Goal: Task Accomplishment & Management: Manage account settings

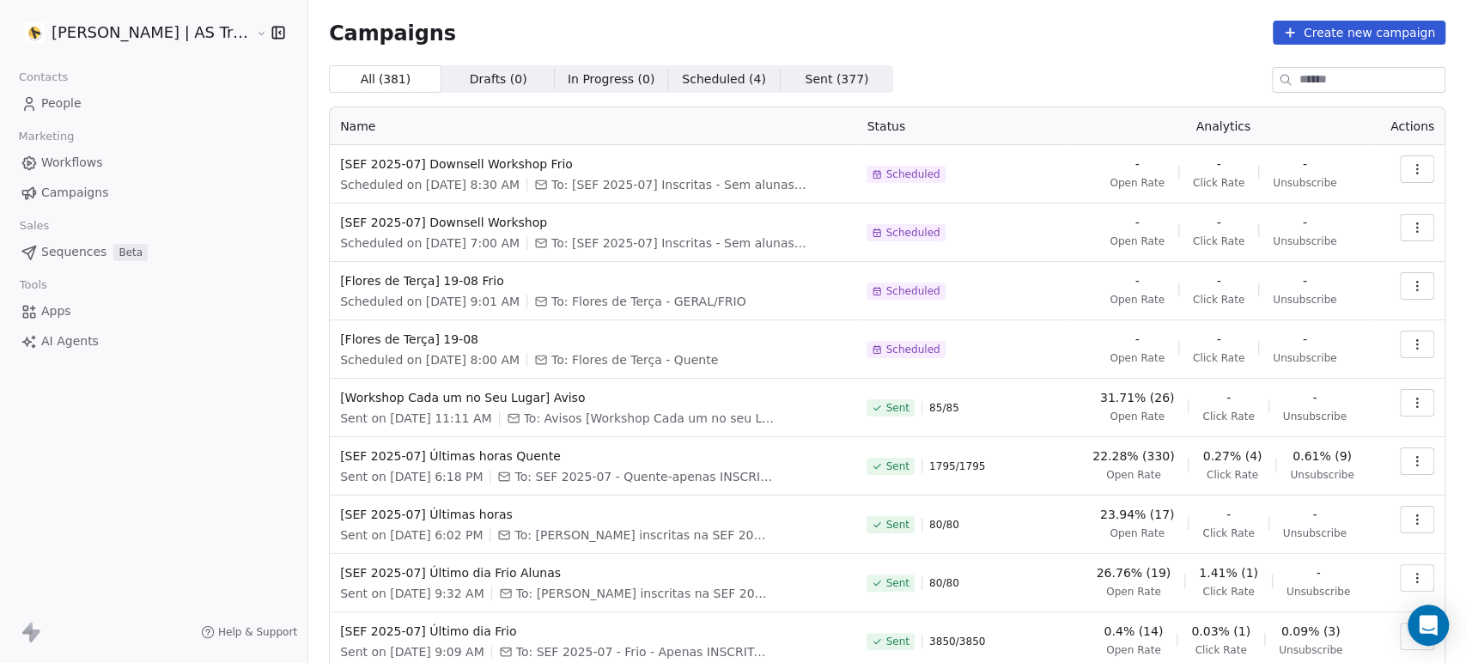
click at [1410, 289] on icon "button" at bounding box center [1417, 286] width 14 height 14
click at [1361, 320] on div "Edit" at bounding box center [1326, 324] width 174 height 27
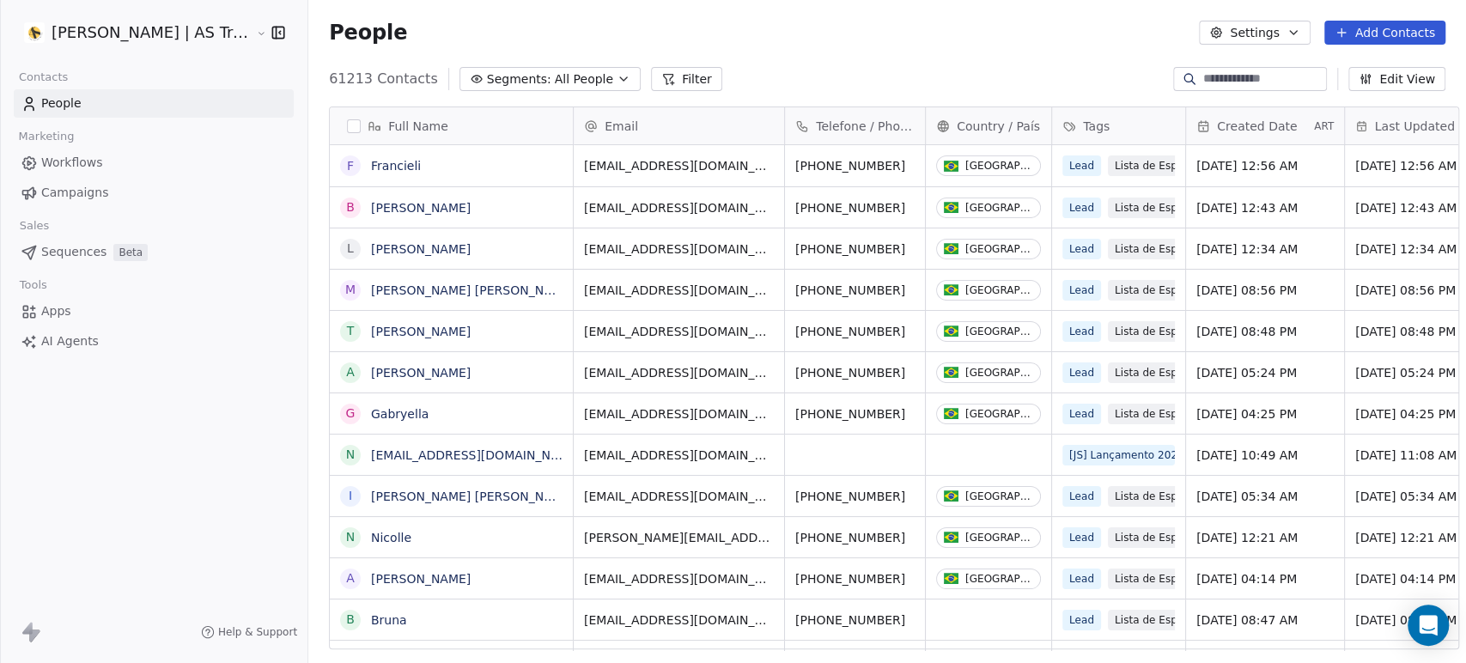
scroll to position [569, 1157]
click at [167, 186] on link "Campaigns" at bounding box center [154, 193] width 280 height 28
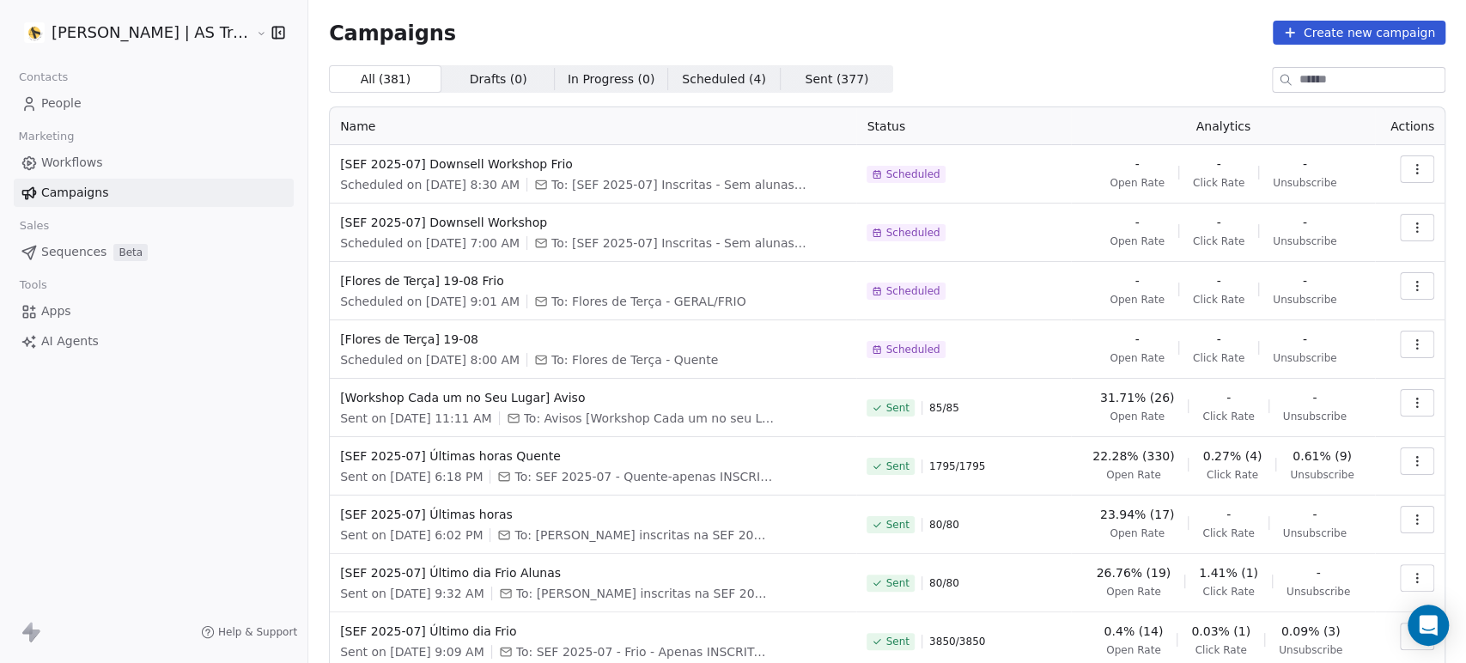
click at [1410, 344] on icon "button" at bounding box center [1417, 345] width 14 height 14
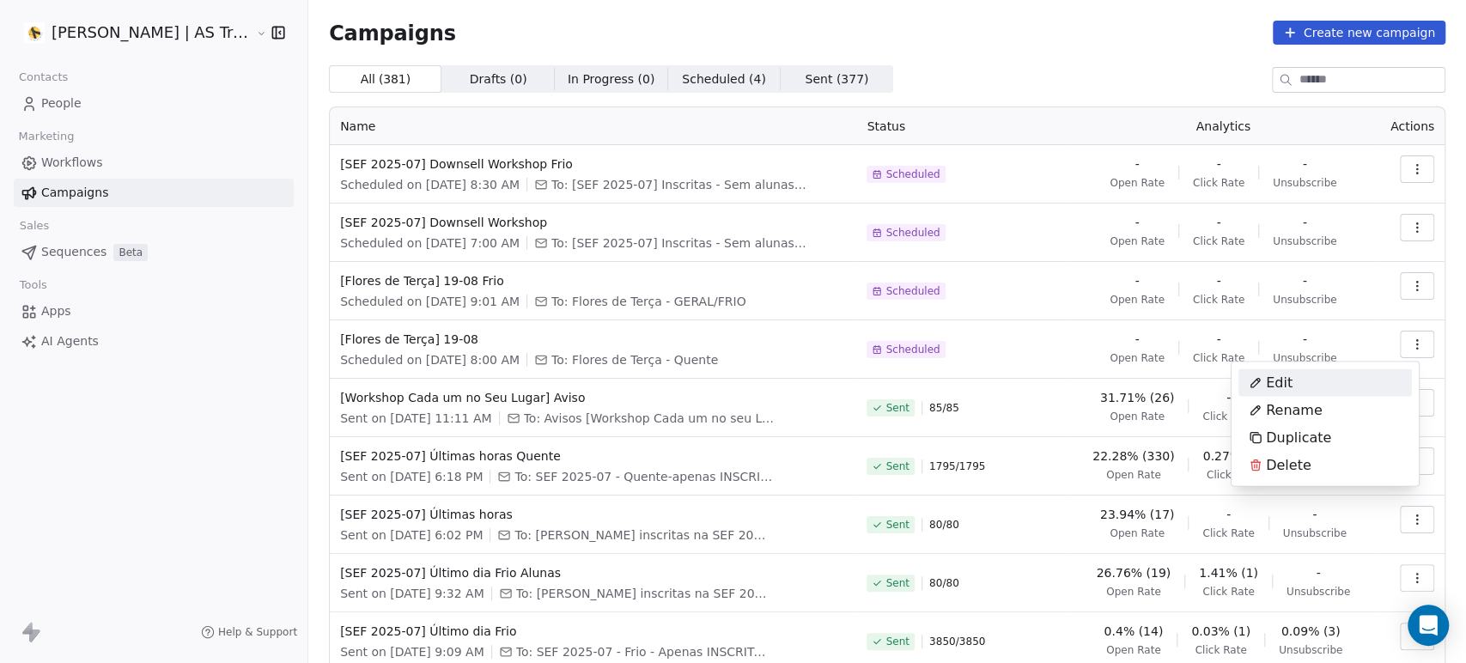
click at [1370, 369] on div "Edit" at bounding box center [1326, 381] width 174 height 27
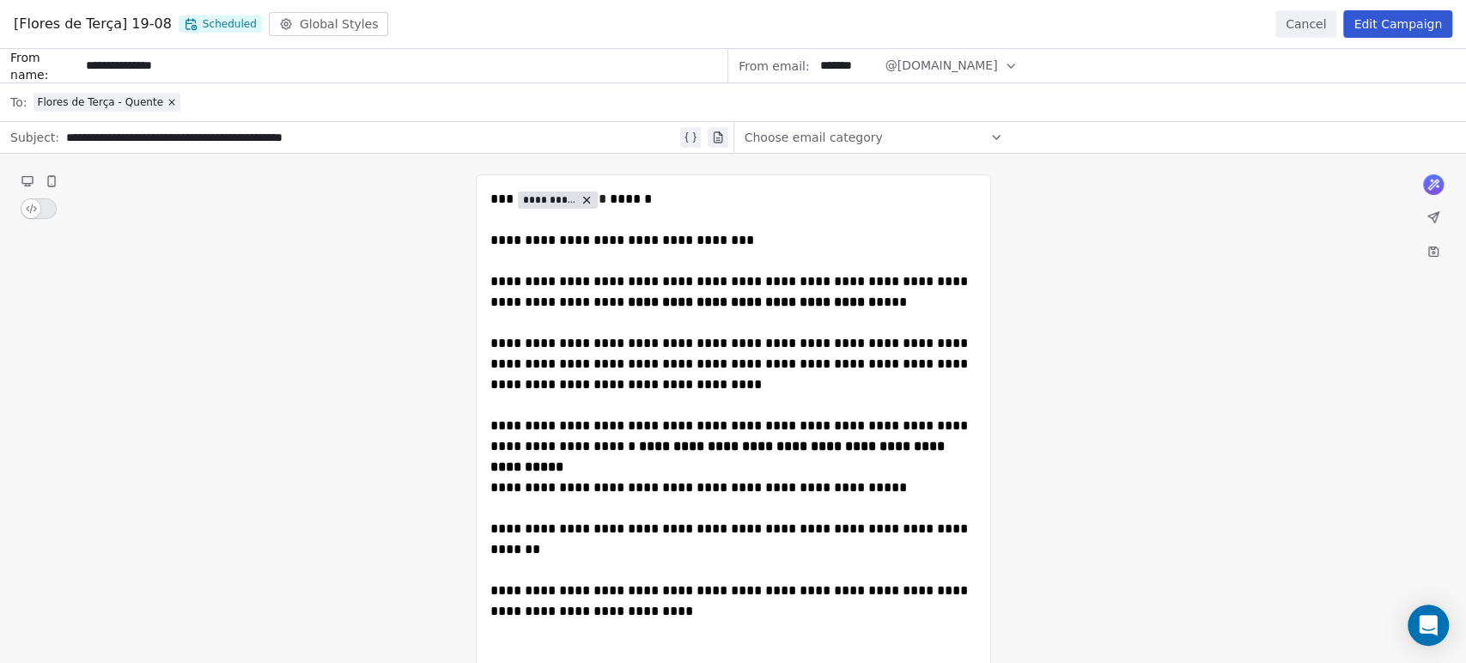
click at [1406, 26] on button "Edit Campaign" at bounding box center [1397, 23] width 109 height 27
click at [1309, 26] on button "Cancel" at bounding box center [1305, 23] width 61 height 27
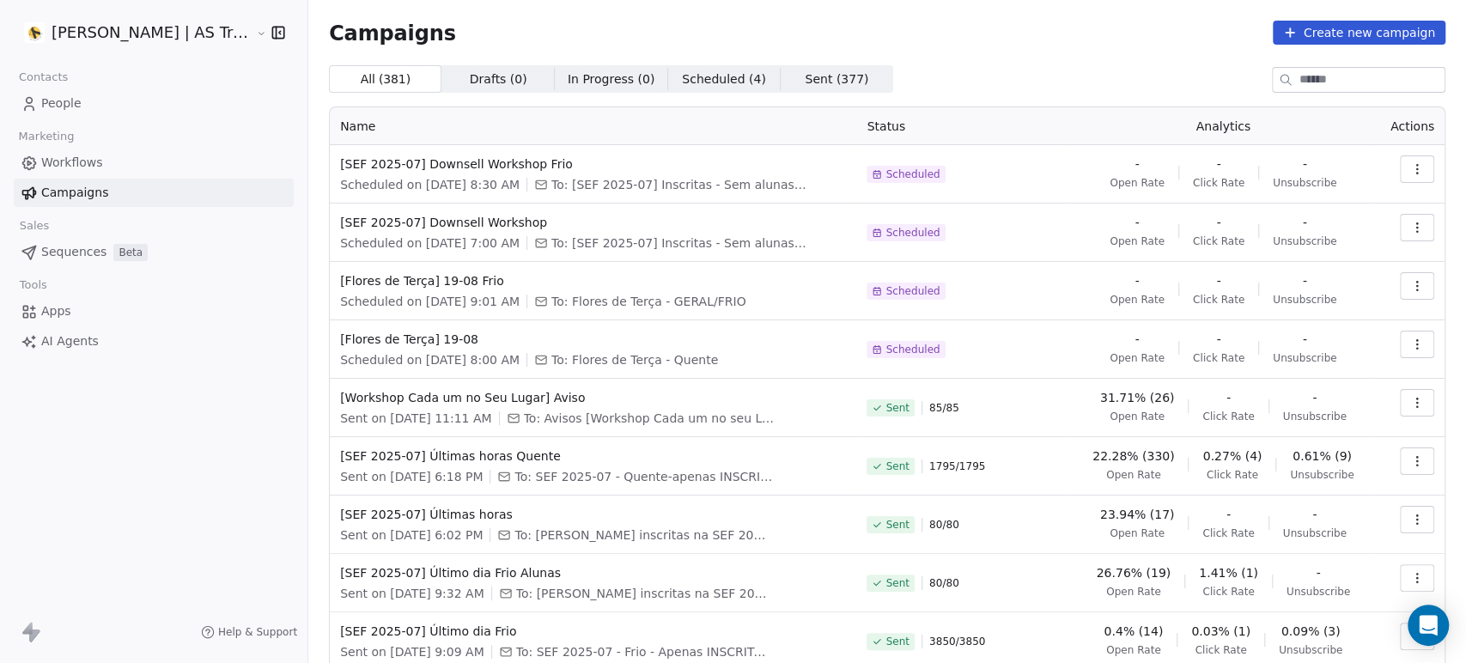
click at [100, 104] on link "People" at bounding box center [154, 103] width 280 height 28
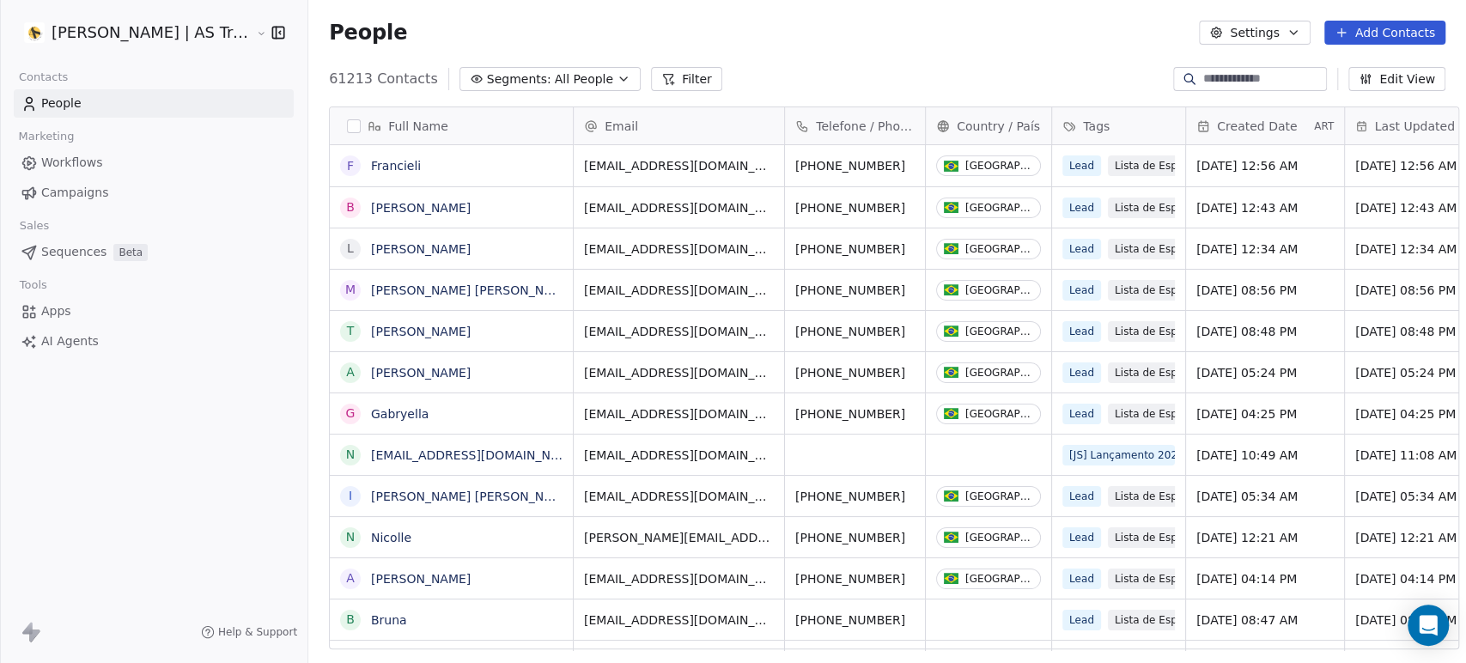
scroll to position [569, 1157]
click at [555, 74] on span "All People" at bounding box center [584, 79] width 58 height 18
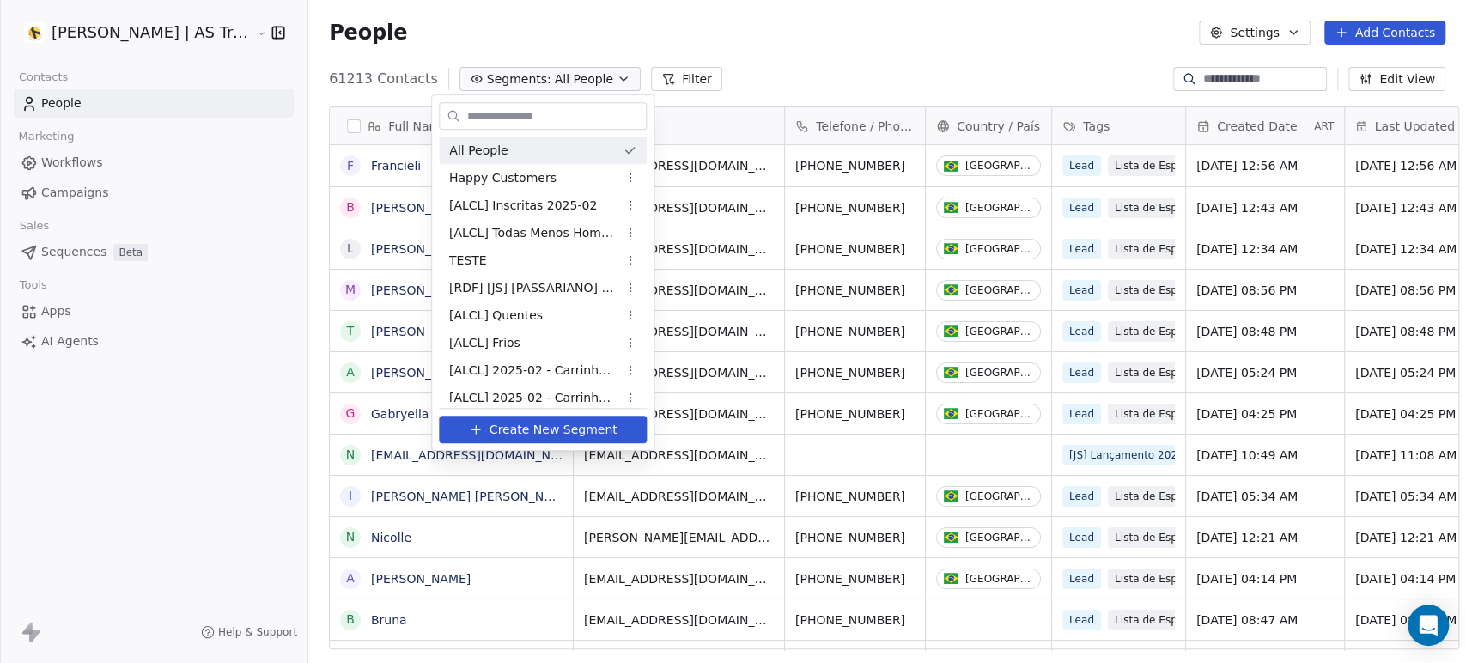
click at [645, 75] on html "Amanda Schultz | AS Treinamentos Contacts People Marketing Workflows Campaigns …" at bounding box center [733, 331] width 1466 height 663
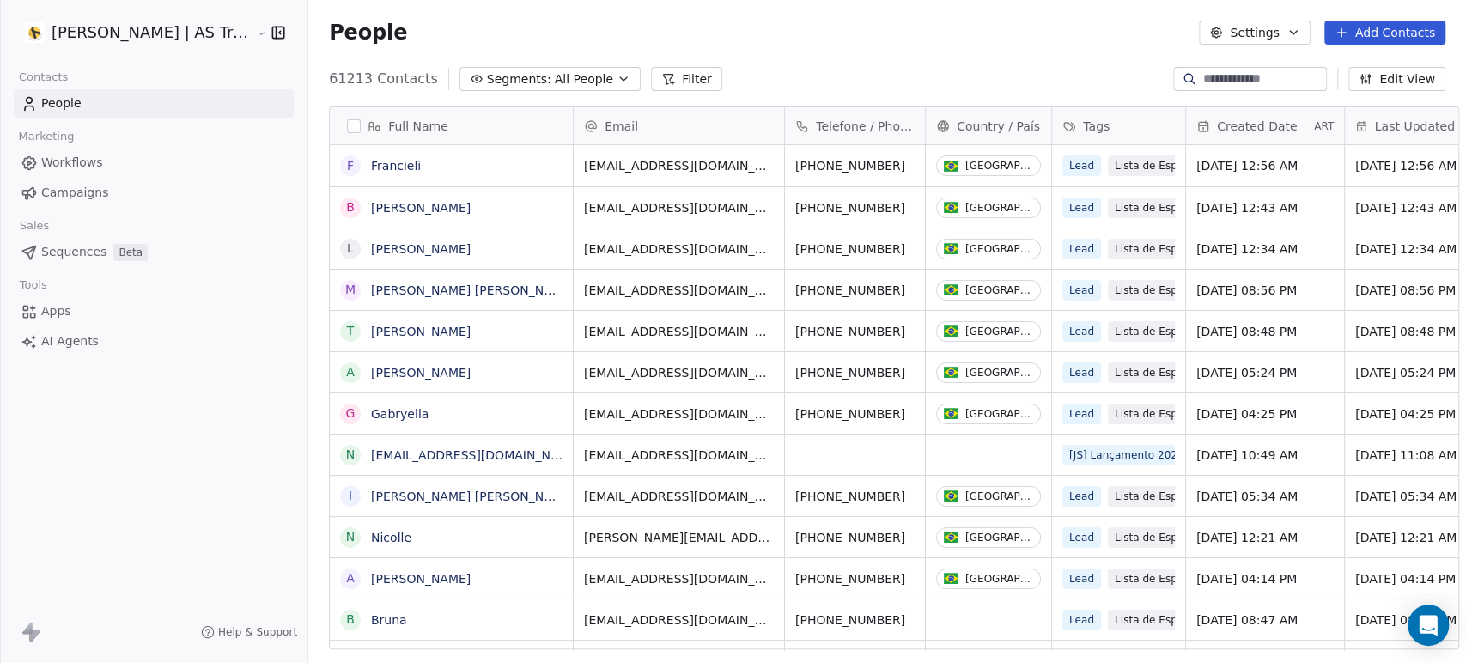
click at [658, 71] on button "Filter" at bounding box center [686, 79] width 71 height 24
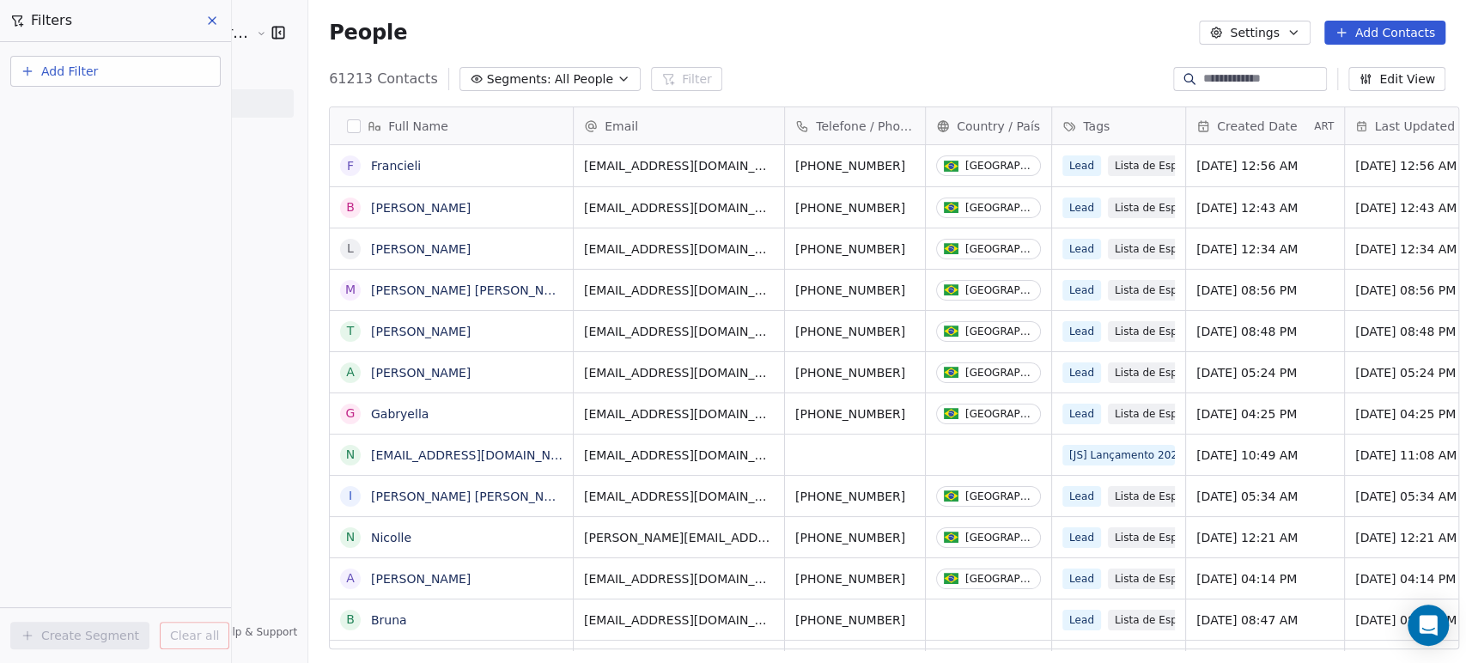
click at [174, 67] on button "Add Filter" at bounding box center [115, 71] width 210 height 31
click at [495, 78] on html "Amanda Schultz | AS Treinamentos Contacts People Marketing Workflows Campaigns …" at bounding box center [733, 331] width 1466 height 663
click at [498, 76] on span "Segments:" at bounding box center [519, 79] width 64 height 18
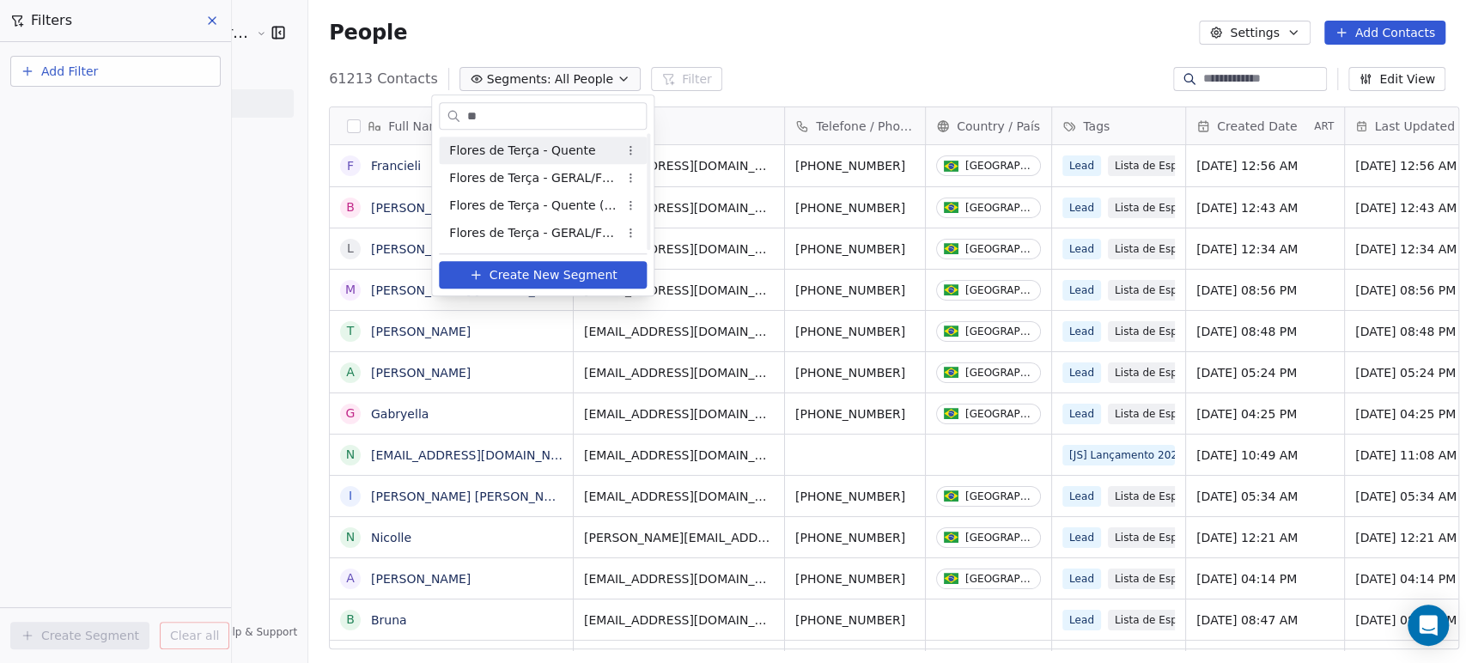
scroll to position [0, 0]
type input "******"
click at [529, 162] on div "Flores de Terça - Quente" at bounding box center [543, 150] width 208 height 27
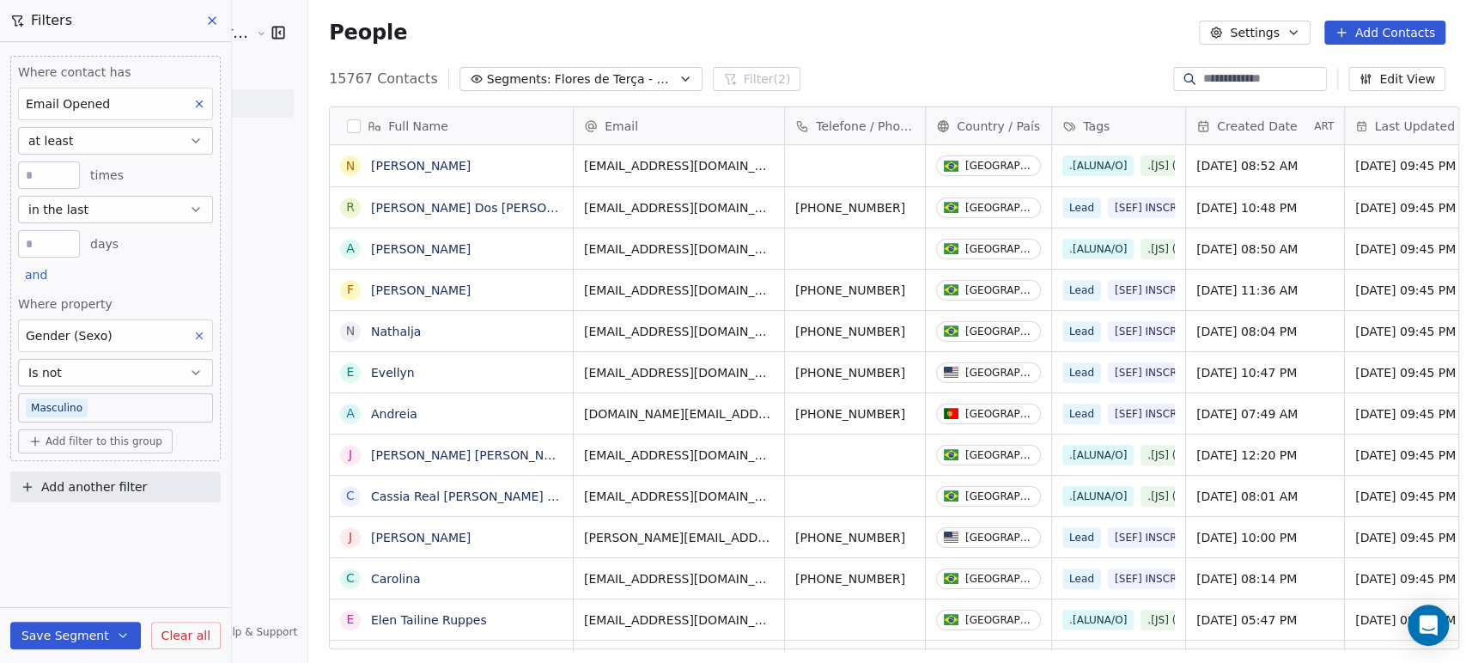
scroll to position [569, 1157]
click at [595, 83] on span "Flores de Terça - Quente" at bounding box center [615, 79] width 120 height 18
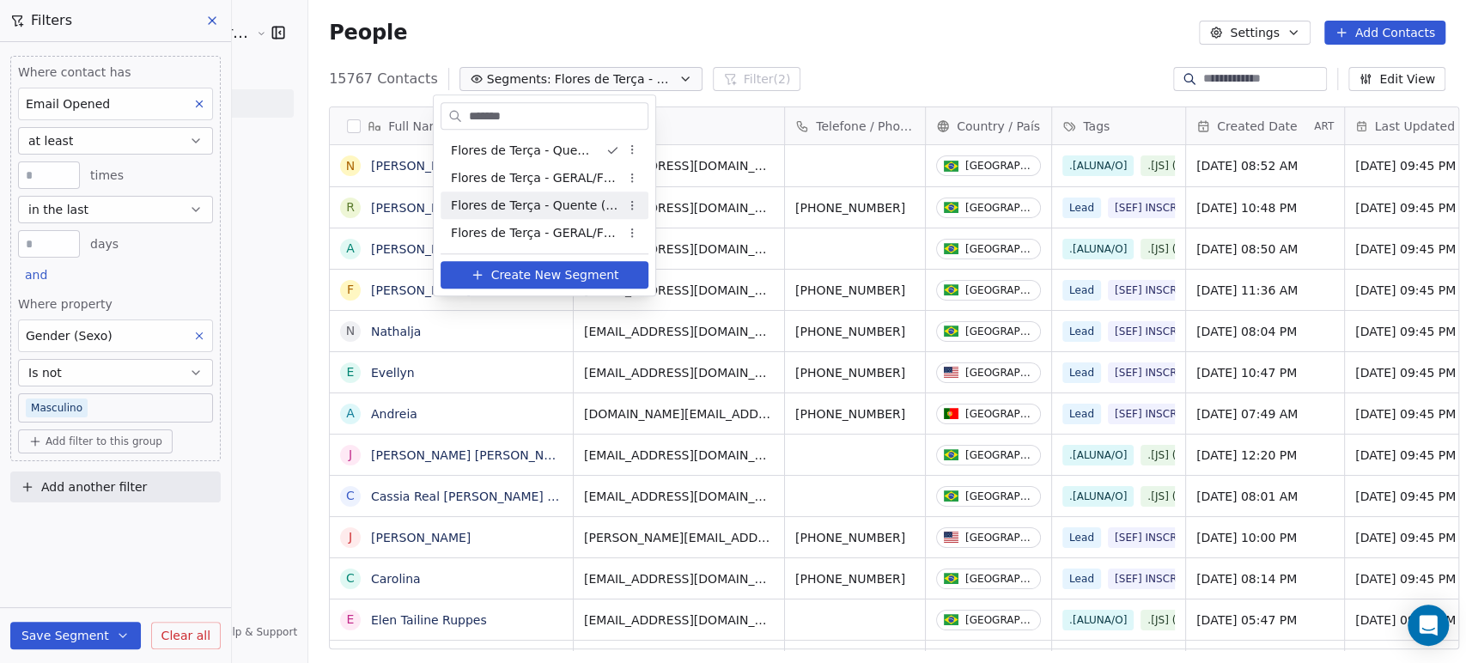
click at [581, 204] on span "Flores de Terça - Quente (SEF 2025-07)" at bounding box center [535, 206] width 168 height 18
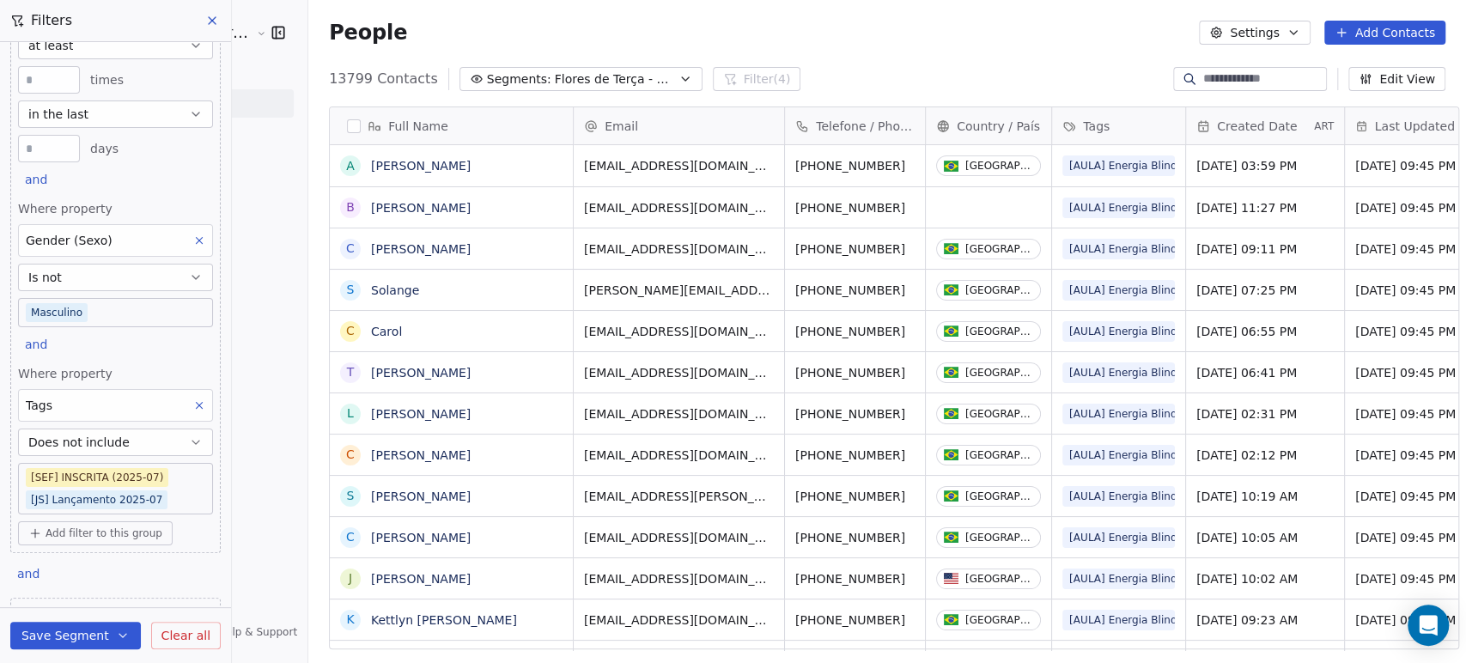
scroll to position [191, 0]
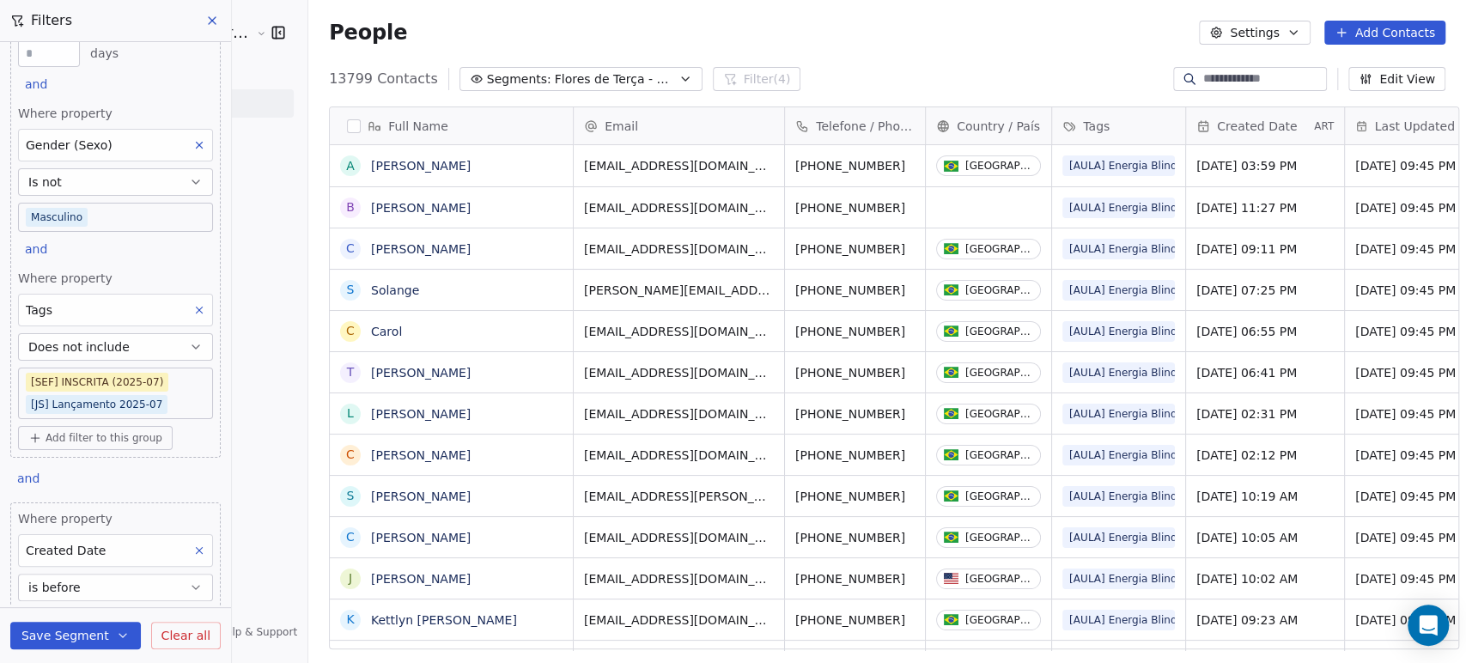
click at [94, 500] on div "Where contact has Email Opened at least * times in the last **** days and Where…" at bounding box center [115, 323] width 231 height 563
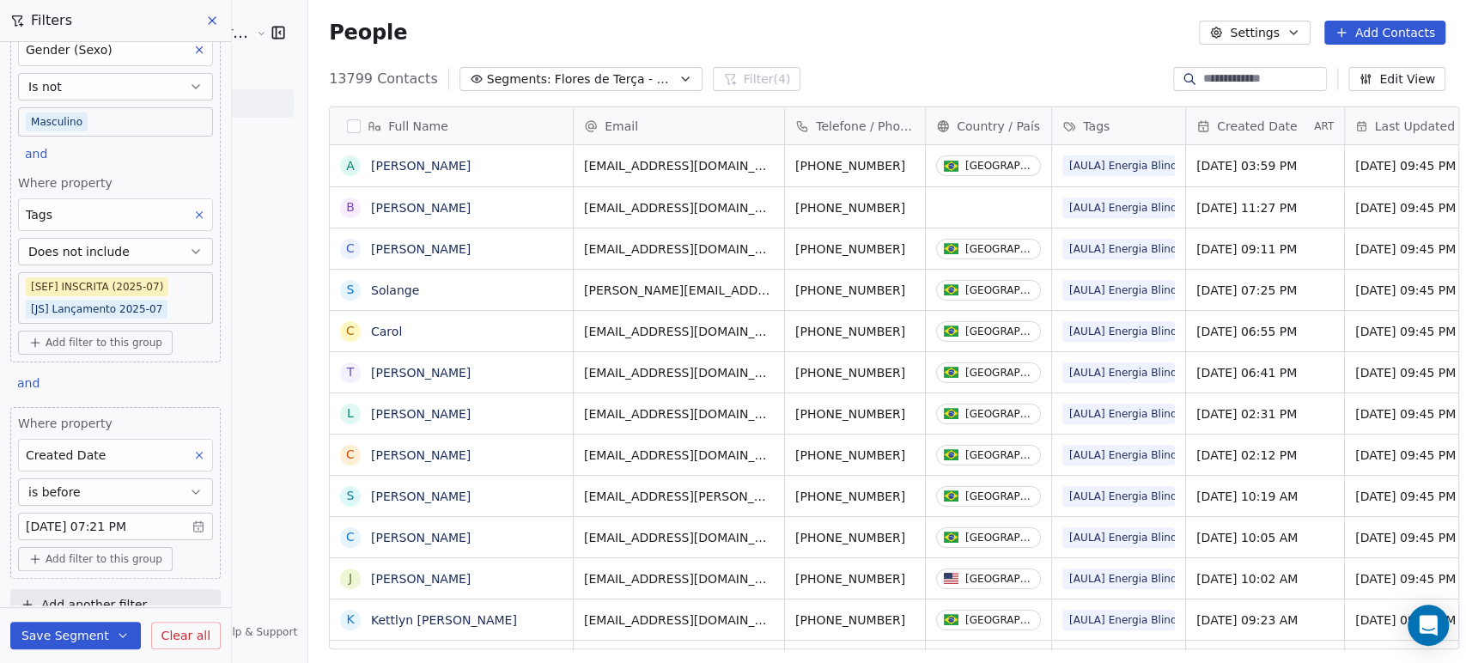
scroll to position [305, 0]
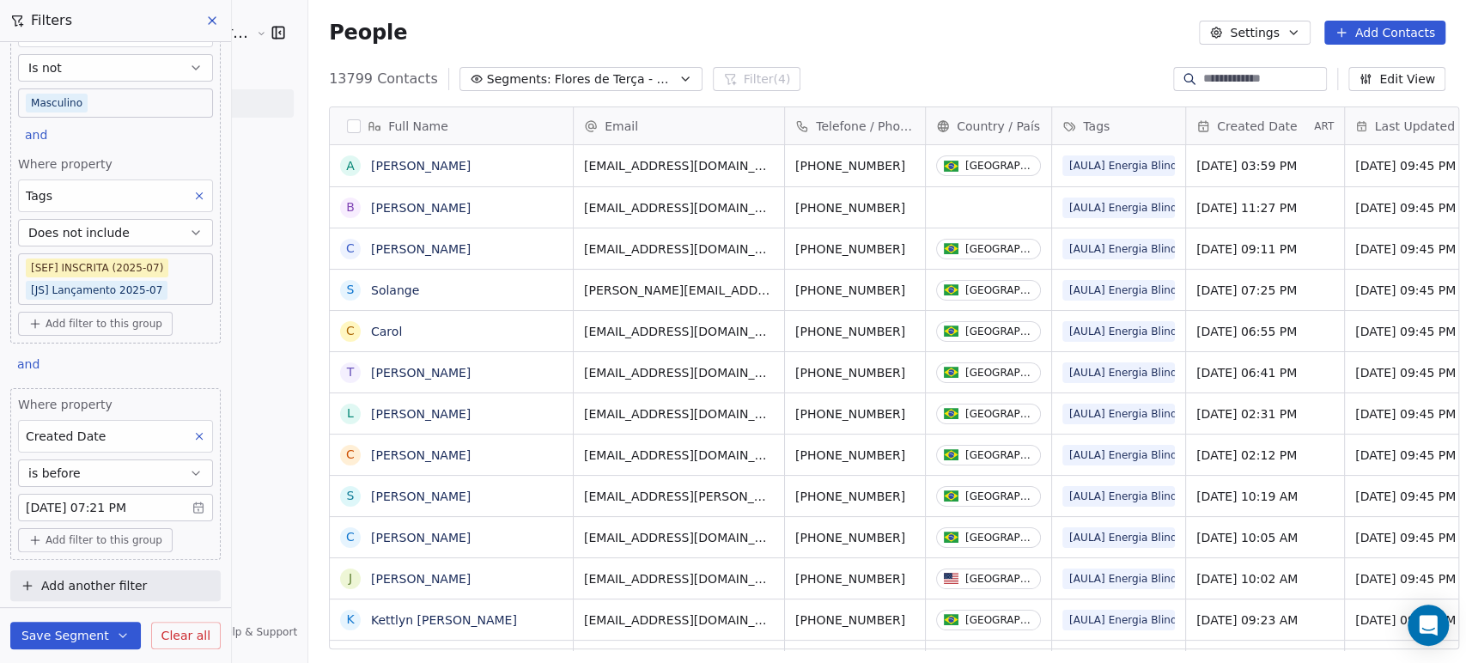
click at [188, 450] on div "Created Date" at bounding box center [115, 436] width 195 height 33
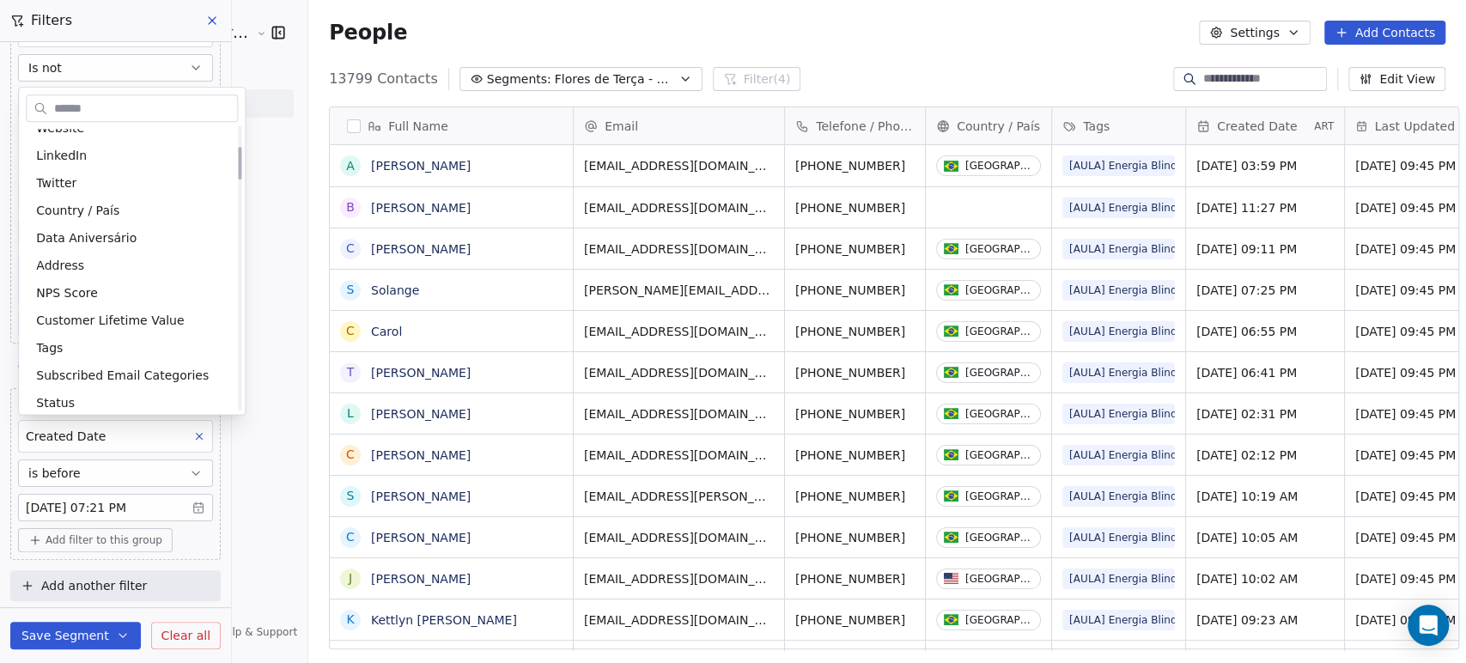
scroll to position [0, 0]
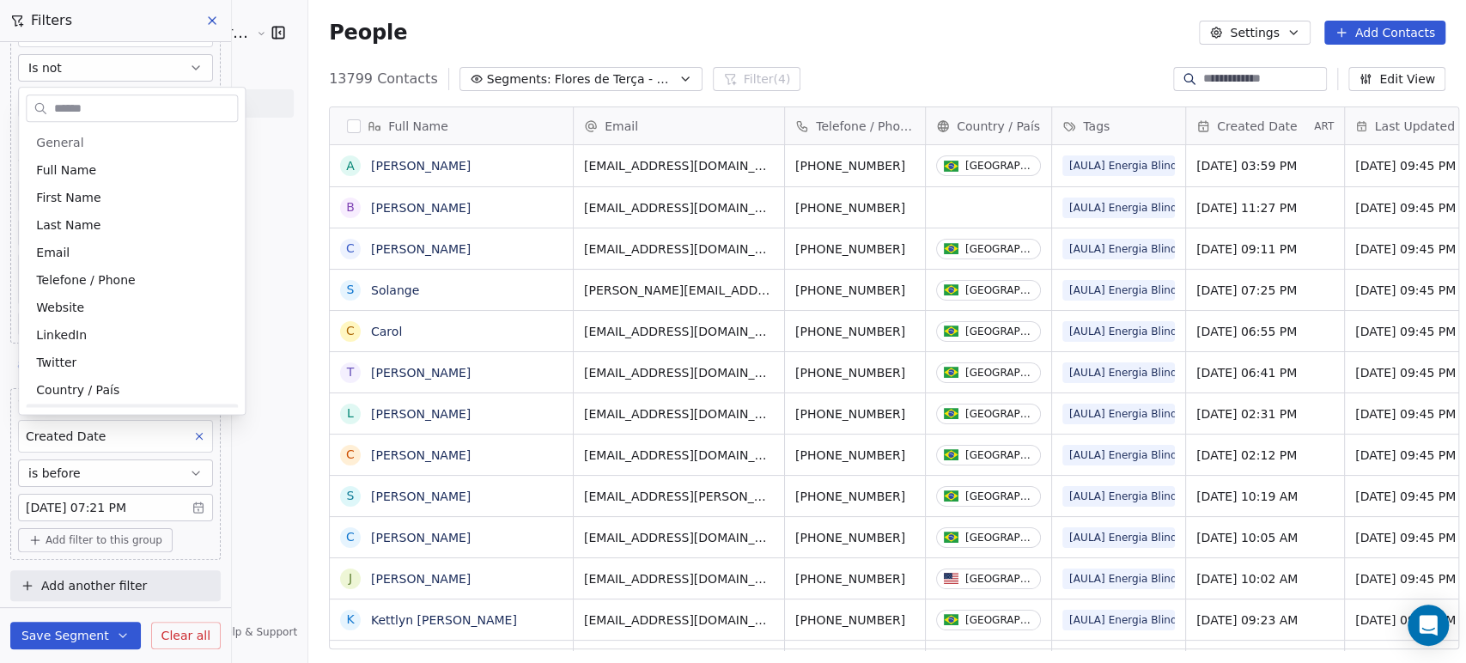
click at [224, 535] on html "Amanda Schultz | AS Treinamentos Contacts People Marketing Workflows Campaigns …" at bounding box center [733, 331] width 1466 height 663
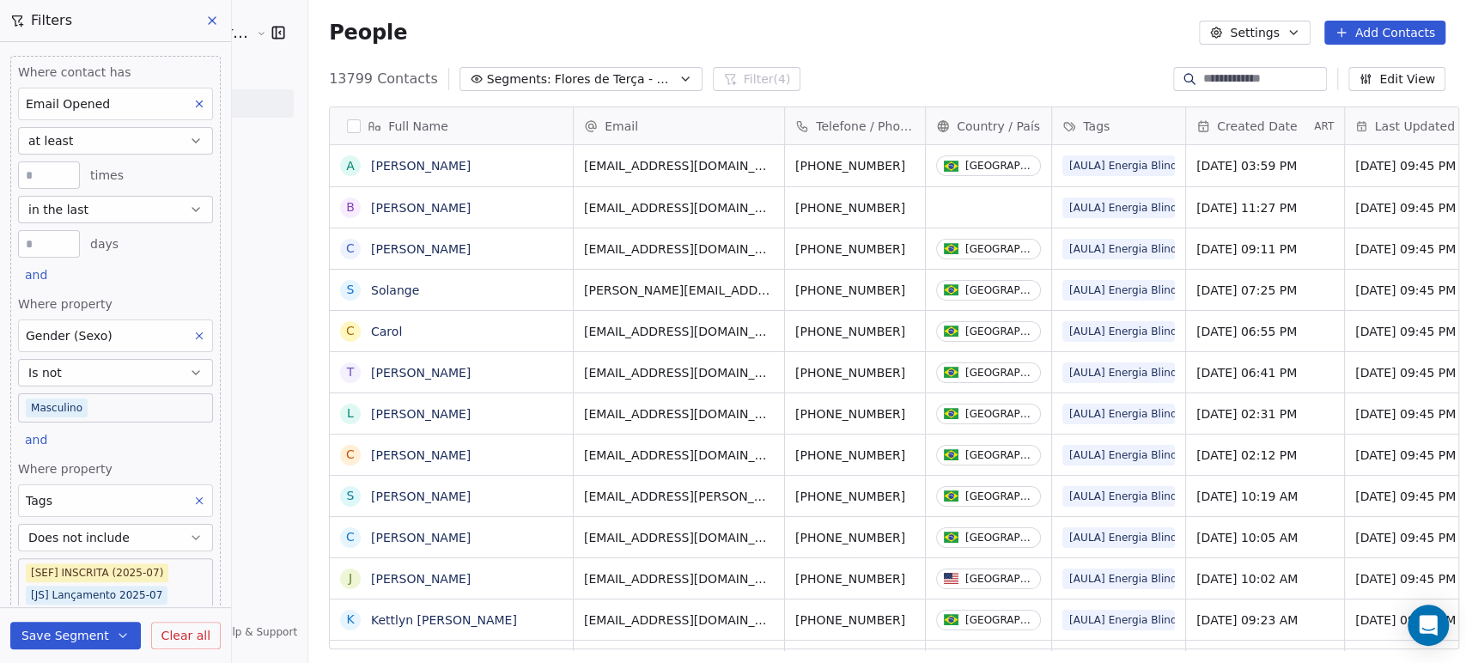
scroll to position [305, 0]
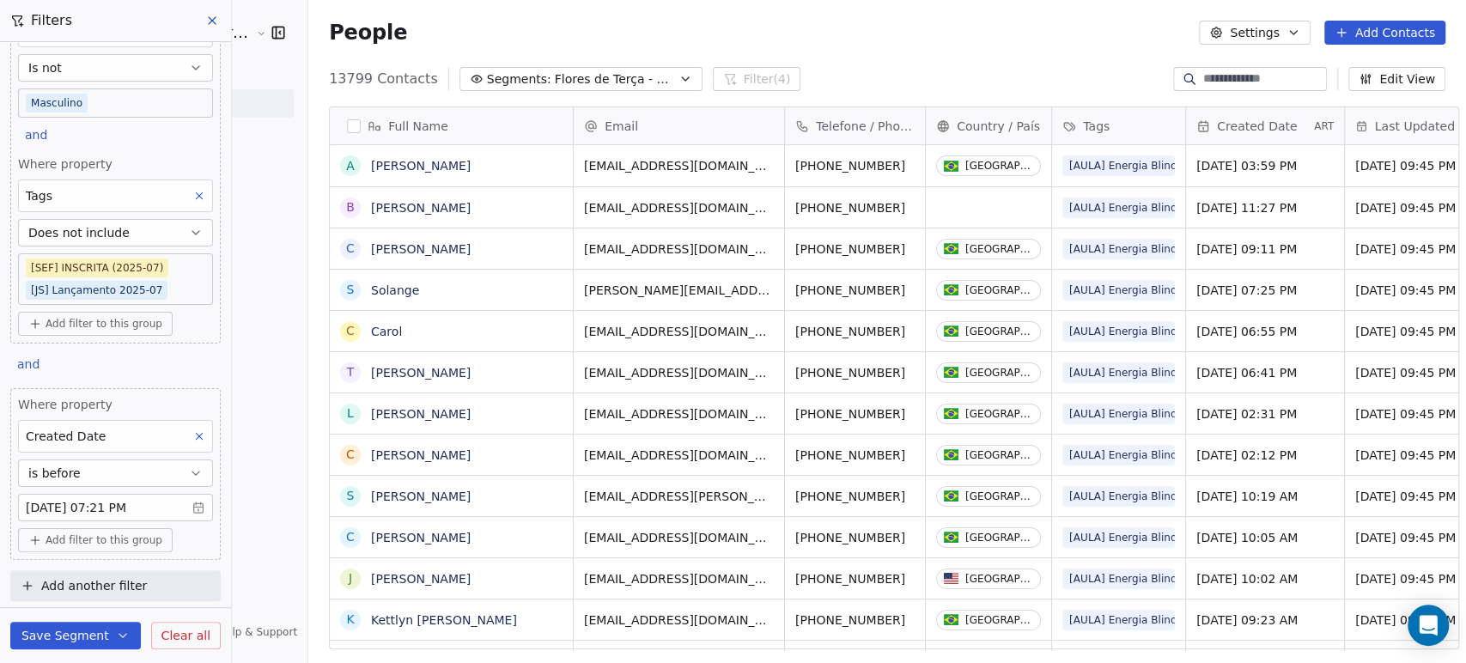
click at [185, 423] on div "Created Date" at bounding box center [115, 436] width 195 height 33
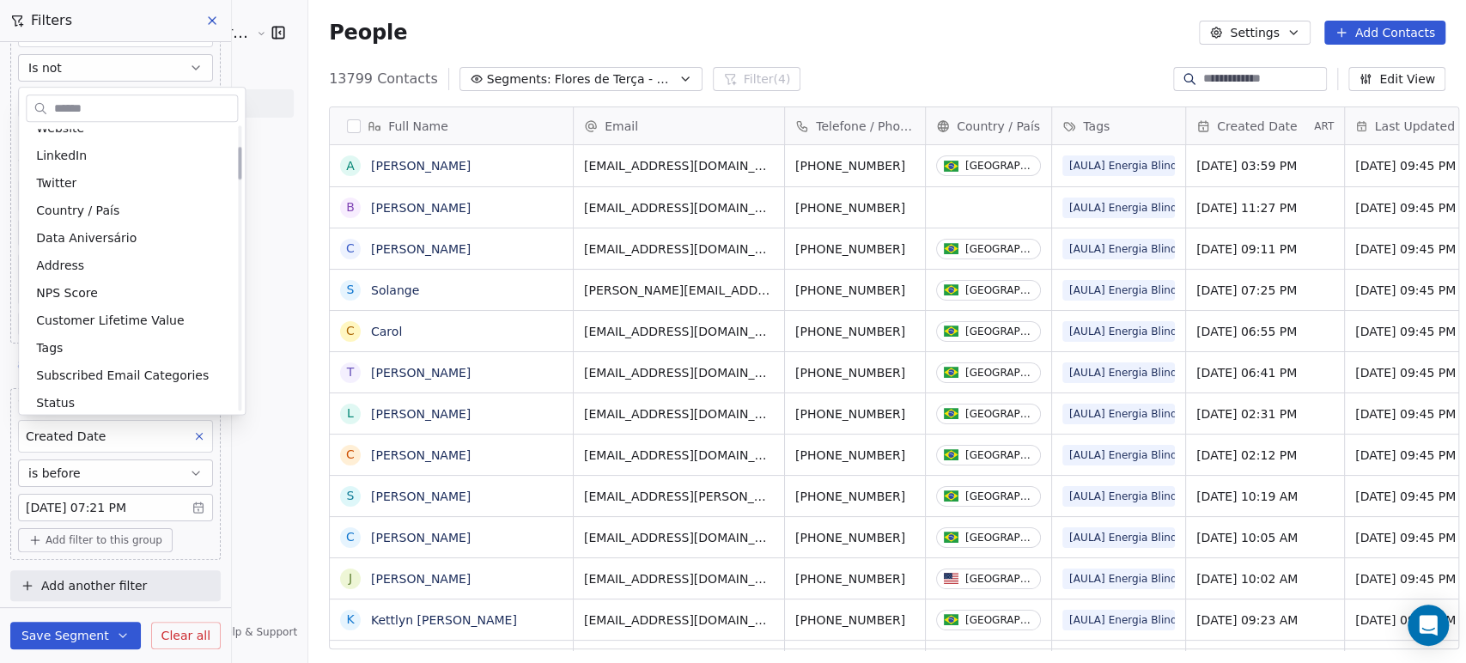
scroll to position [0, 0]
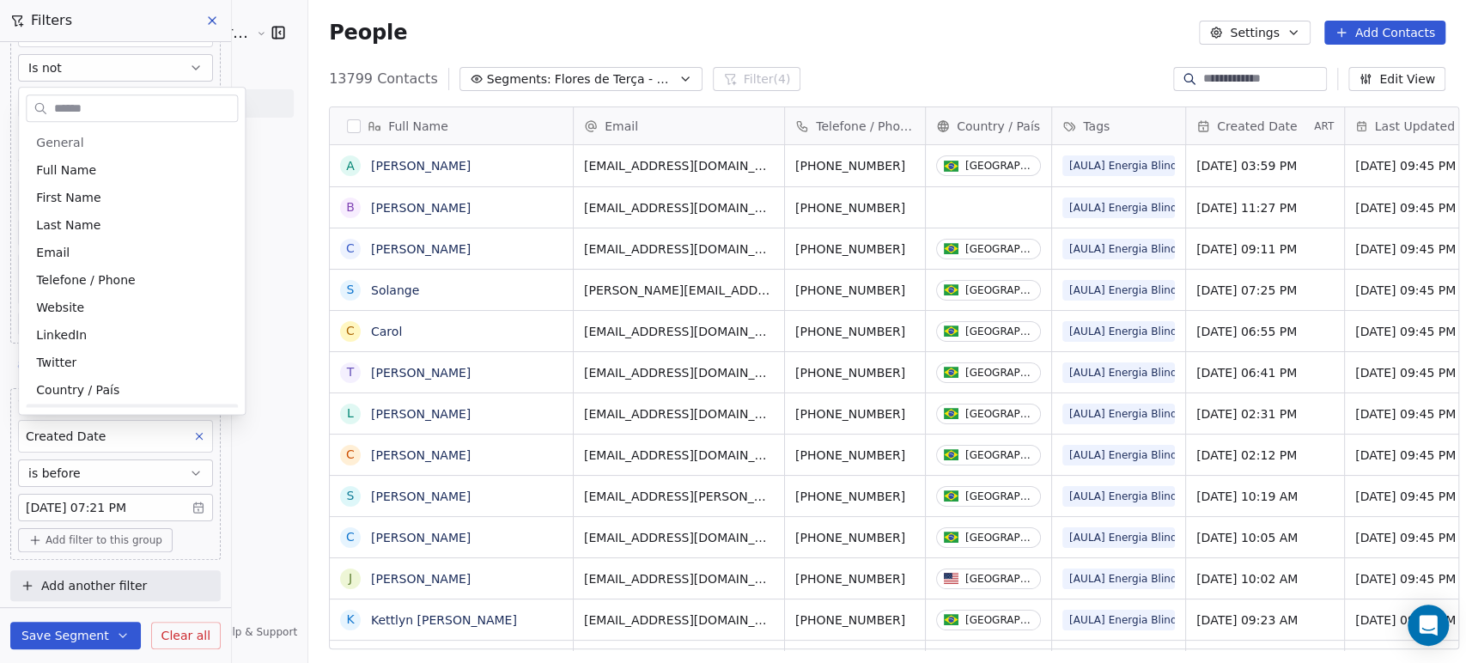
click at [247, 564] on html "Amanda Schultz | AS Treinamentos Contacts People Marketing Workflows Campaigns …" at bounding box center [733, 331] width 1466 height 663
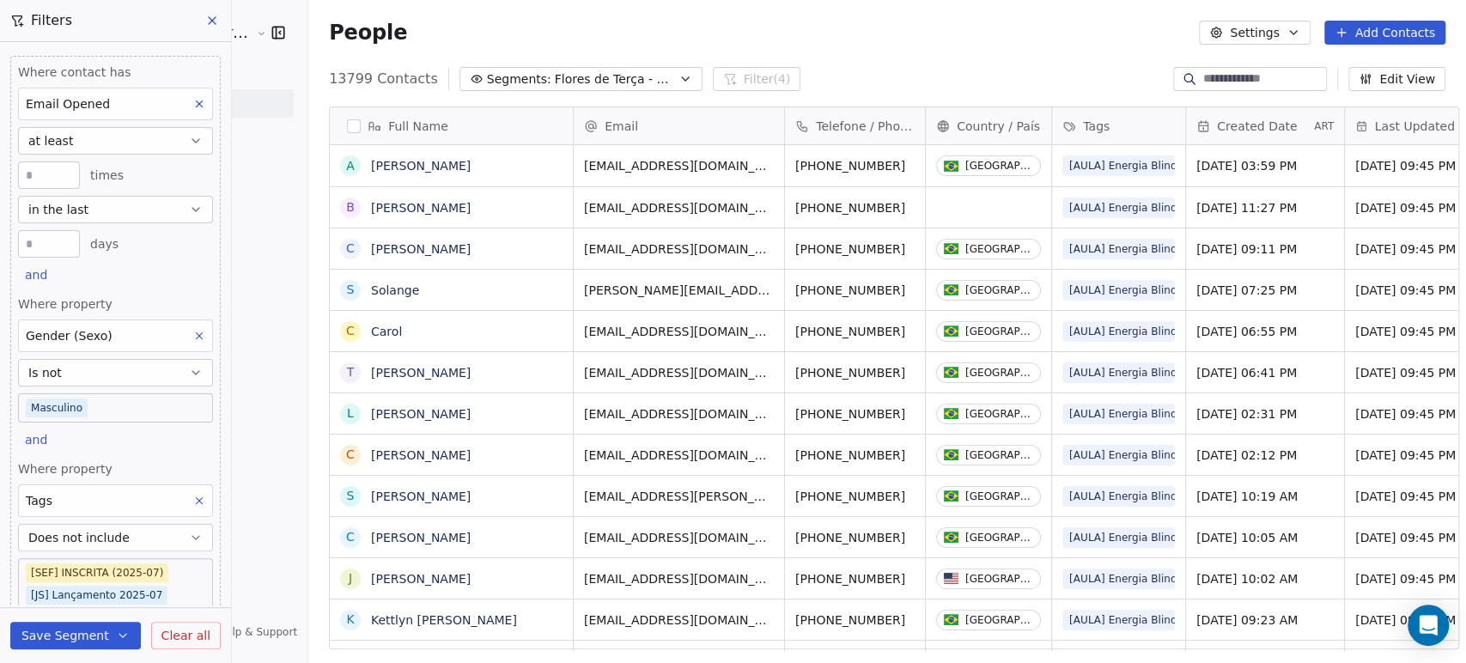
scroll to position [305, 0]
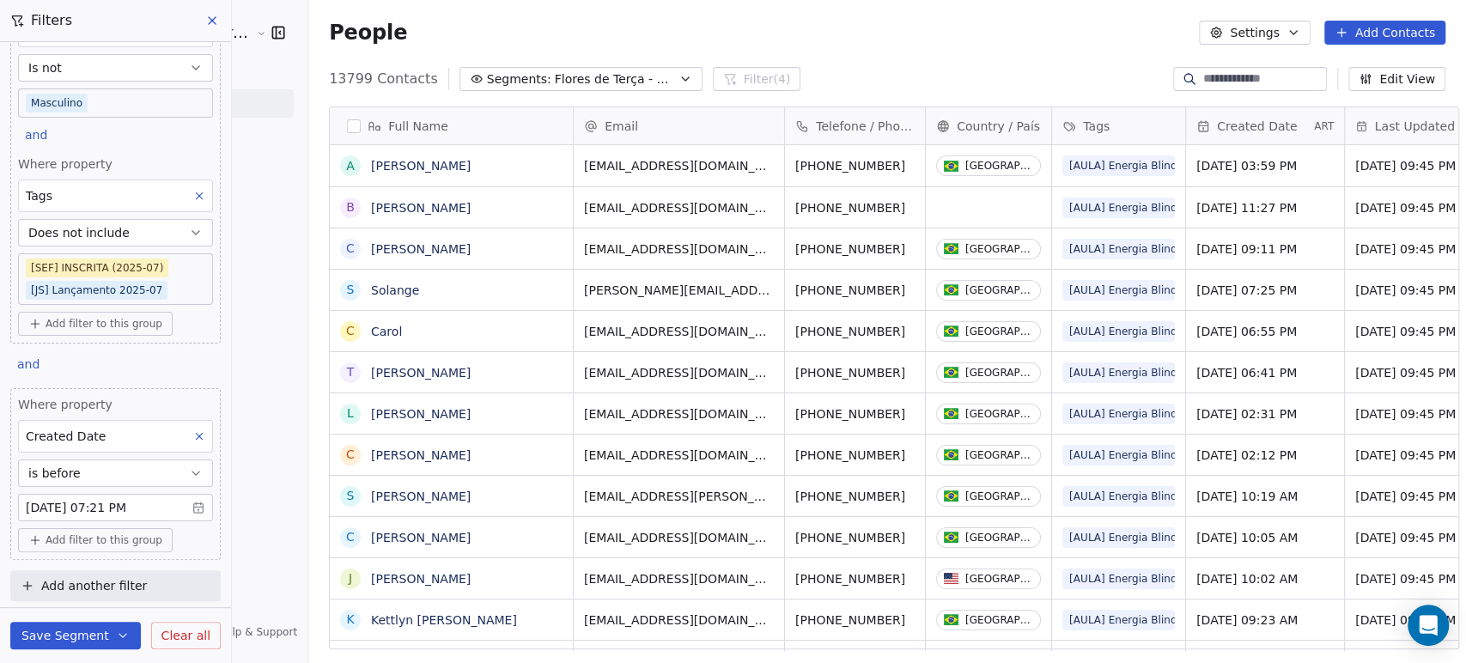
click at [193, 431] on icon at bounding box center [199, 436] width 12 height 12
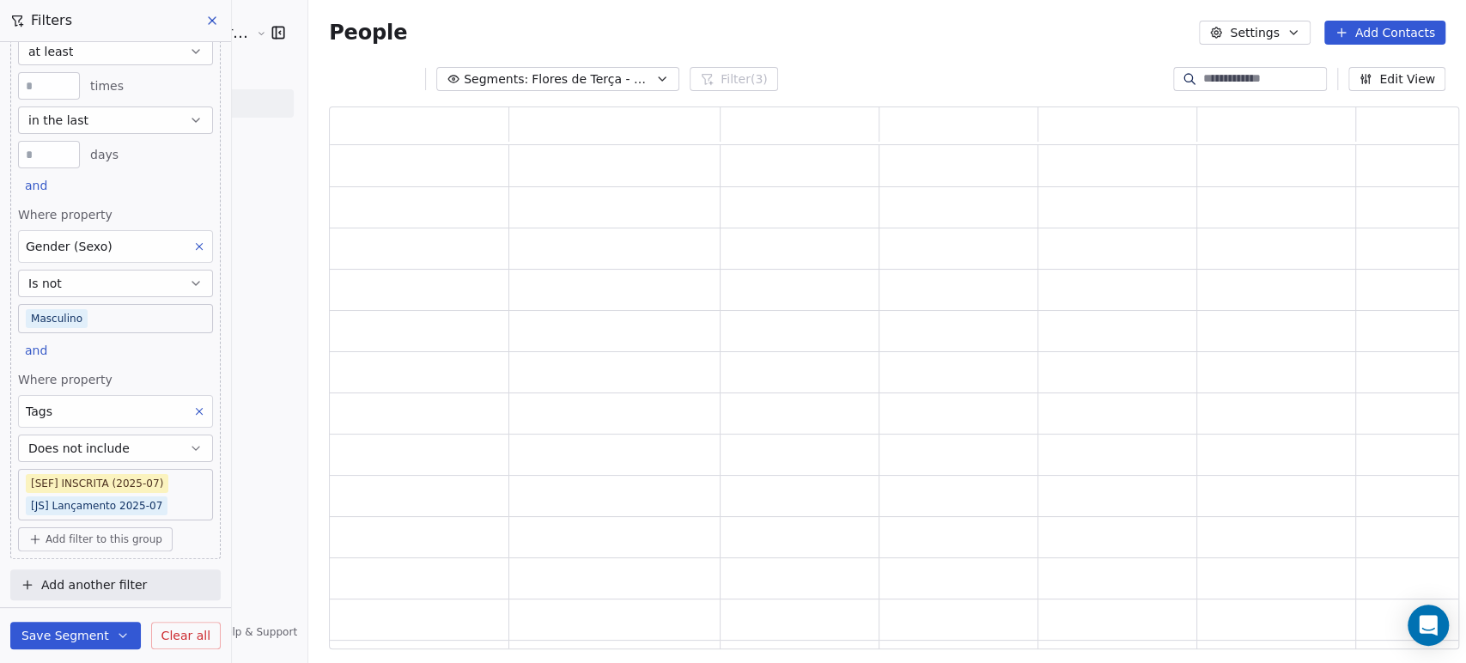
scroll to position [527, 1116]
click at [52, 508] on body "Amanda Schultz | AS Treinamentos Contacts People Marketing Workflows Campaigns …" at bounding box center [733, 331] width 1466 height 663
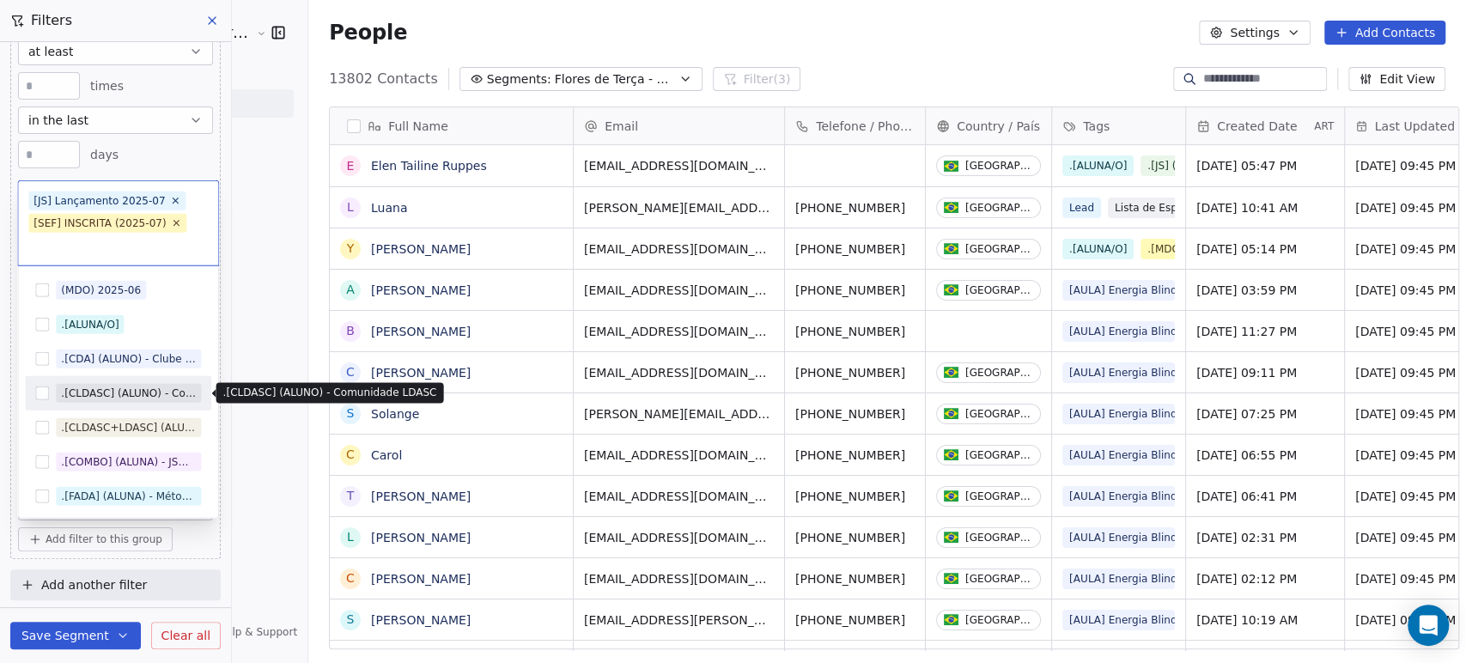
scroll to position [569, 1157]
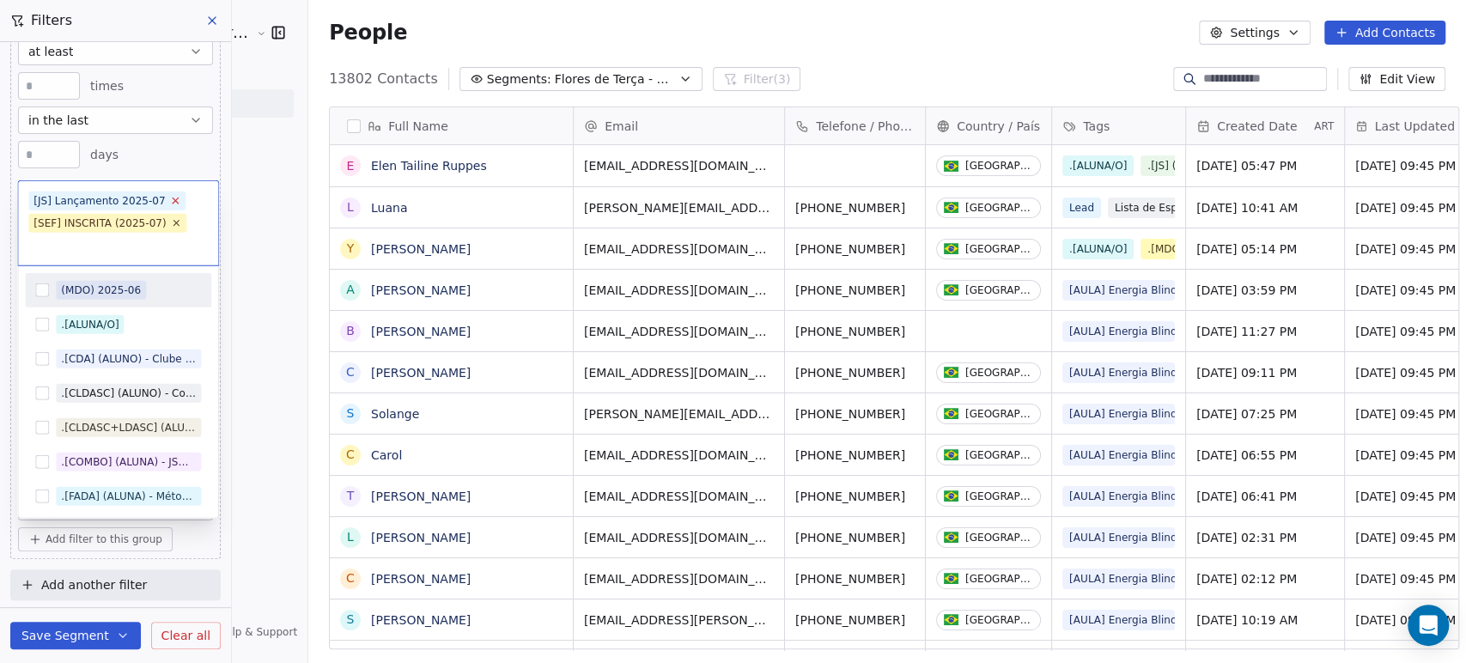
click at [170, 198] on icon at bounding box center [175, 200] width 11 height 11
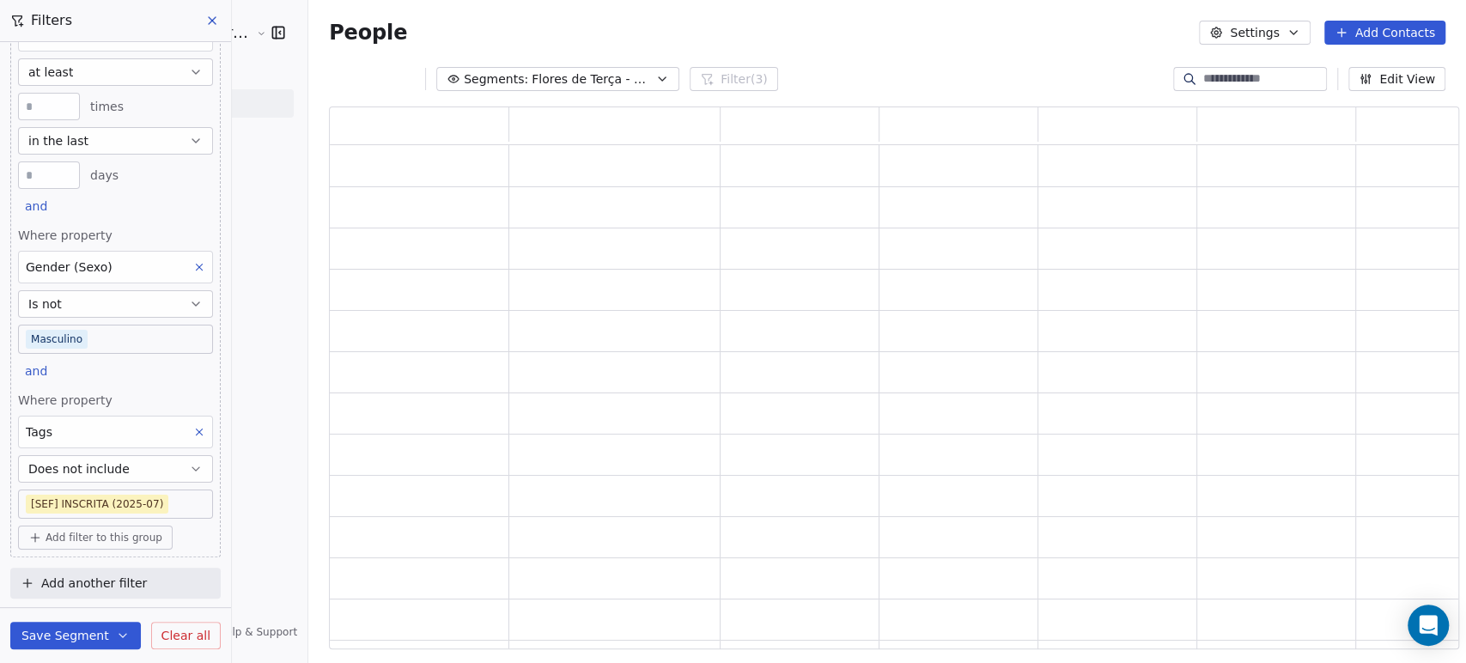
drag, startPoint x: 247, startPoint y: 253, endPoint x: 243, endPoint y: 265, distance: 12.8
click at [247, 253] on html "Amanda Schultz | AS Treinamentos Contacts People Marketing Workflows Campaigns …" at bounding box center [733, 331] width 1466 height 663
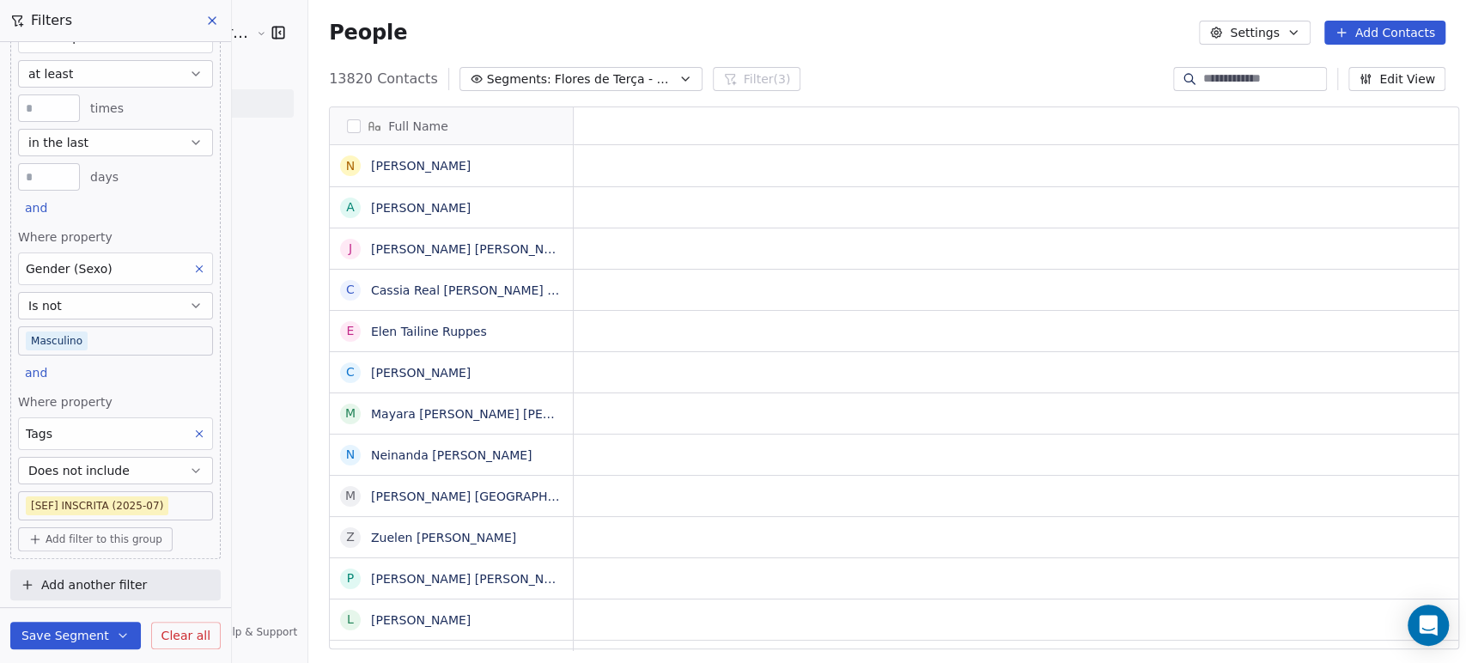
scroll to position [0, 0]
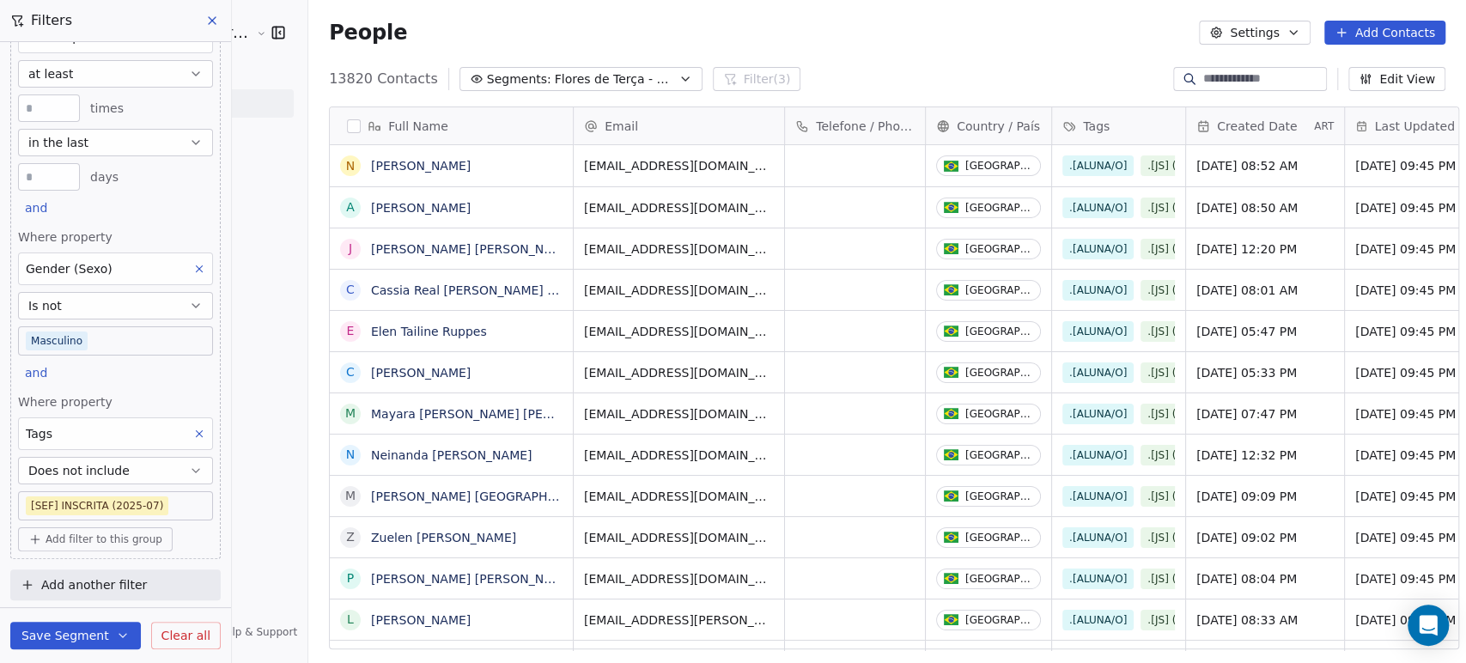
click at [86, 637] on button "Save Segment" at bounding box center [75, 635] width 131 height 27
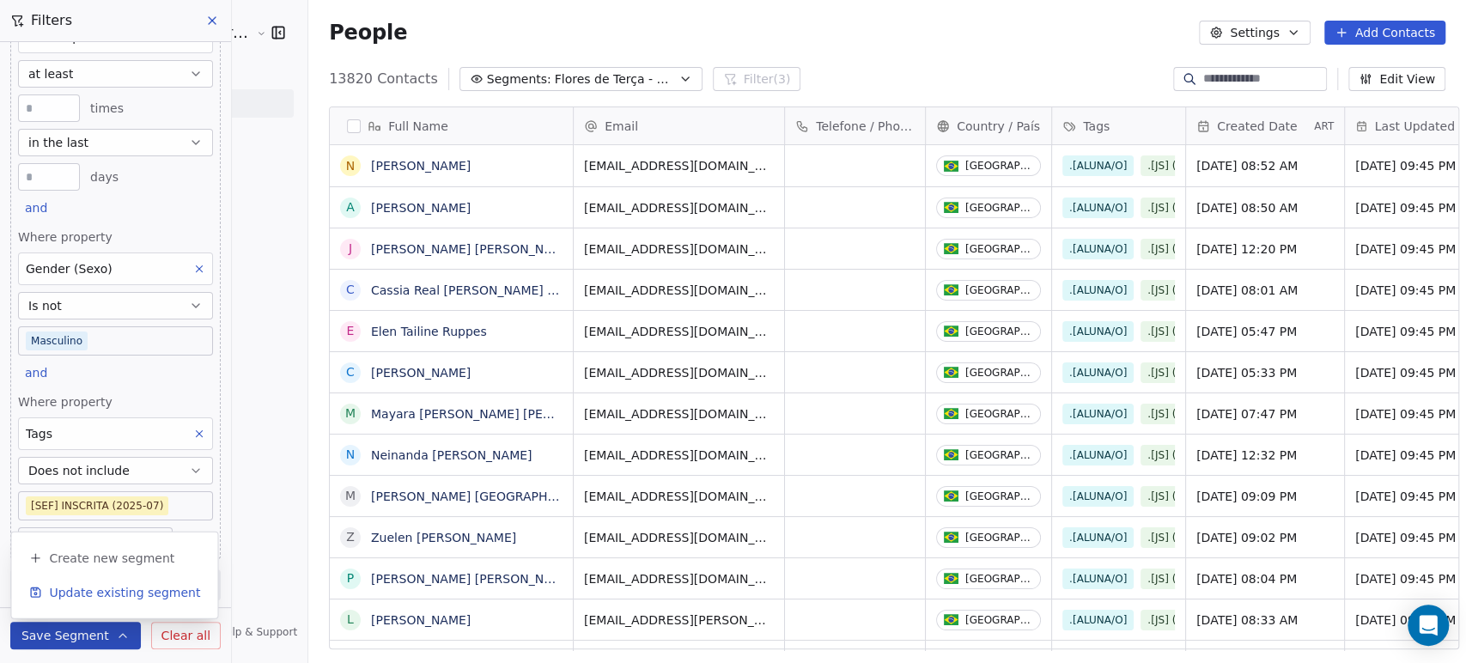
click at [97, 584] on span "Update existing segment" at bounding box center [124, 592] width 151 height 17
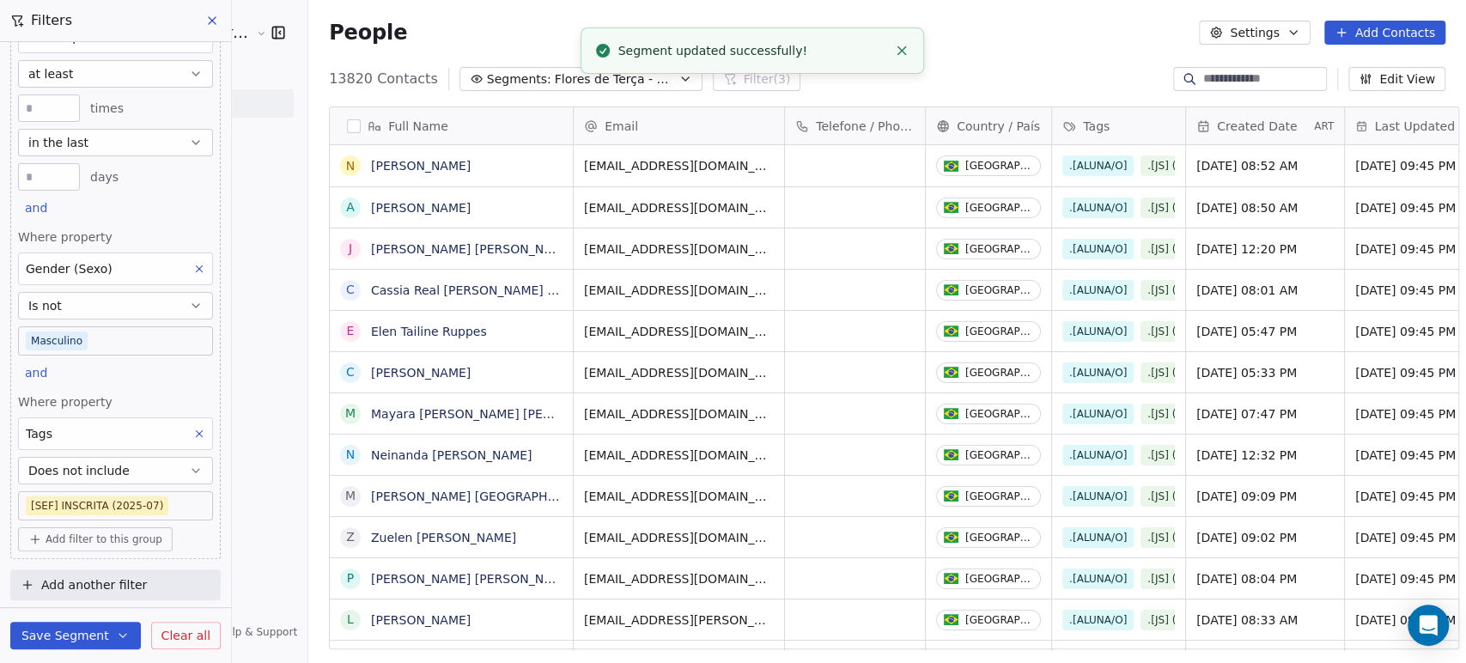
click at [555, 73] on span "Flores de Terça - Quente (SEF 2025-07)" at bounding box center [615, 79] width 120 height 18
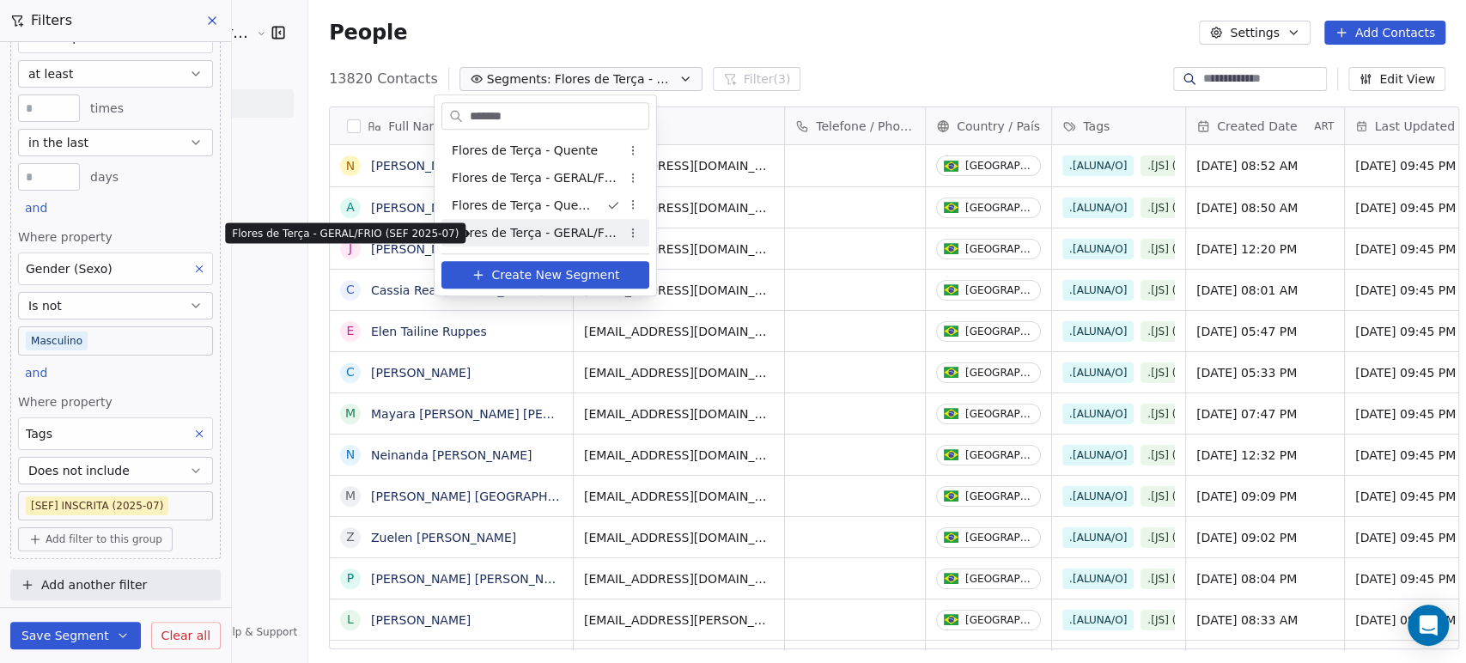
click at [523, 226] on span "Flores de Terça - GERAL/FRIO (SEF 2025-07)" at bounding box center [536, 233] width 168 height 18
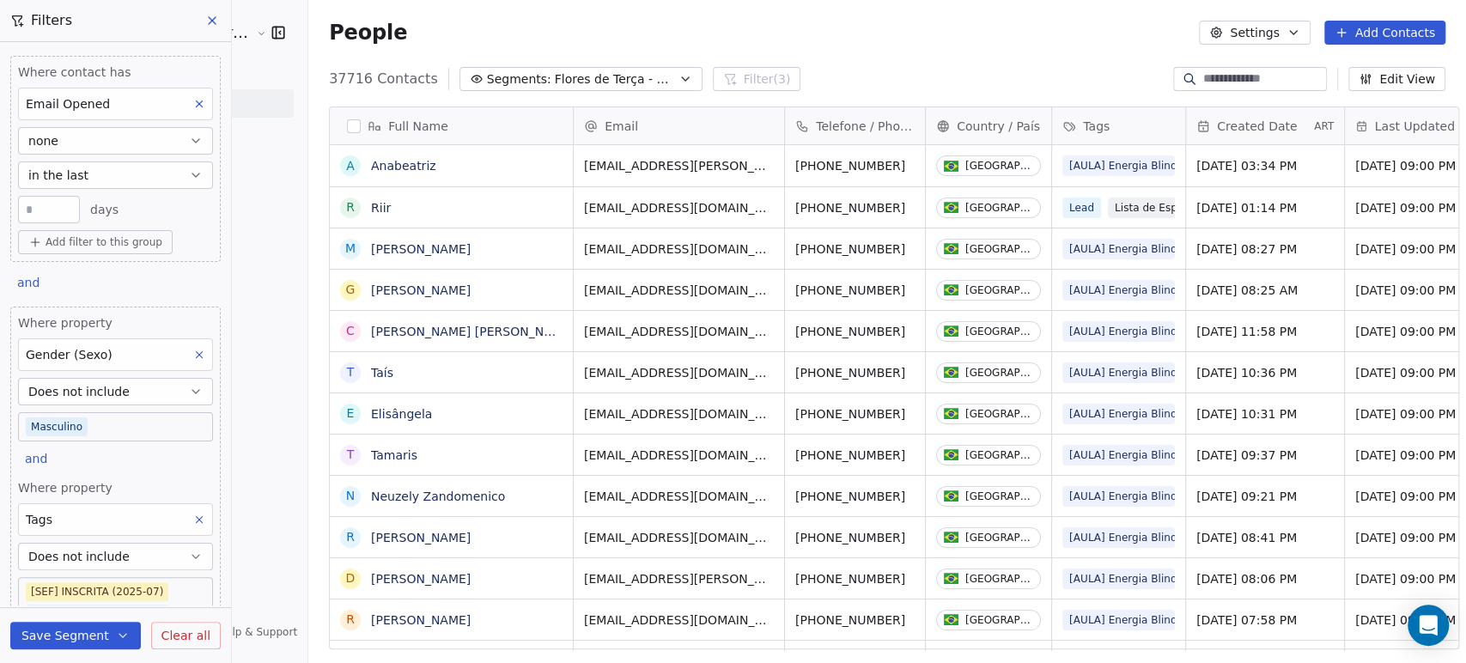
scroll to position [323, 0]
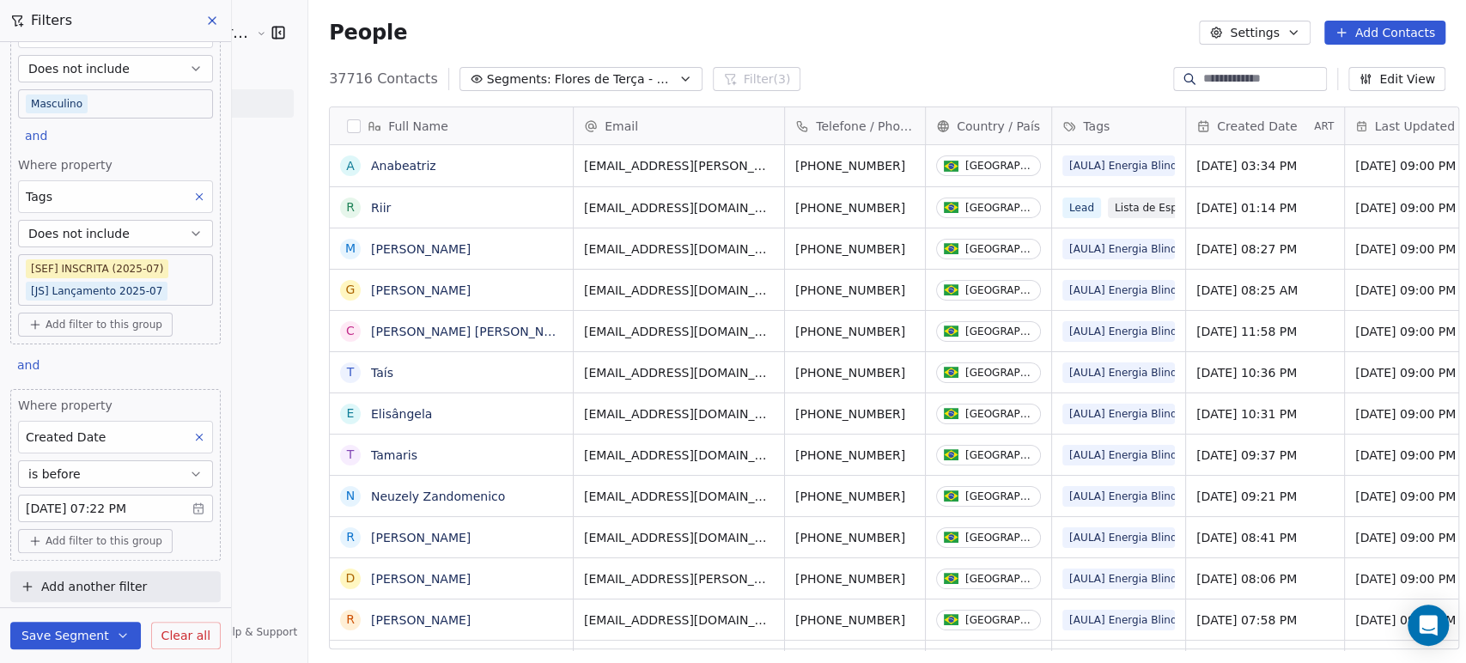
click at [189, 474] on icon "button" at bounding box center [196, 474] width 14 height 14
click at [231, 463] on div "Filters Where contact has Email Opened none in the last **** days Add filter to…" at bounding box center [116, 331] width 232 height 663
click at [193, 432] on icon at bounding box center [199, 437] width 12 height 12
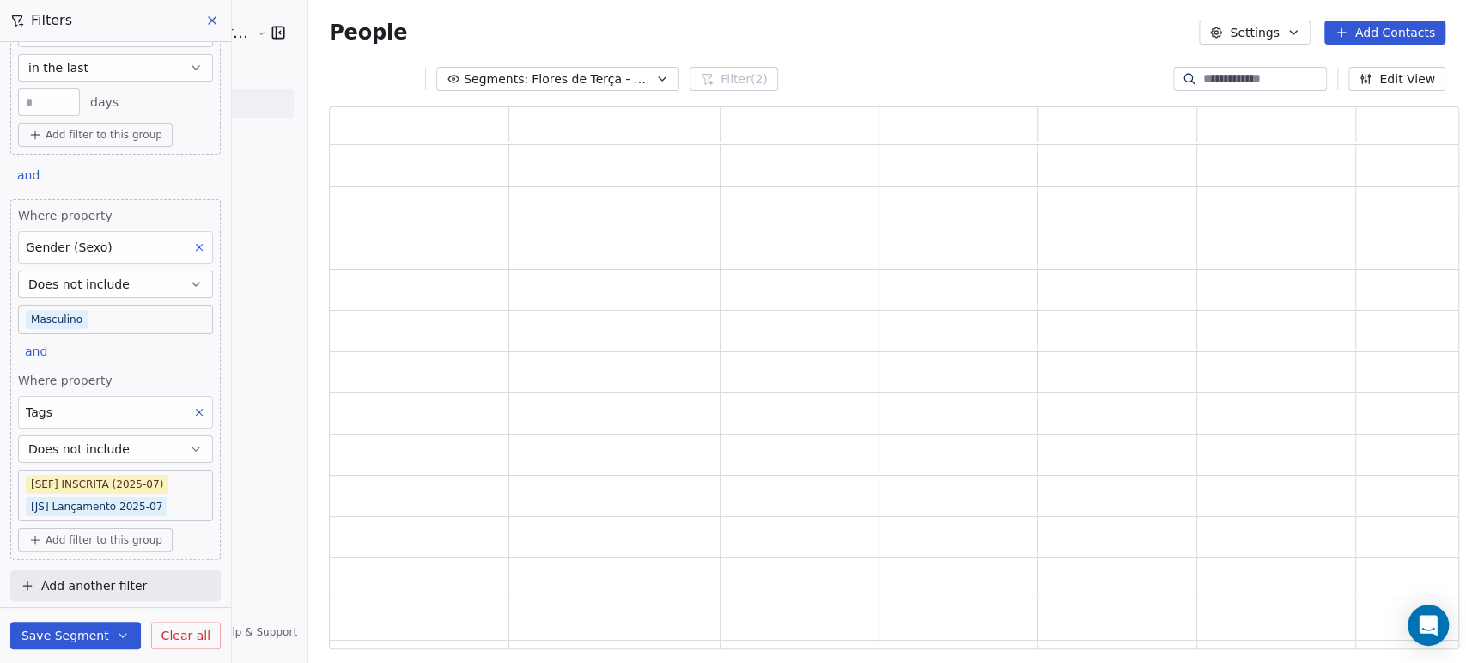
scroll to position [527, 1116]
click at [144, 506] on body "Amanda Schultz | AS Treinamentos Contacts People Marketing Workflows Campaigns …" at bounding box center [733, 331] width 1466 height 663
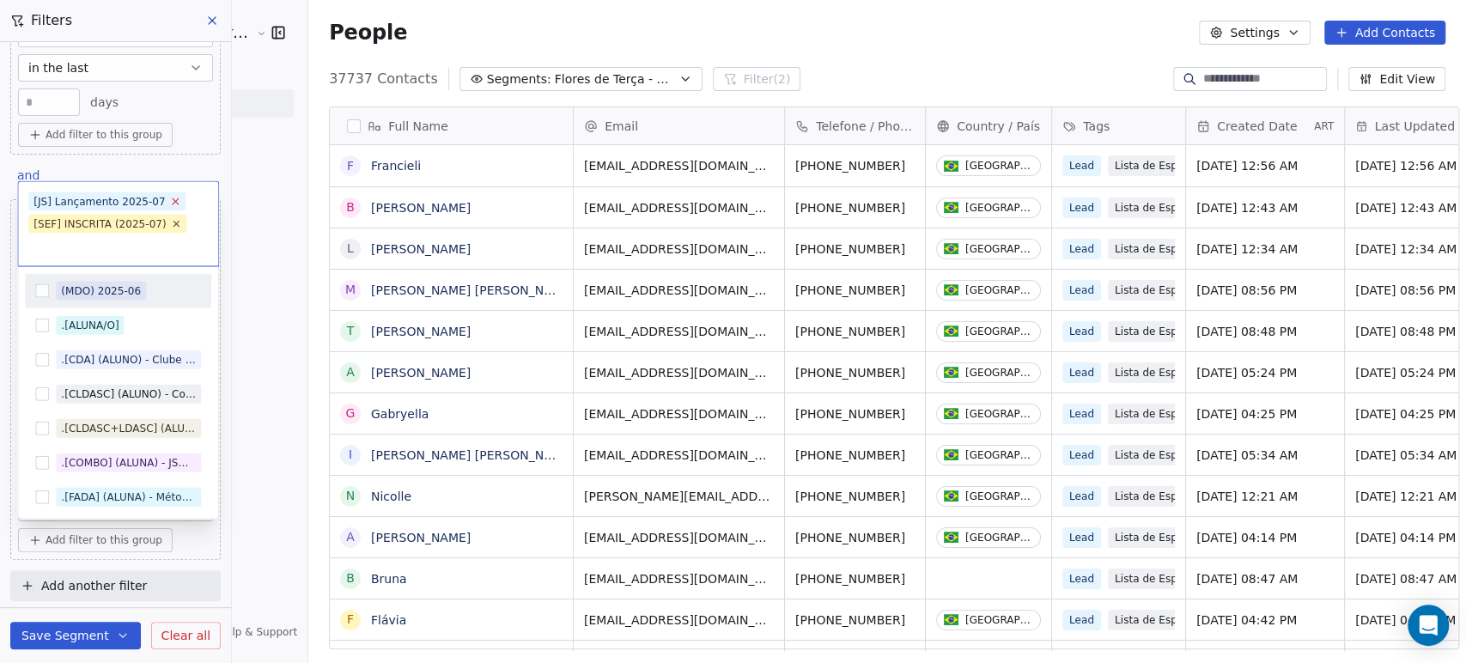
scroll to position [15, 15]
click at [170, 198] on icon at bounding box center [175, 201] width 11 height 11
click at [255, 238] on html "Amanda Schultz | AS Treinamentos Contacts People Marketing Workflows Campaigns …" at bounding box center [733, 331] width 1466 height 663
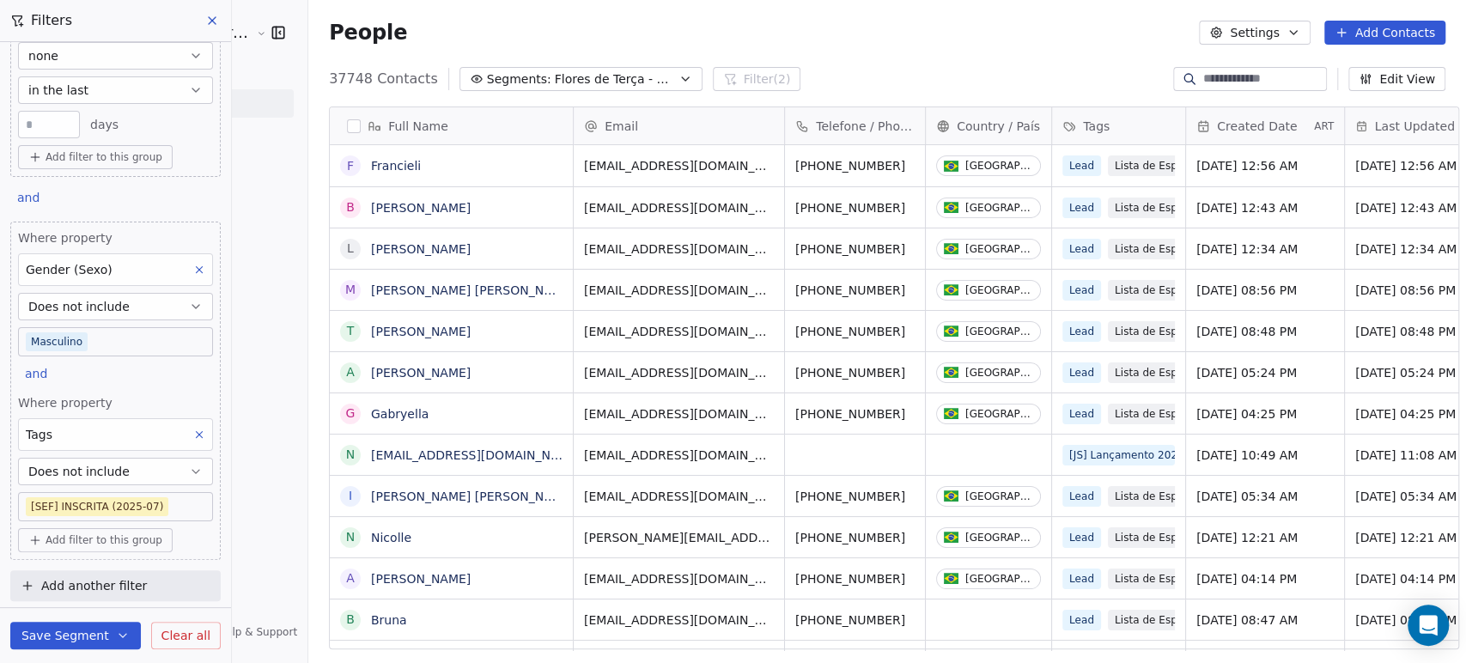
click at [76, 626] on button "Save Segment" at bounding box center [75, 635] width 131 height 27
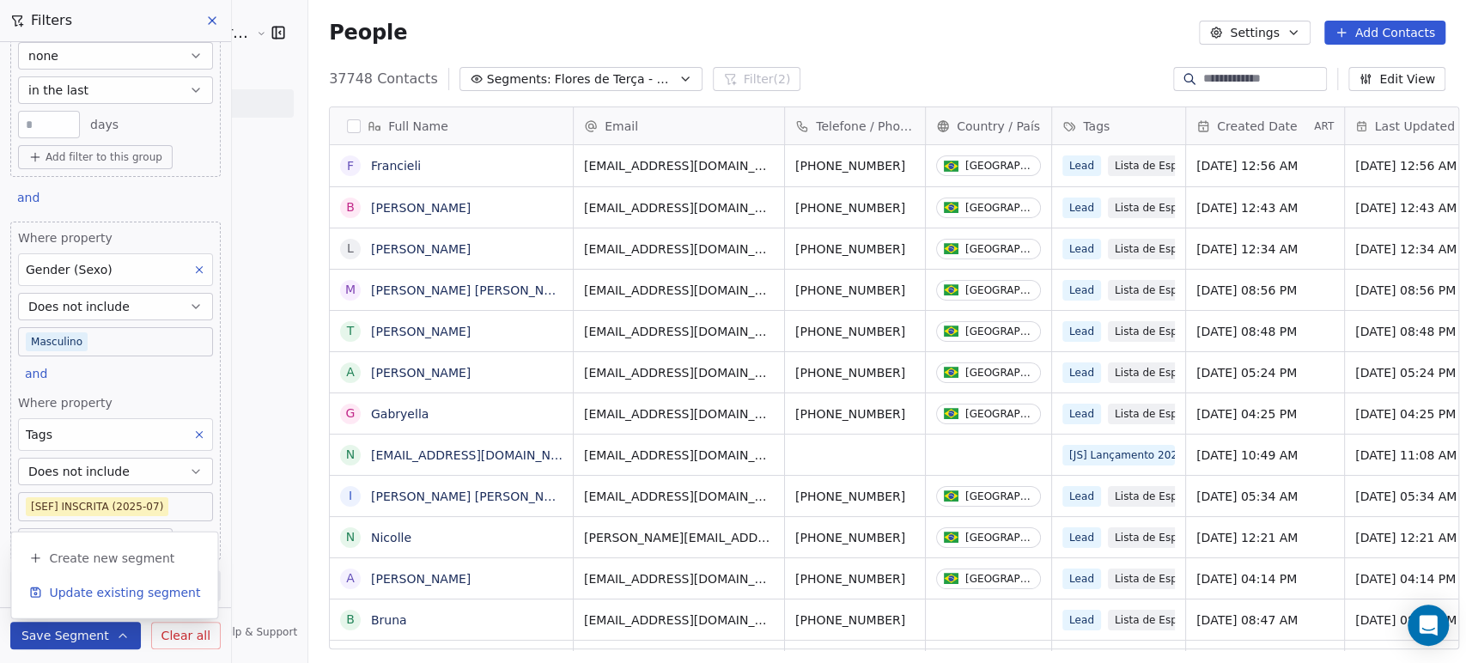
click at [91, 589] on span "Update existing segment" at bounding box center [124, 592] width 151 height 17
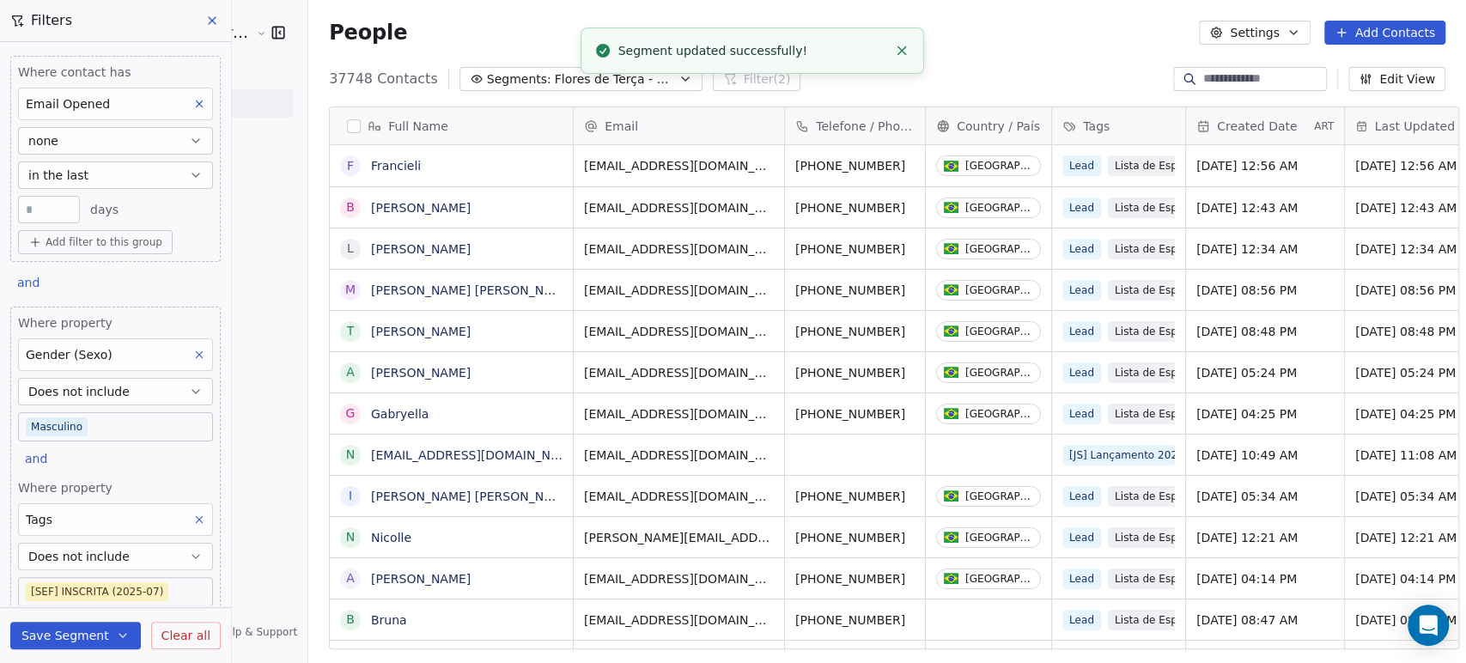
click at [214, 19] on icon at bounding box center [212, 21] width 14 height 14
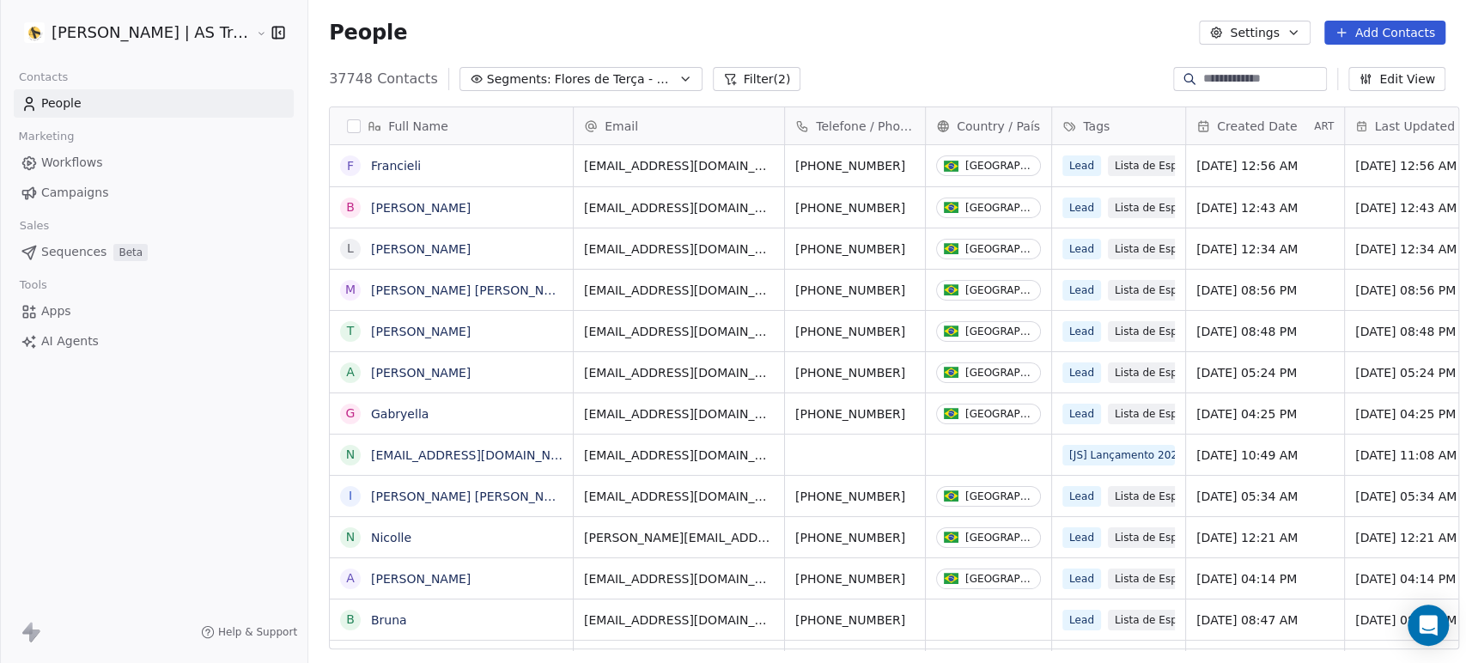
click at [124, 191] on link "Campaigns" at bounding box center [154, 193] width 280 height 28
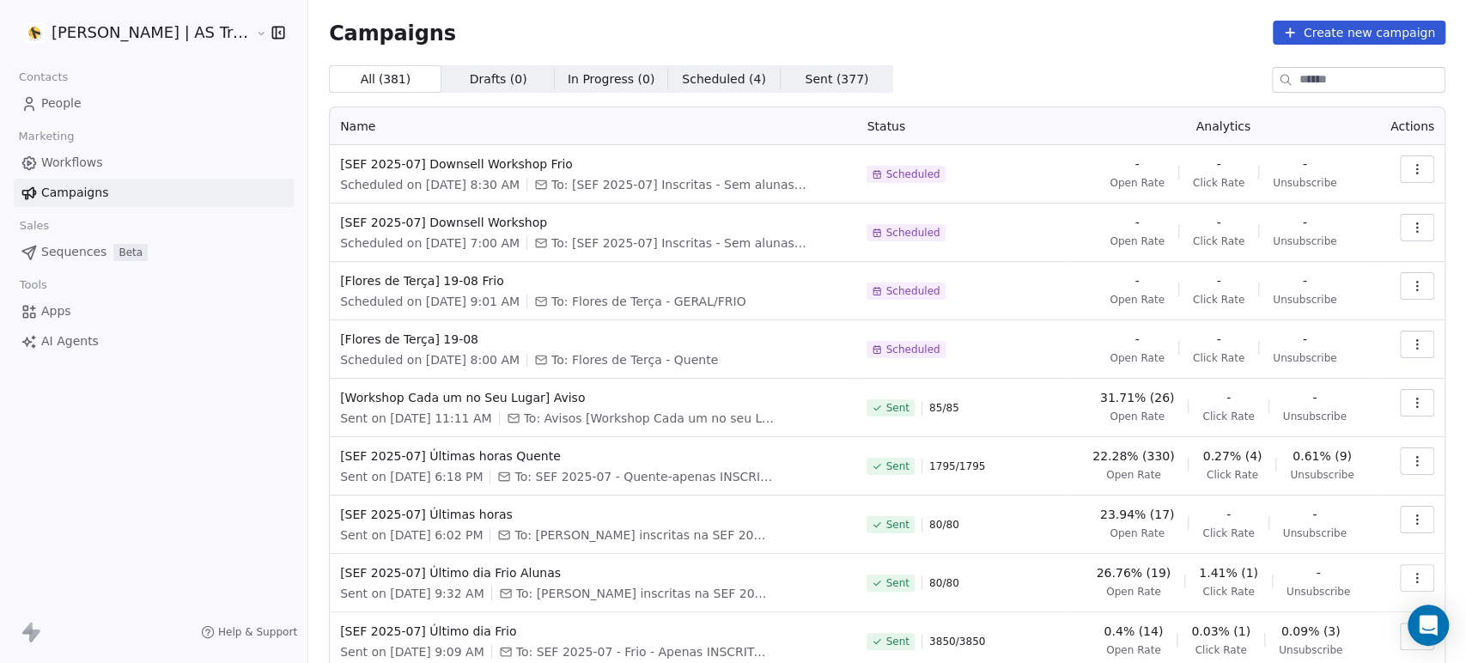
click at [1410, 231] on icon "button" at bounding box center [1417, 228] width 14 height 14
click at [1351, 262] on div "Edit" at bounding box center [1326, 265] width 174 height 27
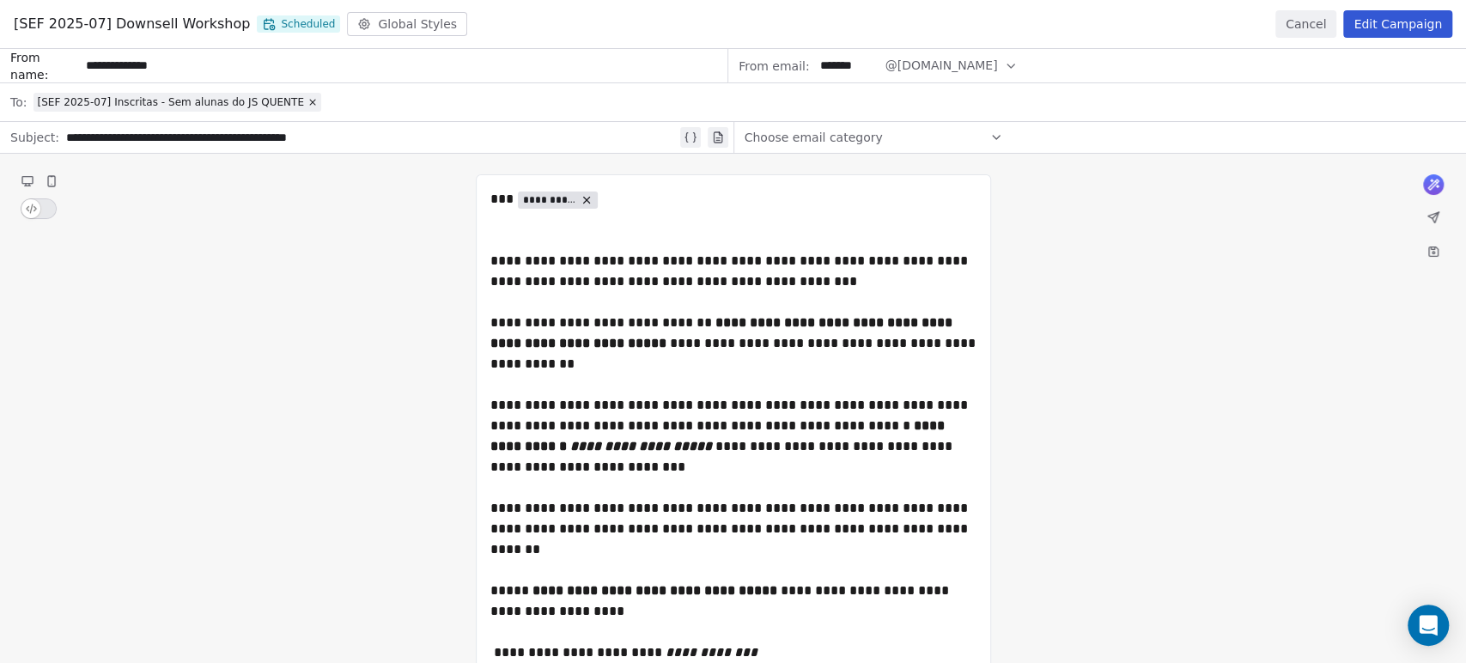
click at [1381, 26] on button "Edit Campaign" at bounding box center [1397, 23] width 109 height 27
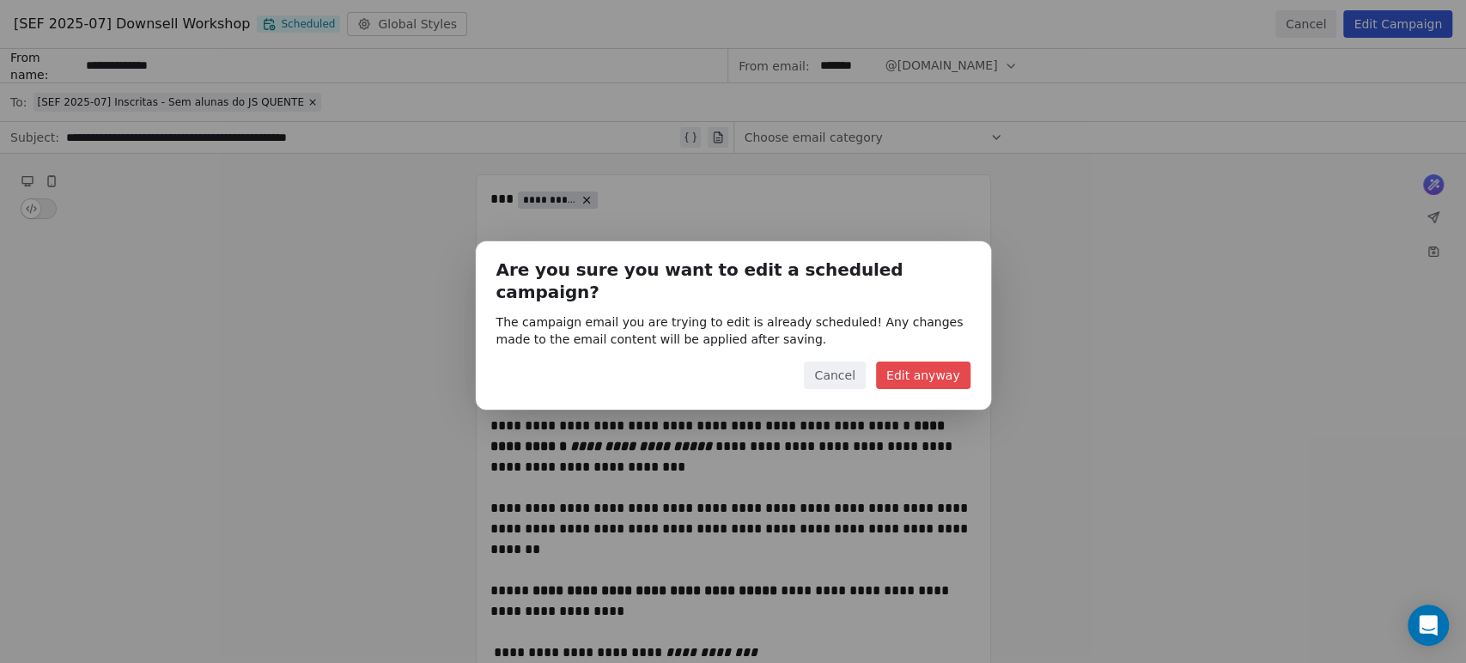
click at [952, 362] on button "Edit anyway" at bounding box center [923, 375] width 94 height 27
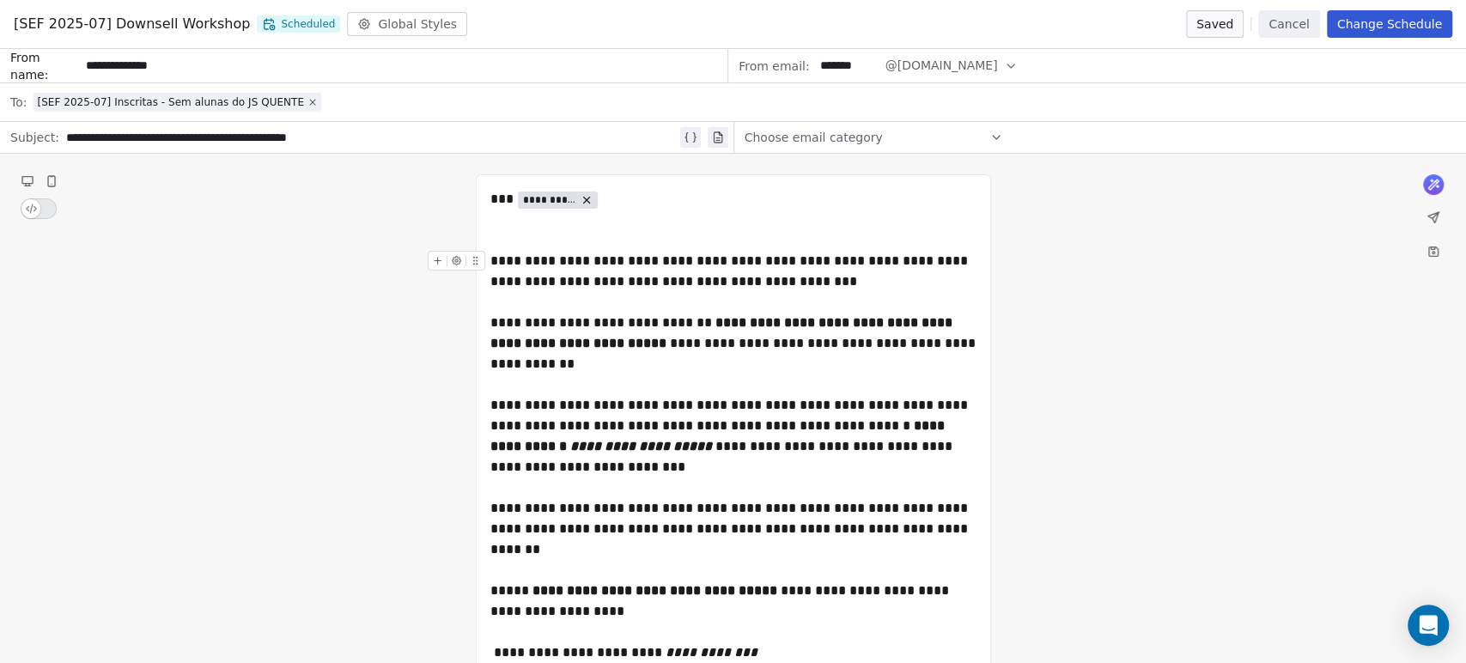
click at [307, 97] on icon at bounding box center [312, 102] width 10 height 10
click at [224, 107] on div "Select a segment" at bounding box center [744, 102] width 1422 height 38
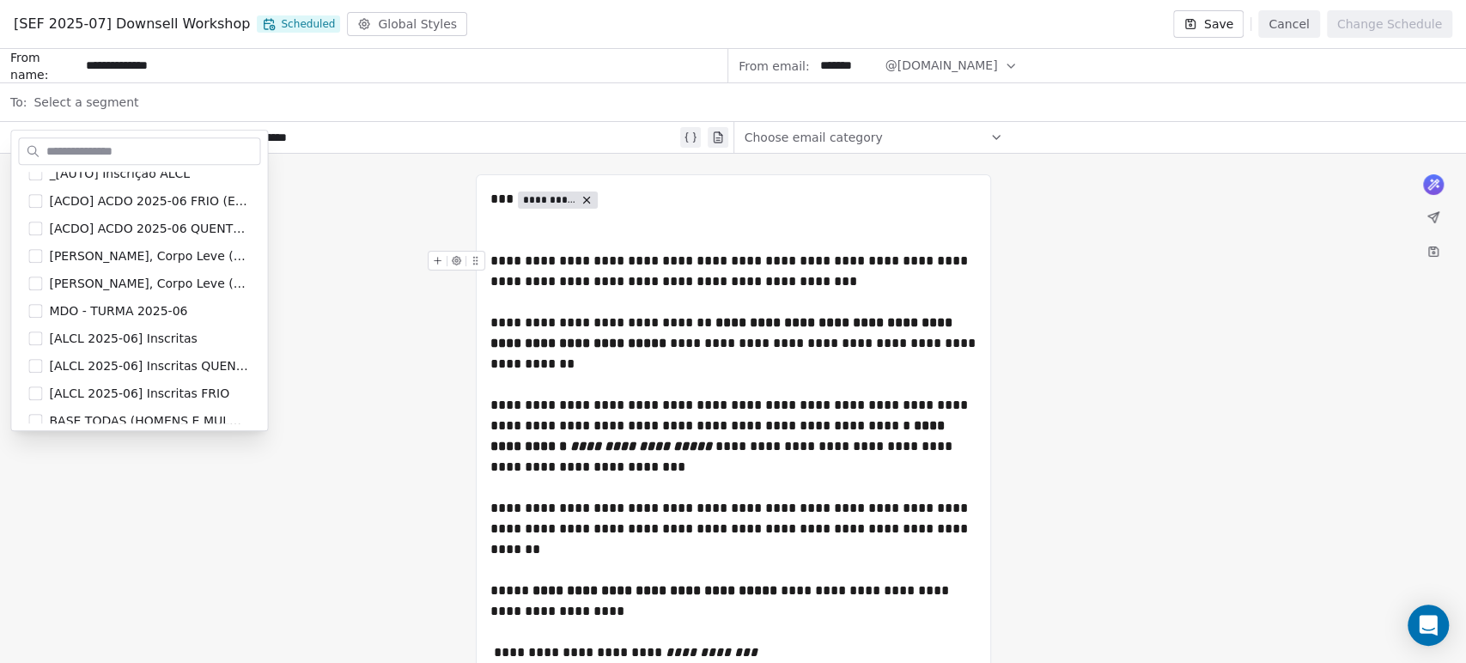
scroll to position [1526, 0]
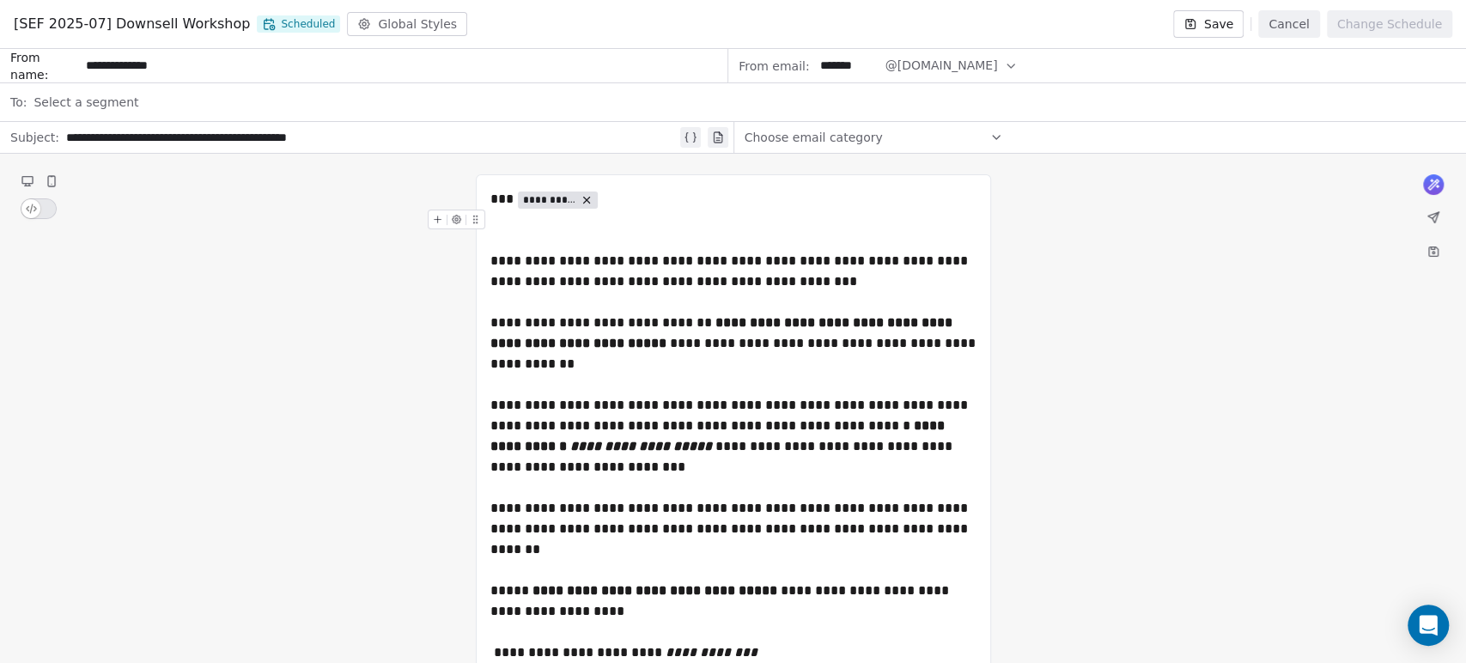
click at [1294, 23] on button "Cancel" at bounding box center [1288, 23] width 61 height 27
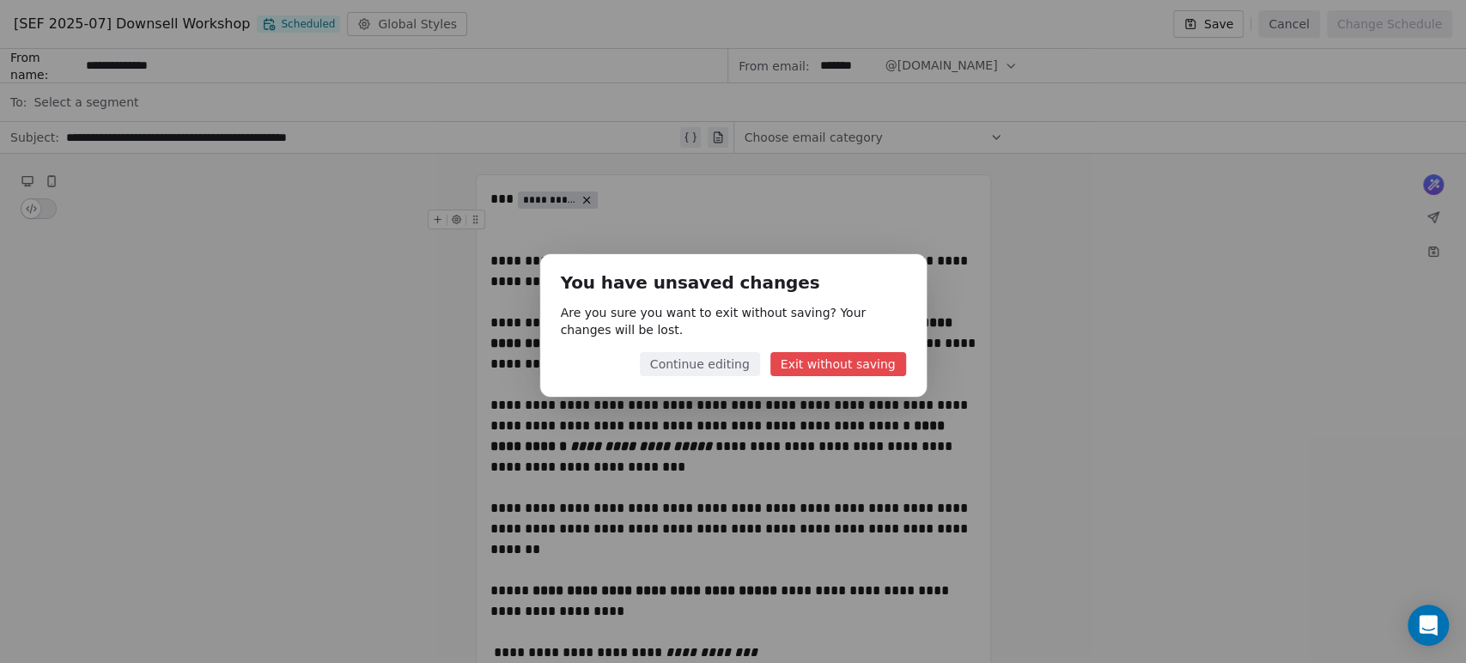
click at [731, 368] on button "Continue editing" at bounding box center [700, 364] width 120 height 24
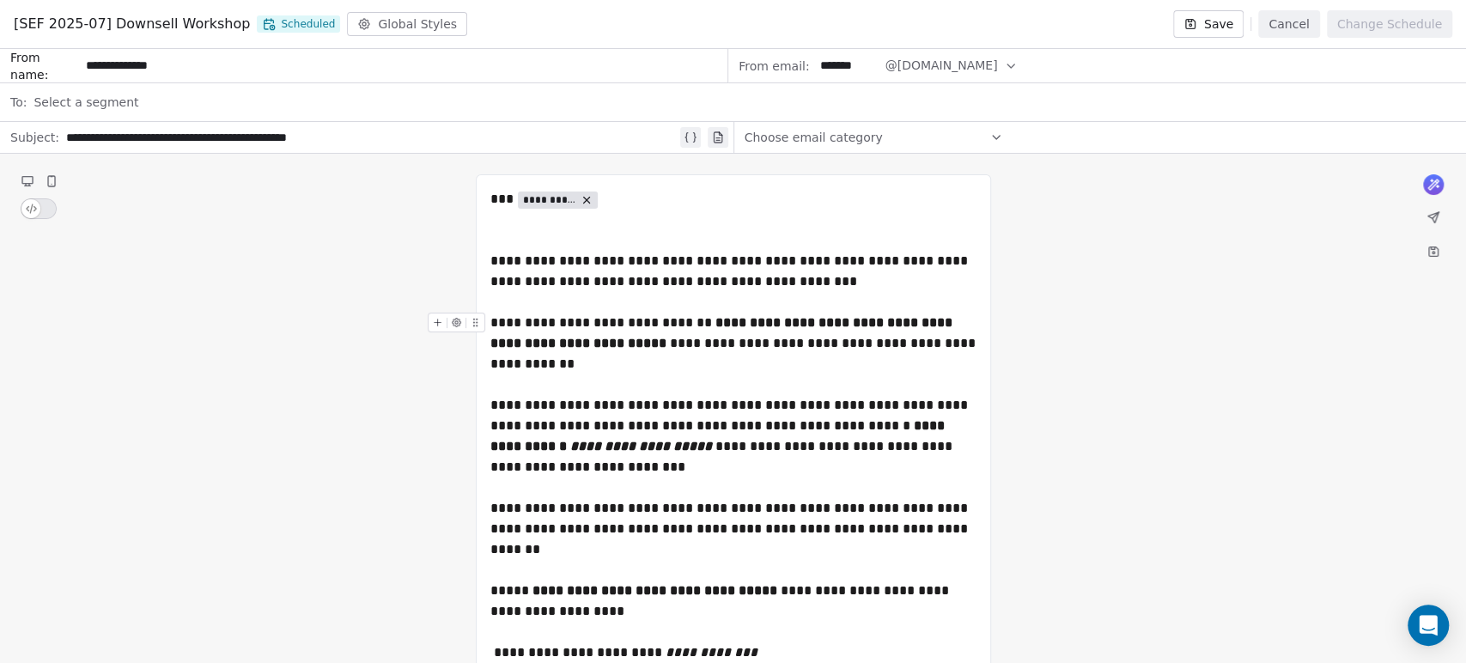
click at [146, 98] on div "Select a segment" at bounding box center [744, 102] width 1422 height 38
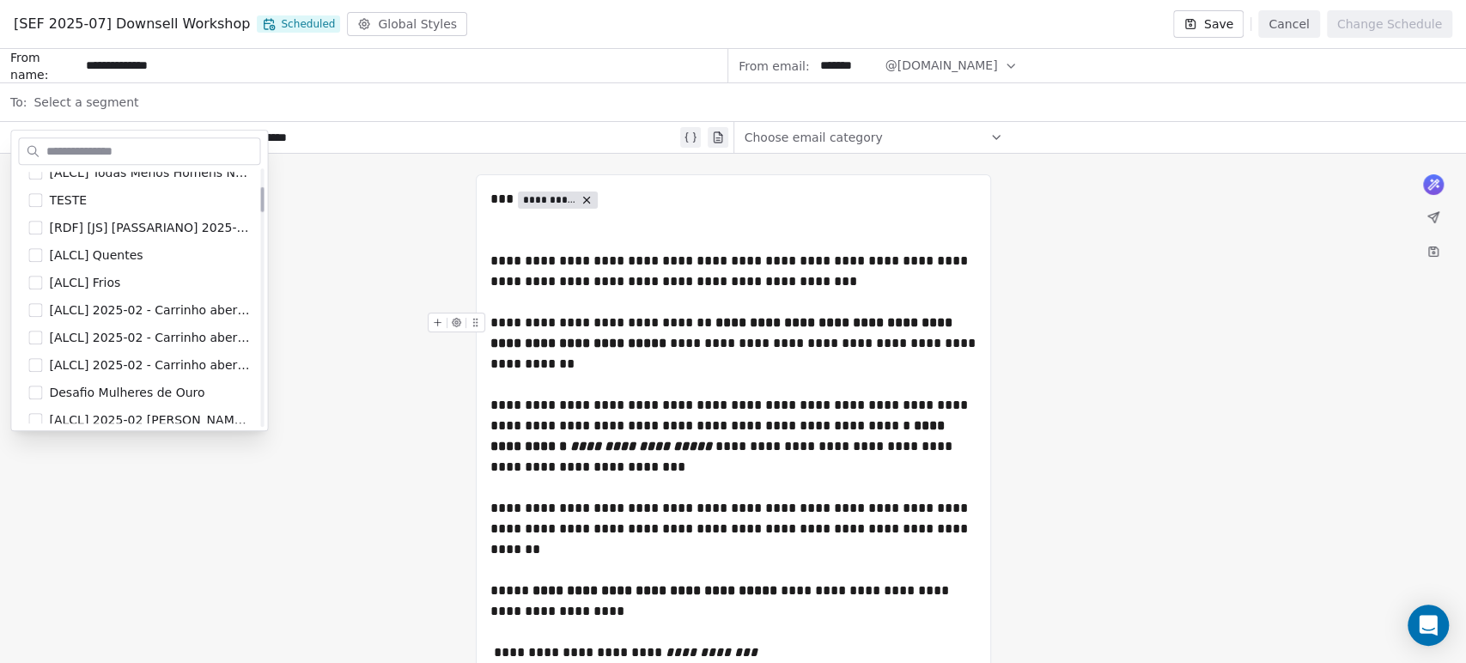
scroll to position [191, 0]
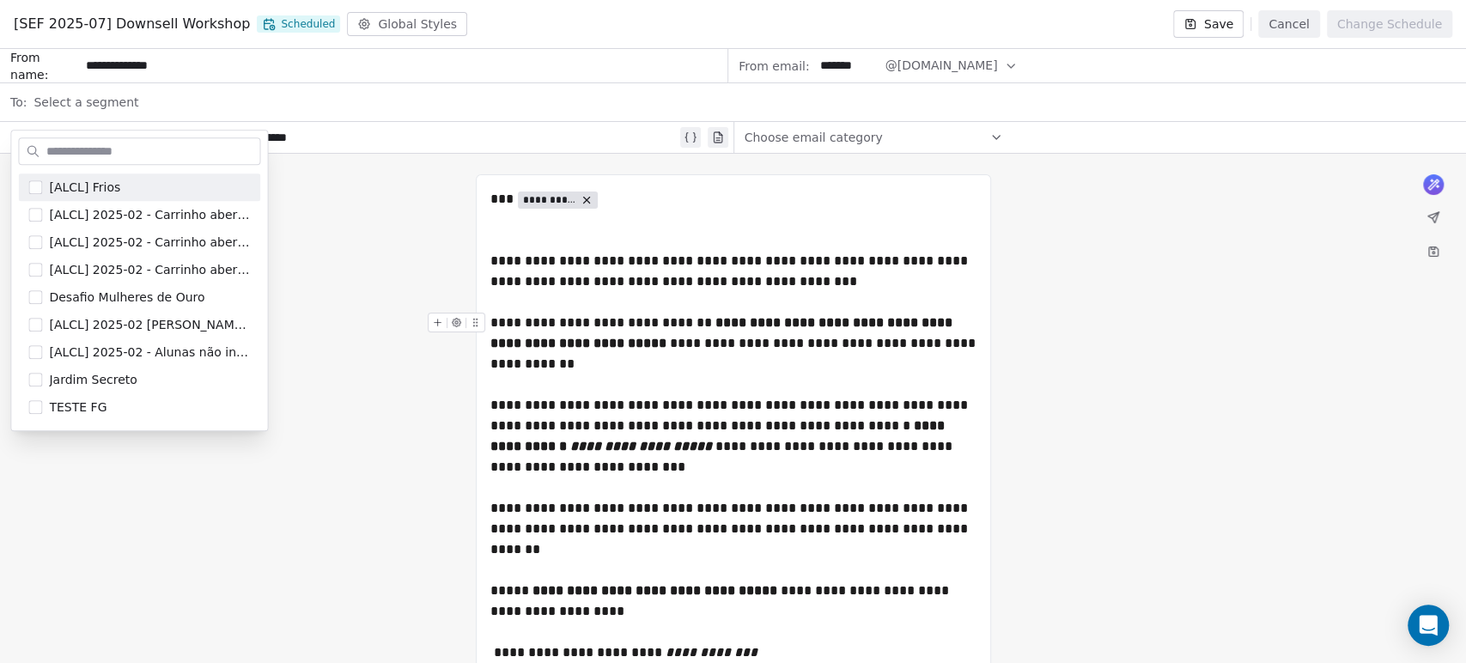
click at [1298, 21] on button "Cancel" at bounding box center [1288, 23] width 61 height 27
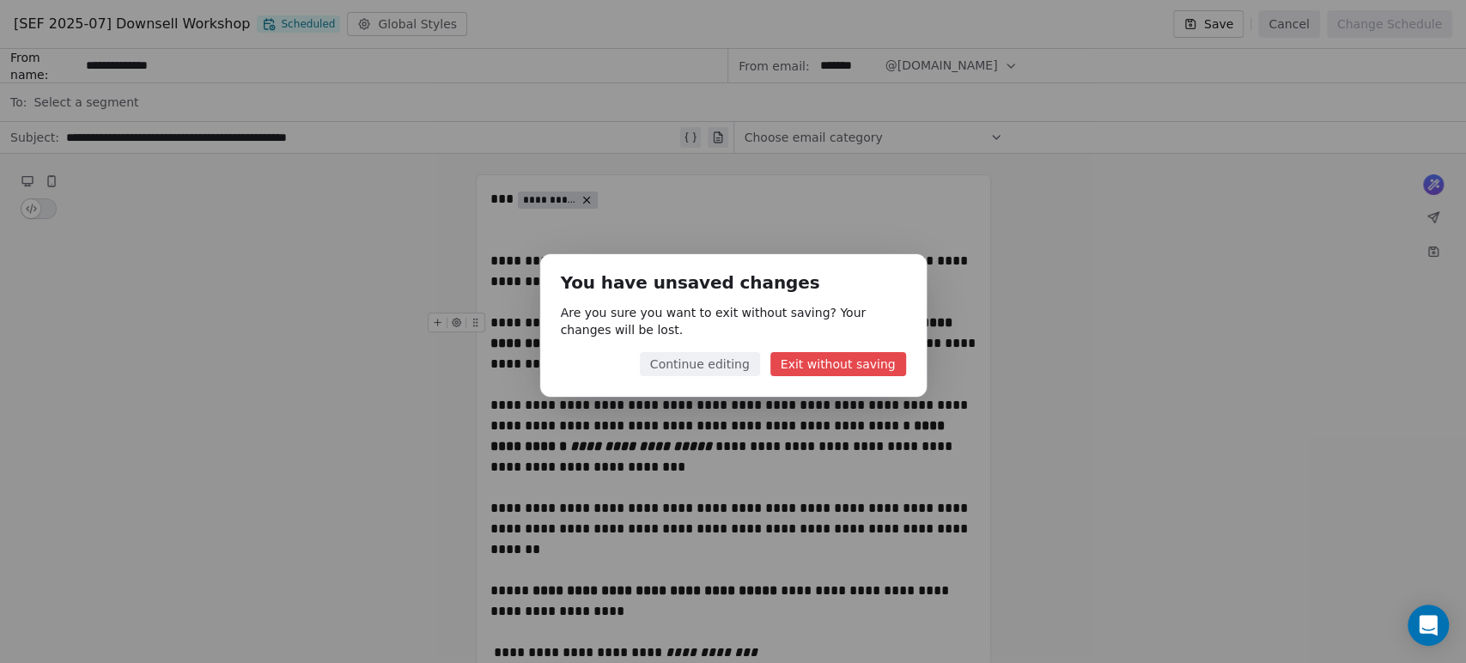
drag, startPoint x: 841, startPoint y: 364, endPoint x: 825, endPoint y: 354, distance: 18.6
click at [825, 354] on button "Exit without saving" at bounding box center [838, 364] width 136 height 24
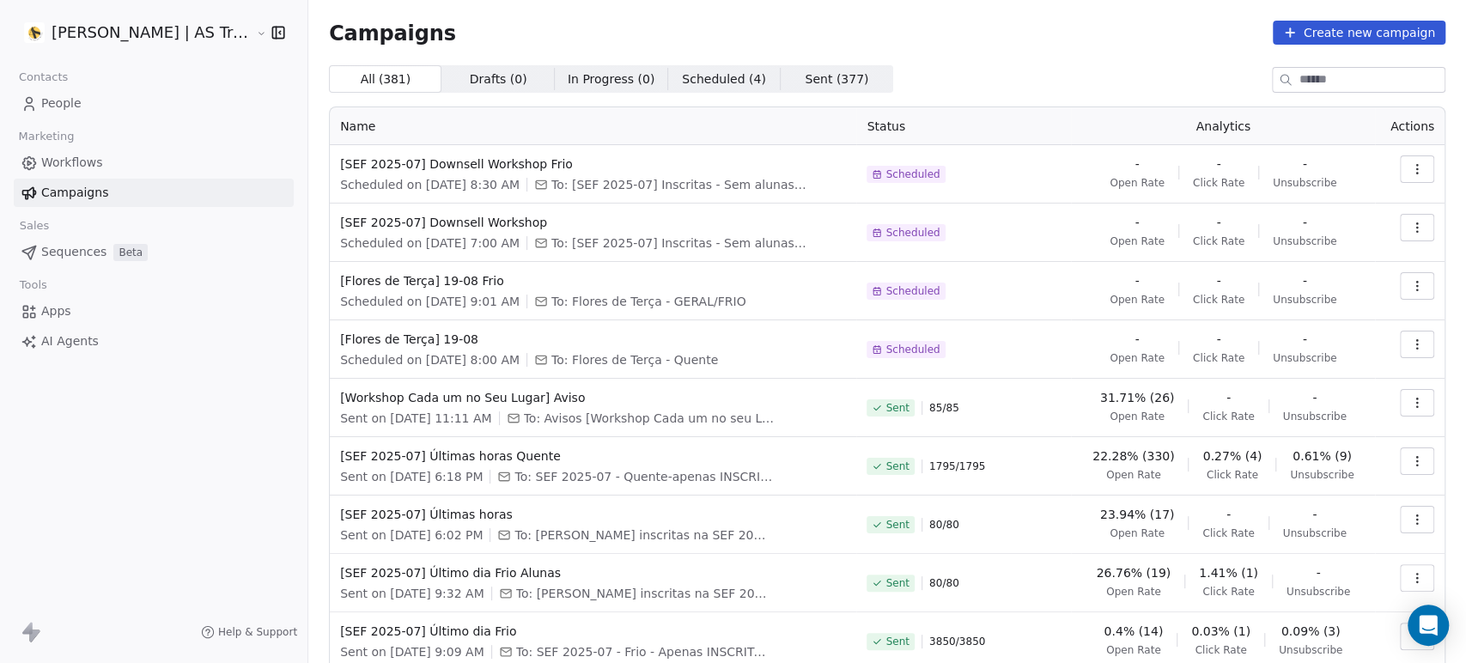
click at [1400, 232] on button "button" at bounding box center [1417, 227] width 34 height 27
click at [1344, 259] on div "Edit" at bounding box center [1326, 265] width 174 height 27
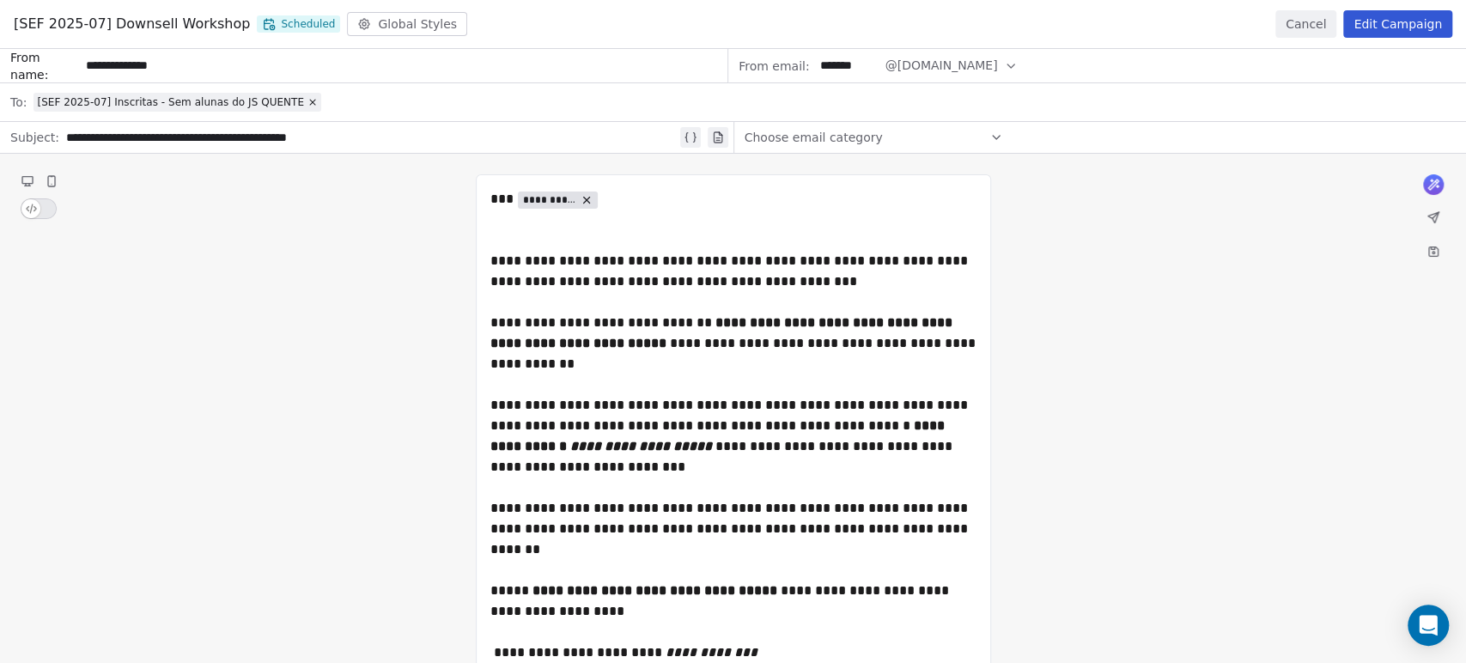
click at [1330, 27] on button "Cancel" at bounding box center [1305, 23] width 61 height 27
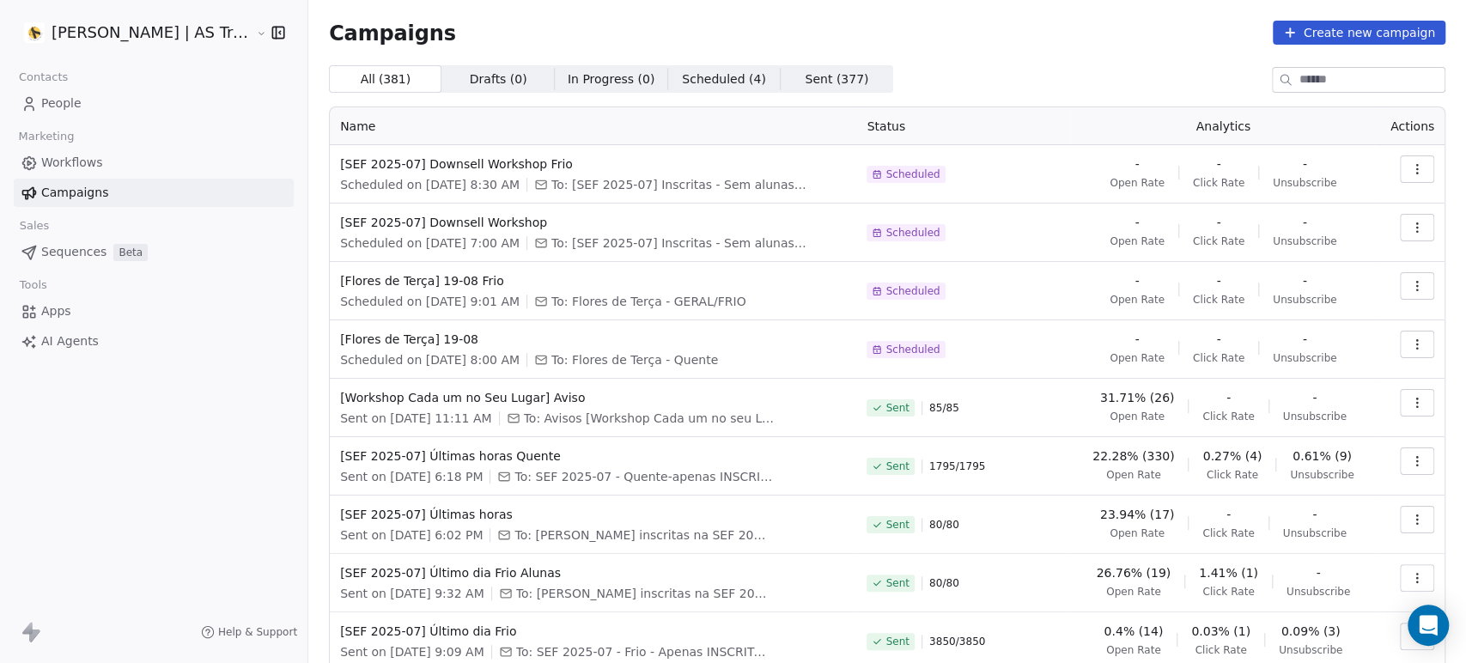
click at [1410, 166] on icon "button" at bounding box center [1417, 169] width 14 height 14
click at [1337, 206] on div "Edit" at bounding box center [1326, 207] width 174 height 27
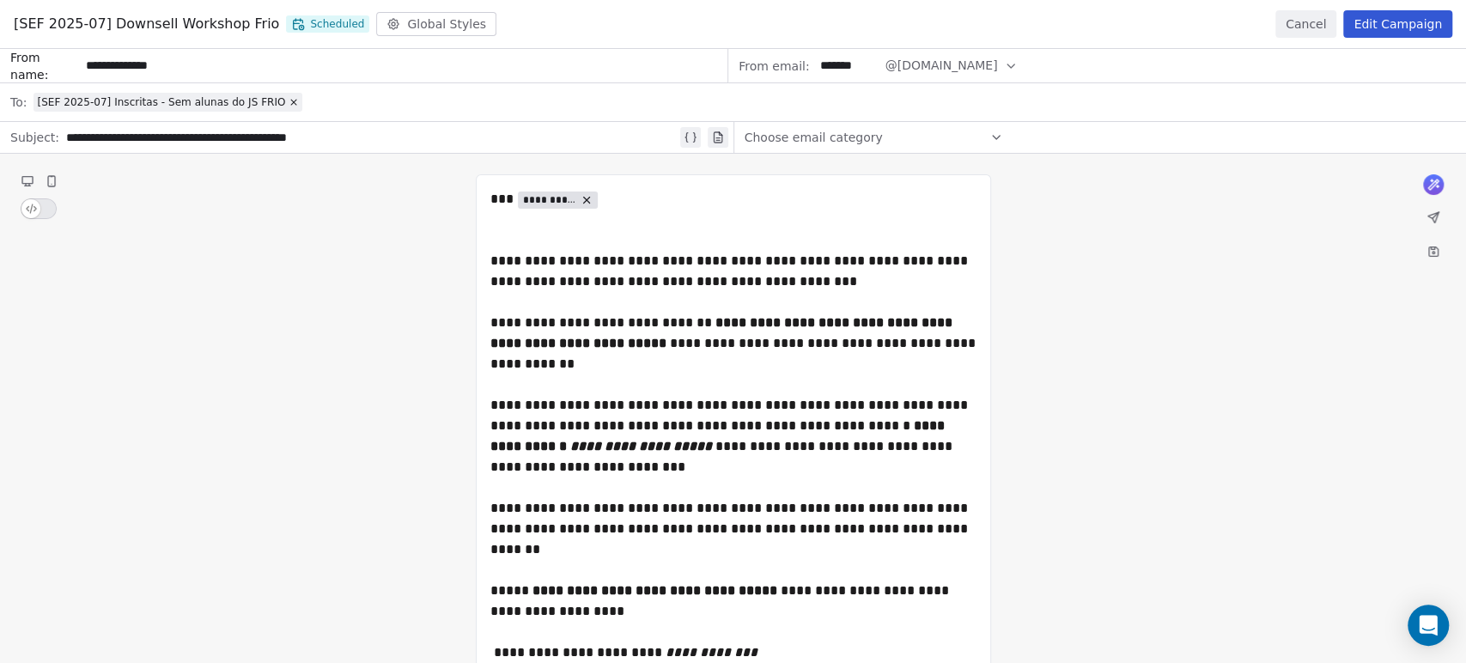
click at [1306, 26] on button "Cancel" at bounding box center [1305, 23] width 61 height 27
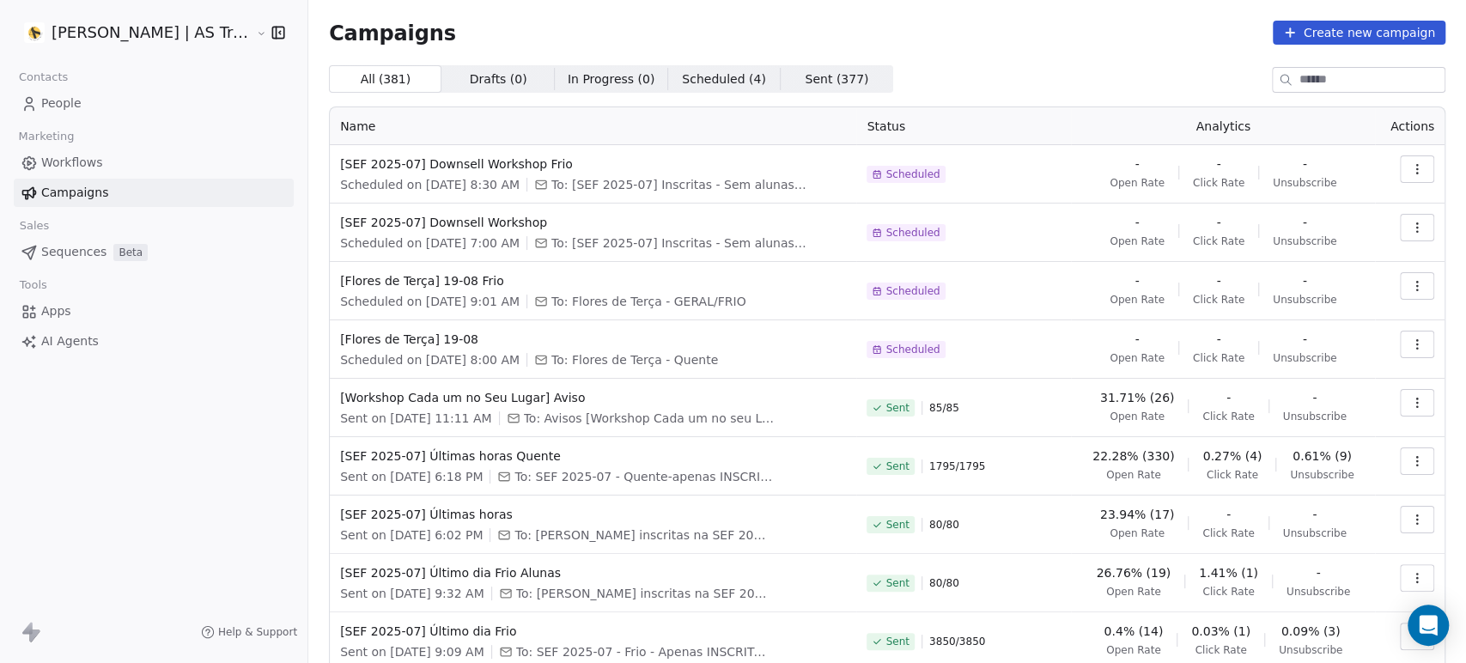
click at [1410, 283] on icon "button" at bounding box center [1417, 286] width 14 height 14
click at [1347, 320] on div "Edit" at bounding box center [1326, 324] width 174 height 27
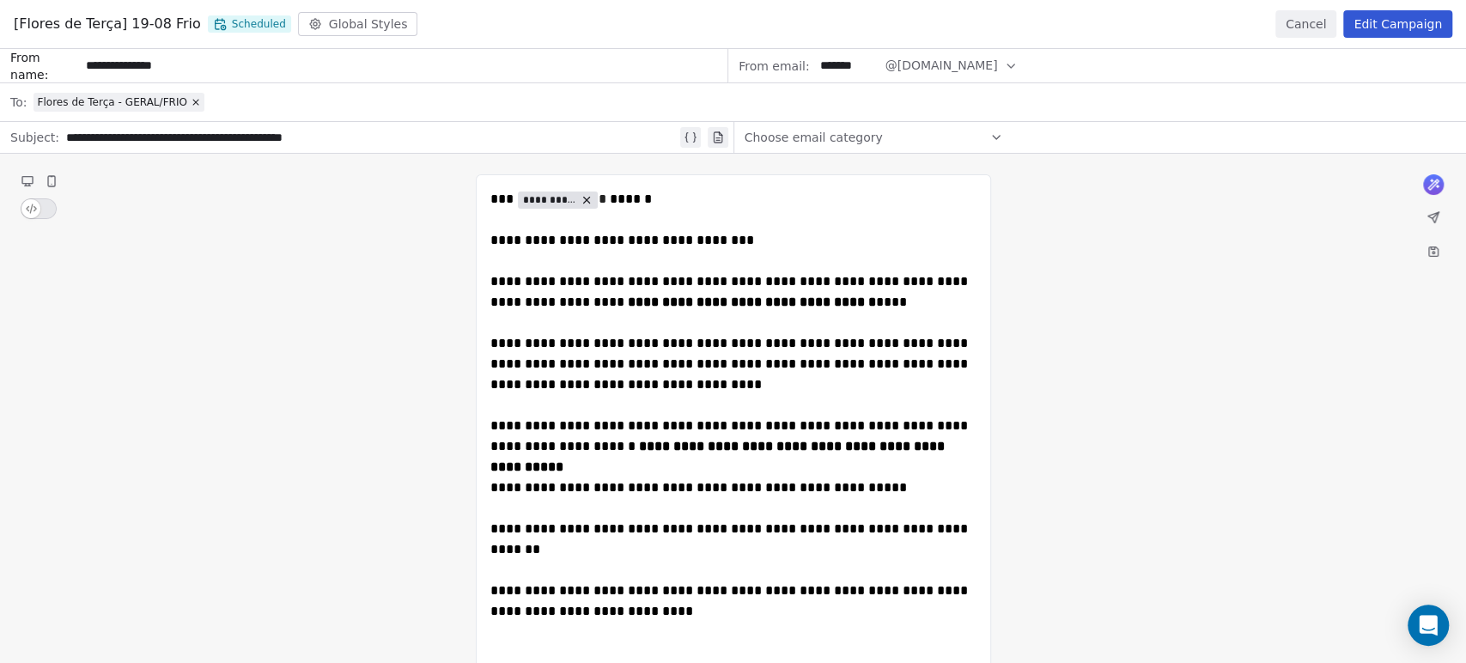
click at [1375, 24] on button "Edit Campaign" at bounding box center [1397, 23] width 109 height 27
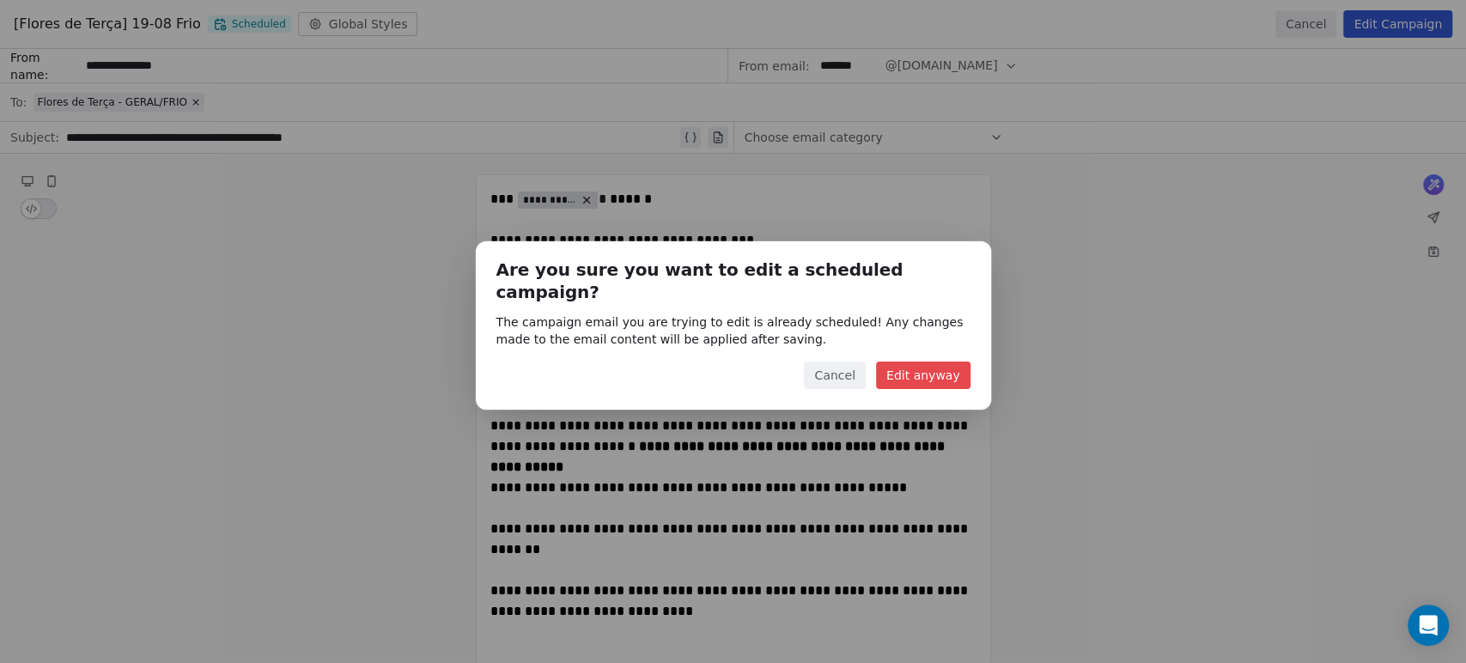
click at [934, 362] on button "Edit anyway" at bounding box center [923, 375] width 94 height 27
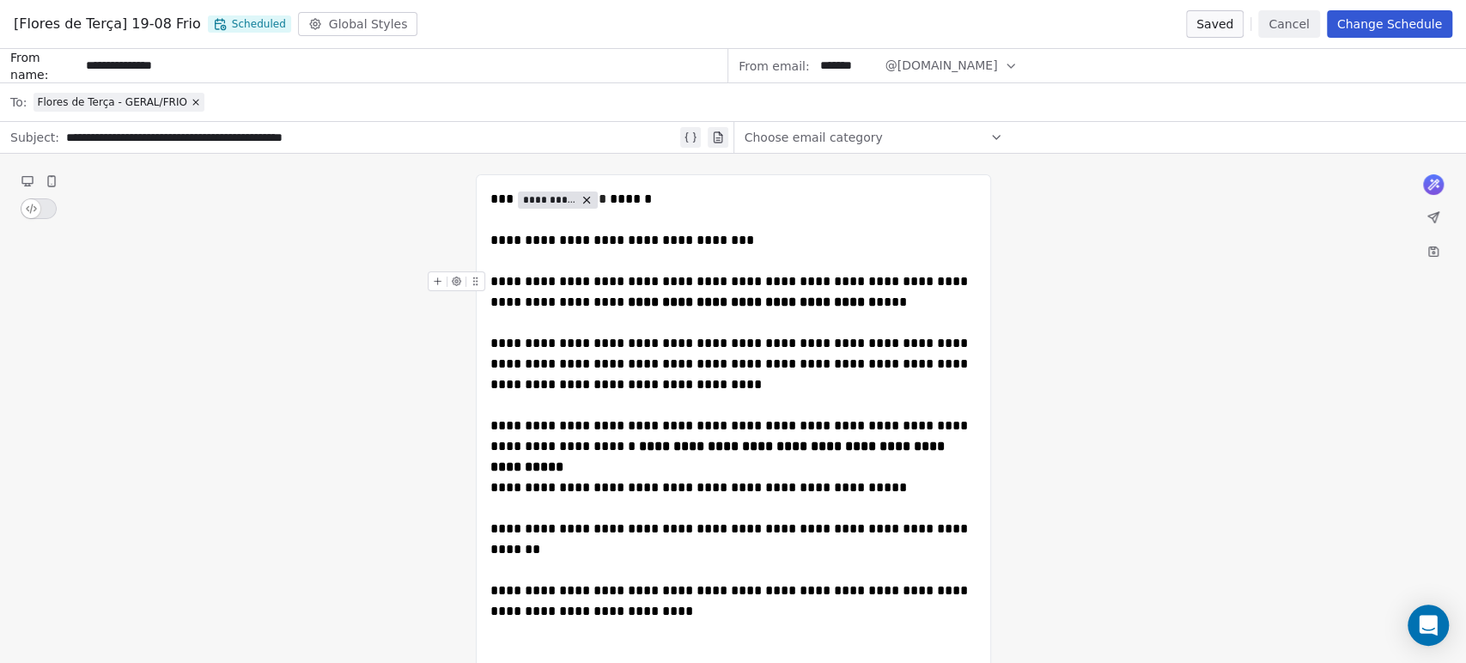
click at [192, 101] on span "Flores de Terça - GERAL/FRIO" at bounding box center [118, 102] width 171 height 19
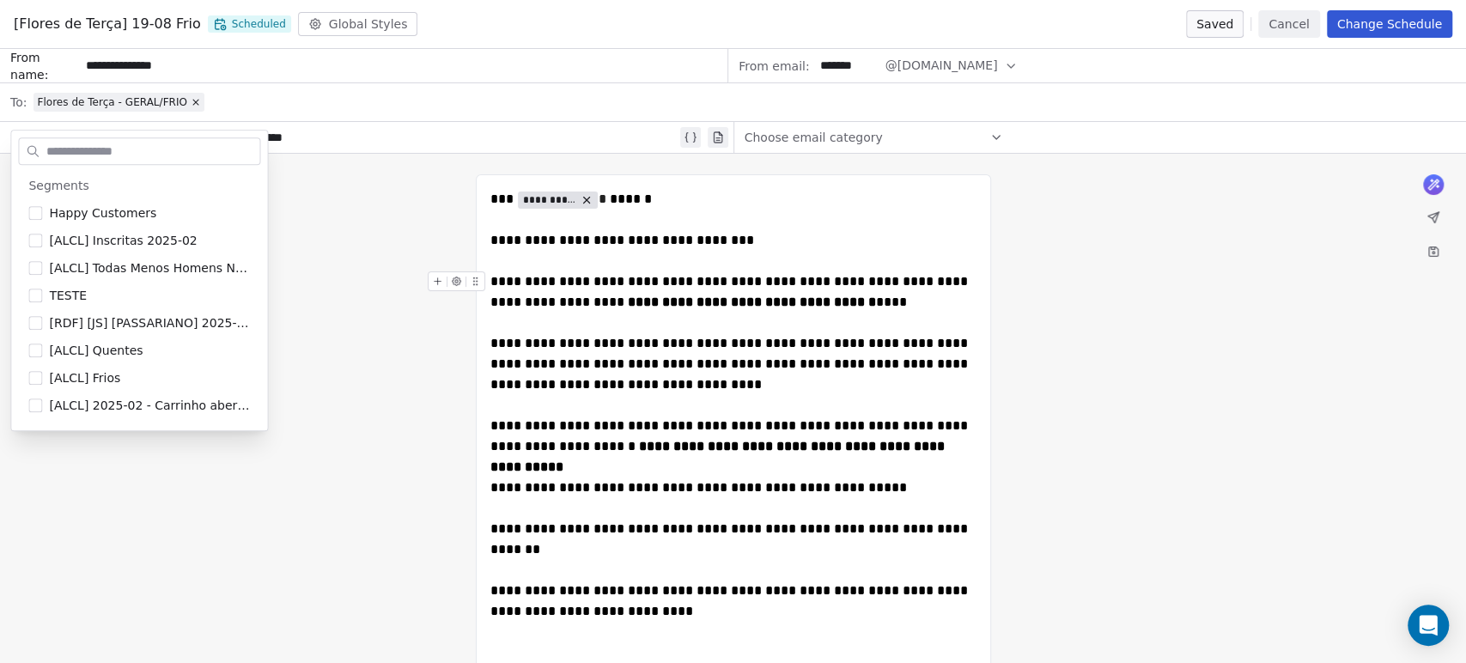
click at [149, 113] on div "Flores de Terça - GERAL/FRIO" at bounding box center [744, 102] width 1422 height 38
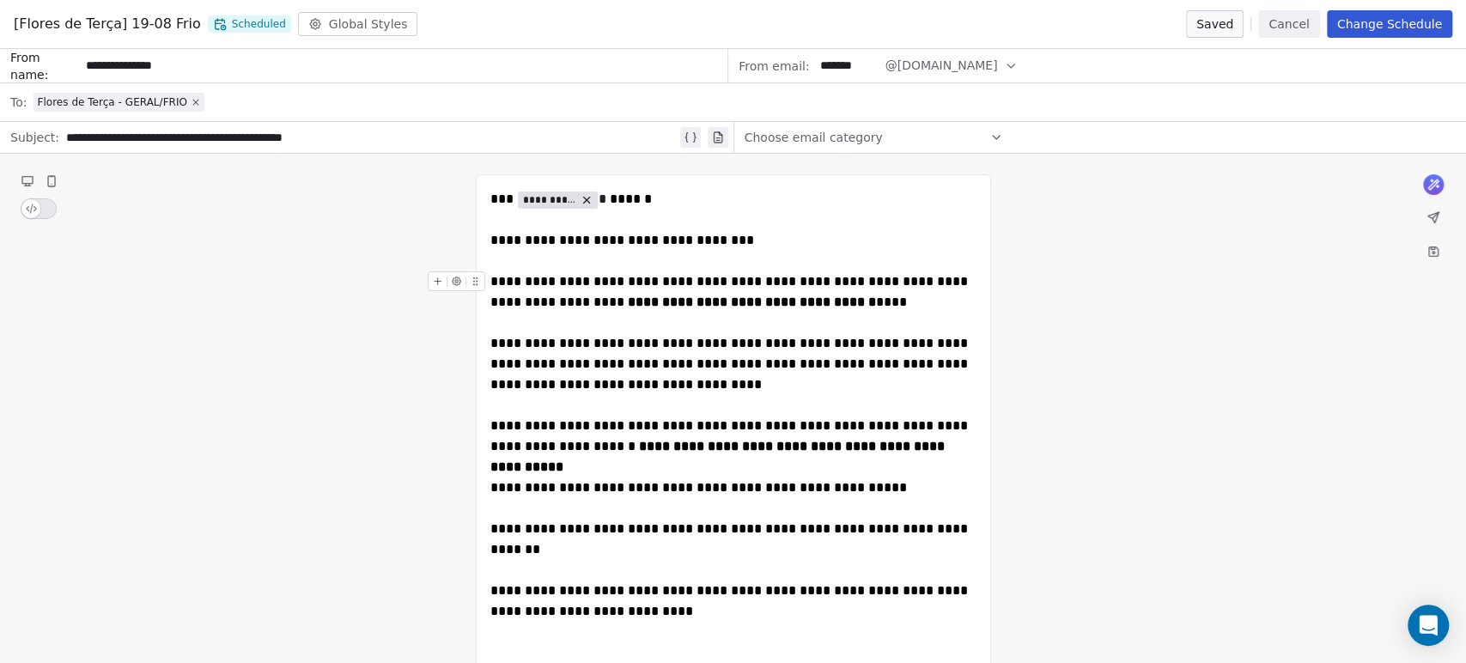
click at [193, 101] on icon at bounding box center [195, 102] width 5 height 5
click at [162, 104] on div "Select a segment" at bounding box center [744, 102] width 1422 height 38
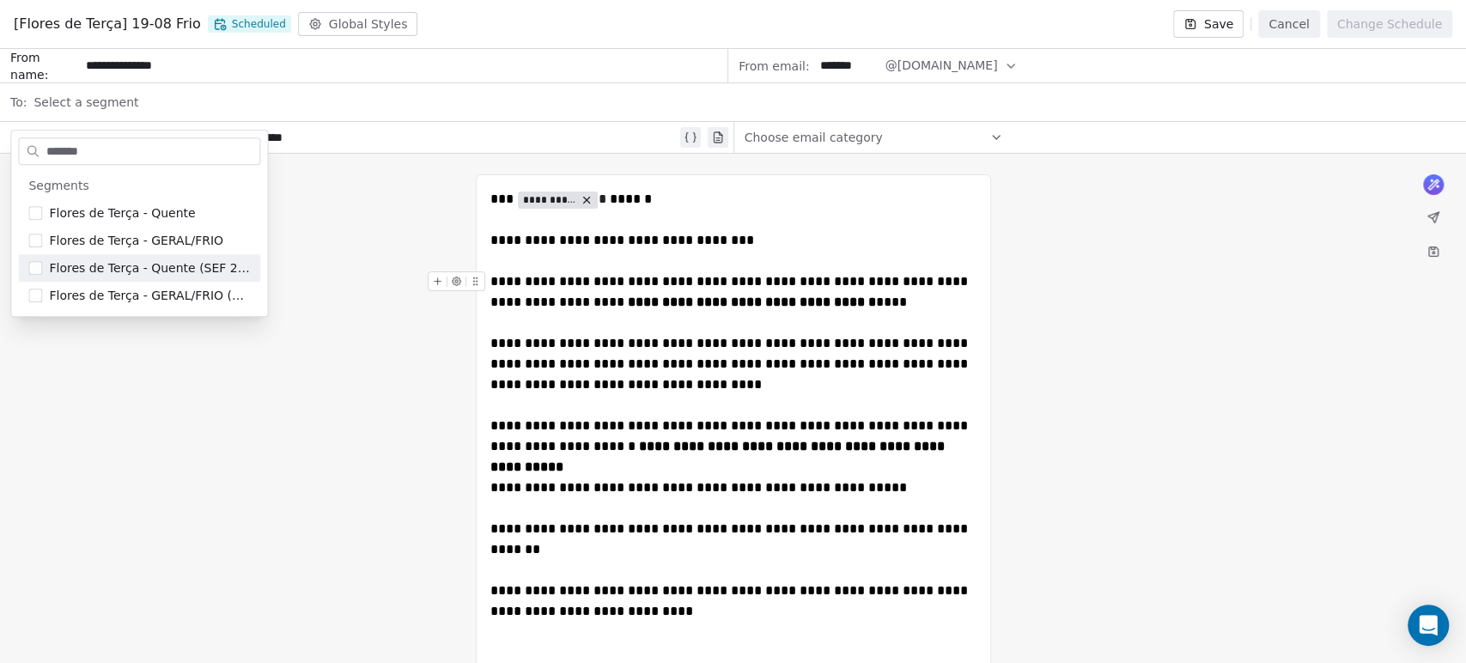
type input "******"
click at [200, 277] on div "Flores de Terça - Quente (SEF 2025-07)" at bounding box center [139, 267] width 242 height 27
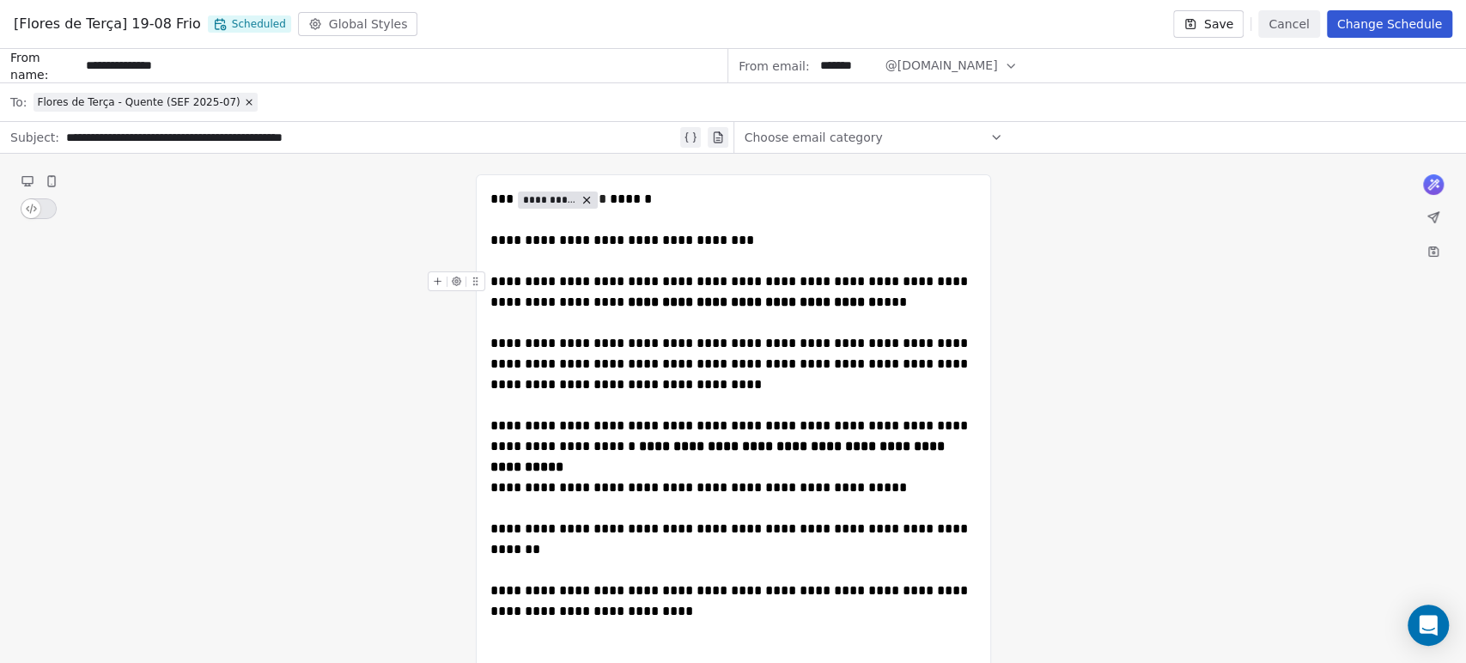
click at [1379, 32] on button "Change Schedule" at bounding box center [1389, 23] width 125 height 27
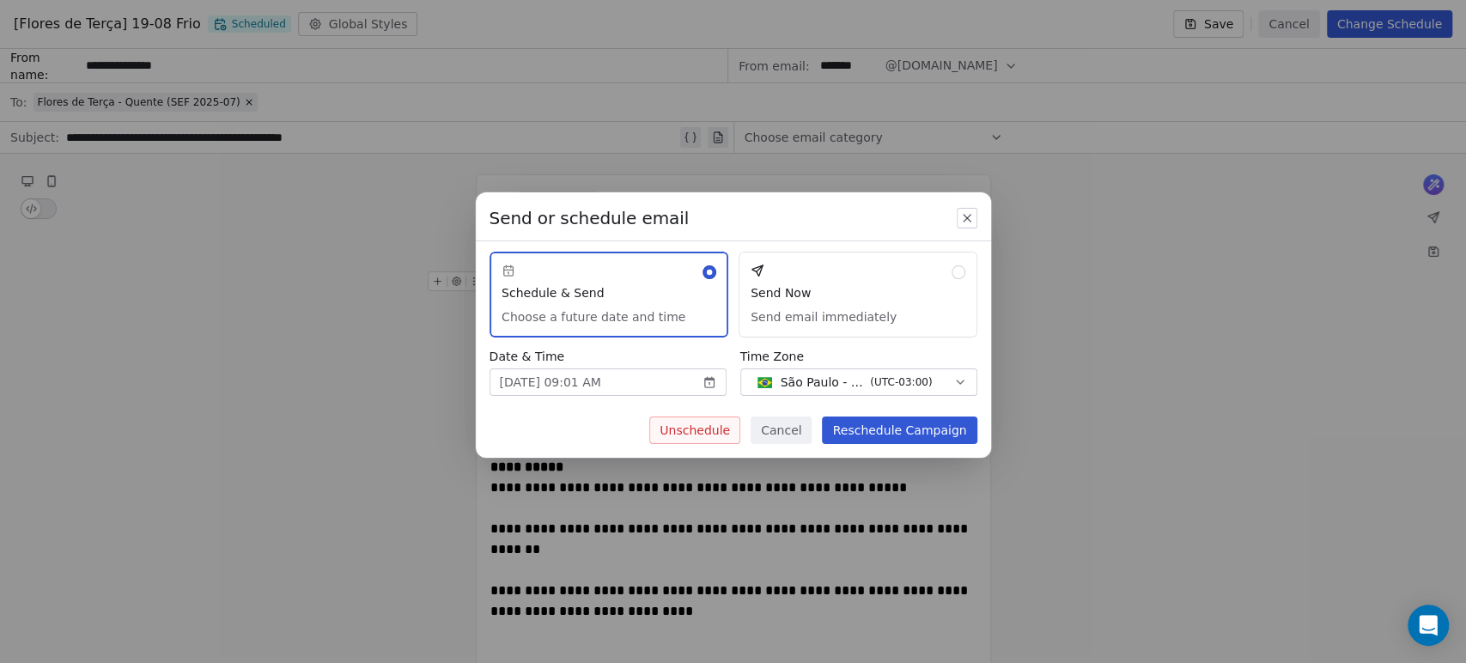
click at [881, 438] on button "Reschedule Campaign" at bounding box center [899, 430] width 155 height 27
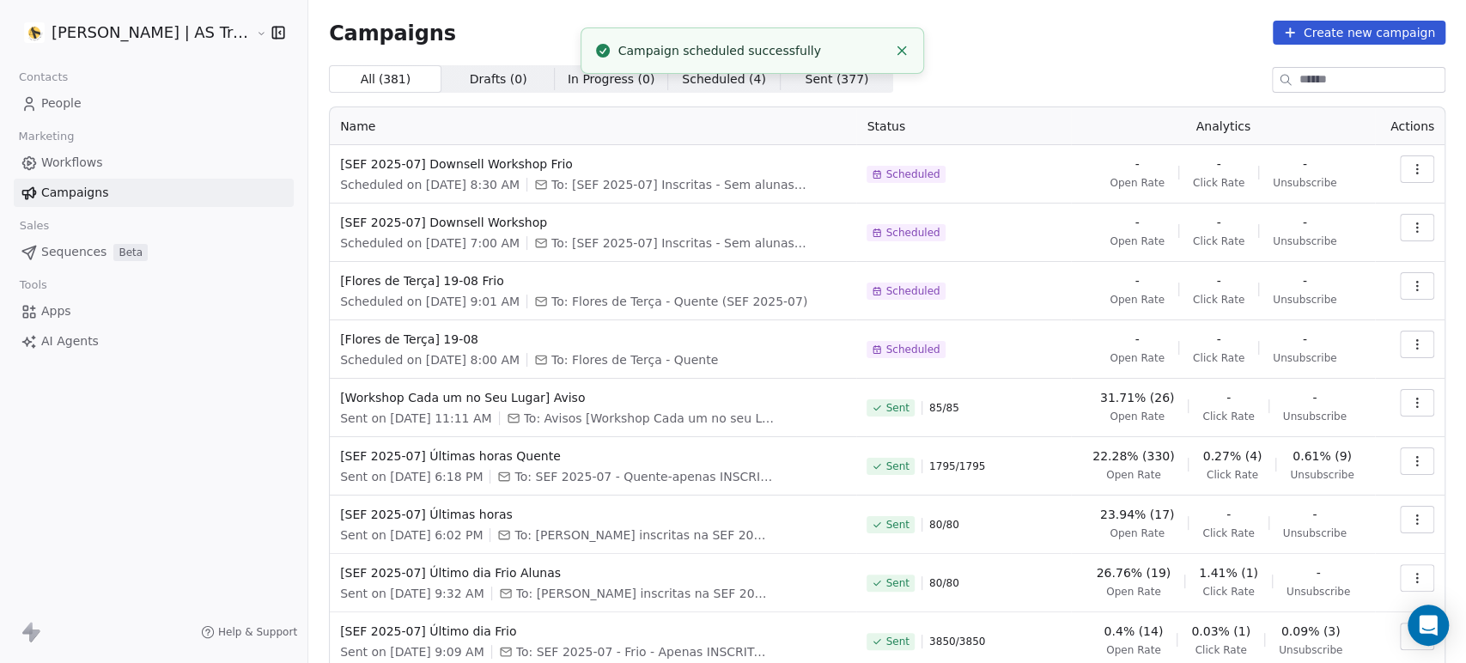
click at [1402, 179] on button "button" at bounding box center [1417, 168] width 34 height 27
click at [1359, 205] on div "Edit" at bounding box center [1326, 207] width 174 height 27
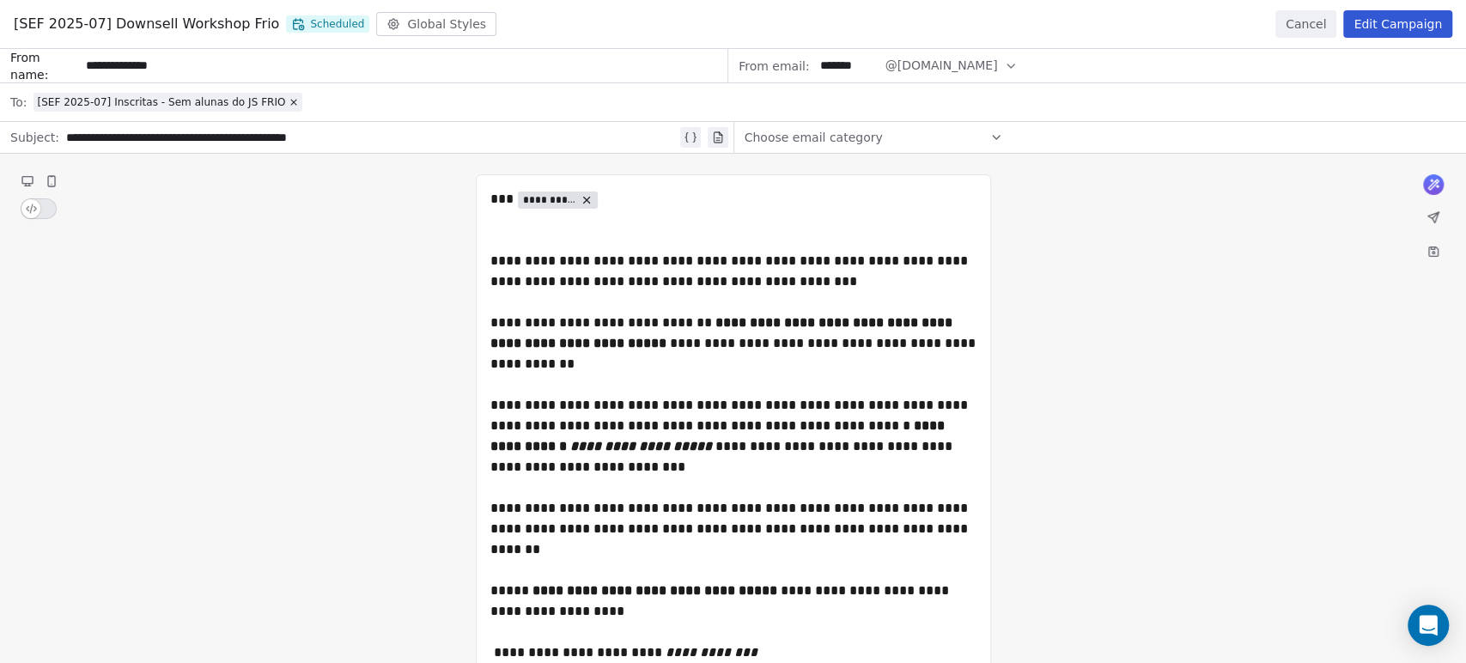
click at [1294, 15] on button "Cancel" at bounding box center [1305, 23] width 61 height 27
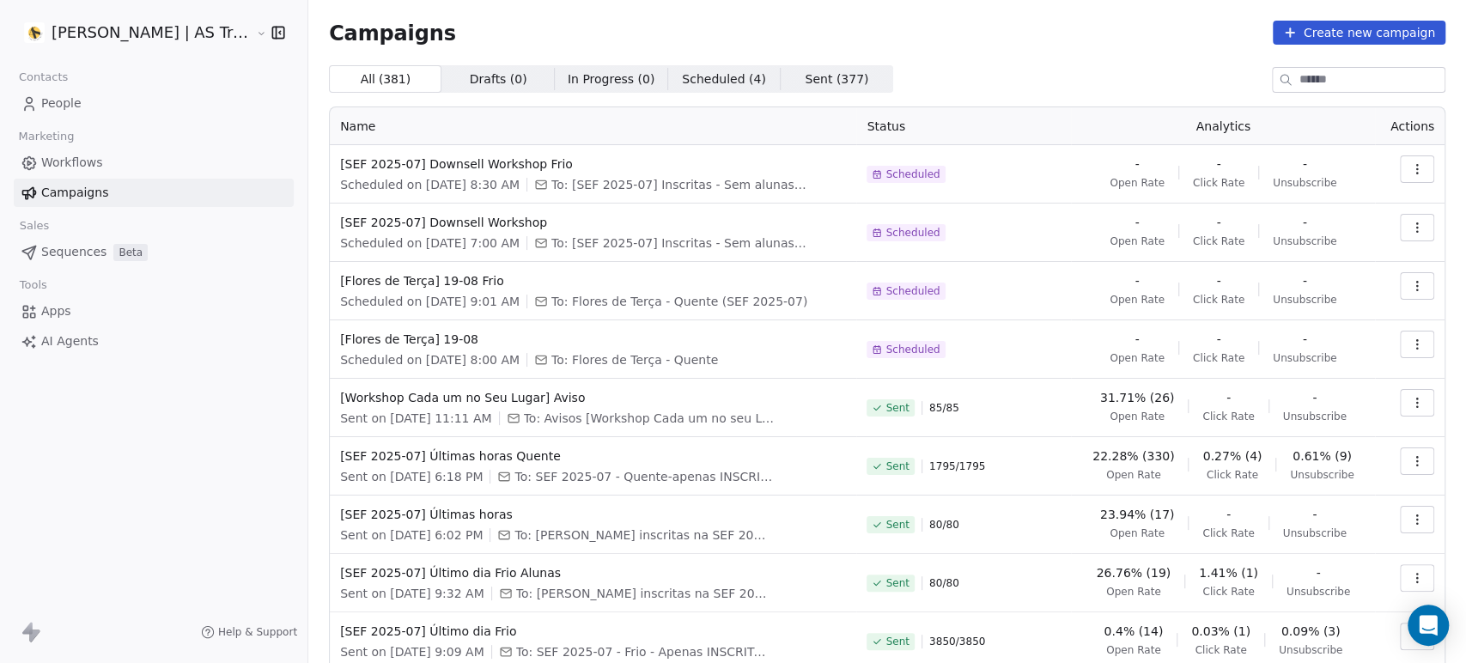
click at [1410, 283] on icon "button" at bounding box center [1417, 286] width 14 height 14
click at [1342, 309] on div "Edit Rename Duplicate Delete" at bounding box center [1325, 366] width 187 height 124
click at [1333, 318] on div "Edit" at bounding box center [1326, 324] width 174 height 27
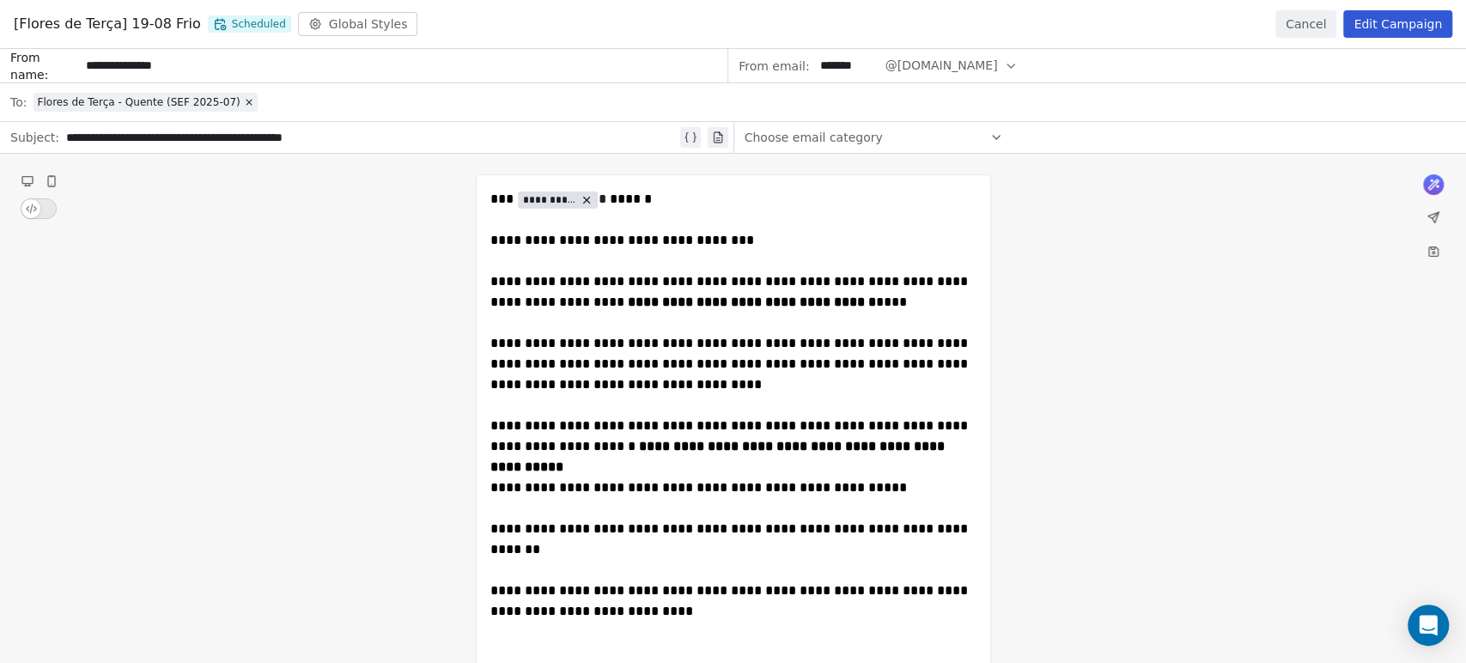
click at [1402, 19] on button "Edit Campaign" at bounding box center [1397, 23] width 109 height 27
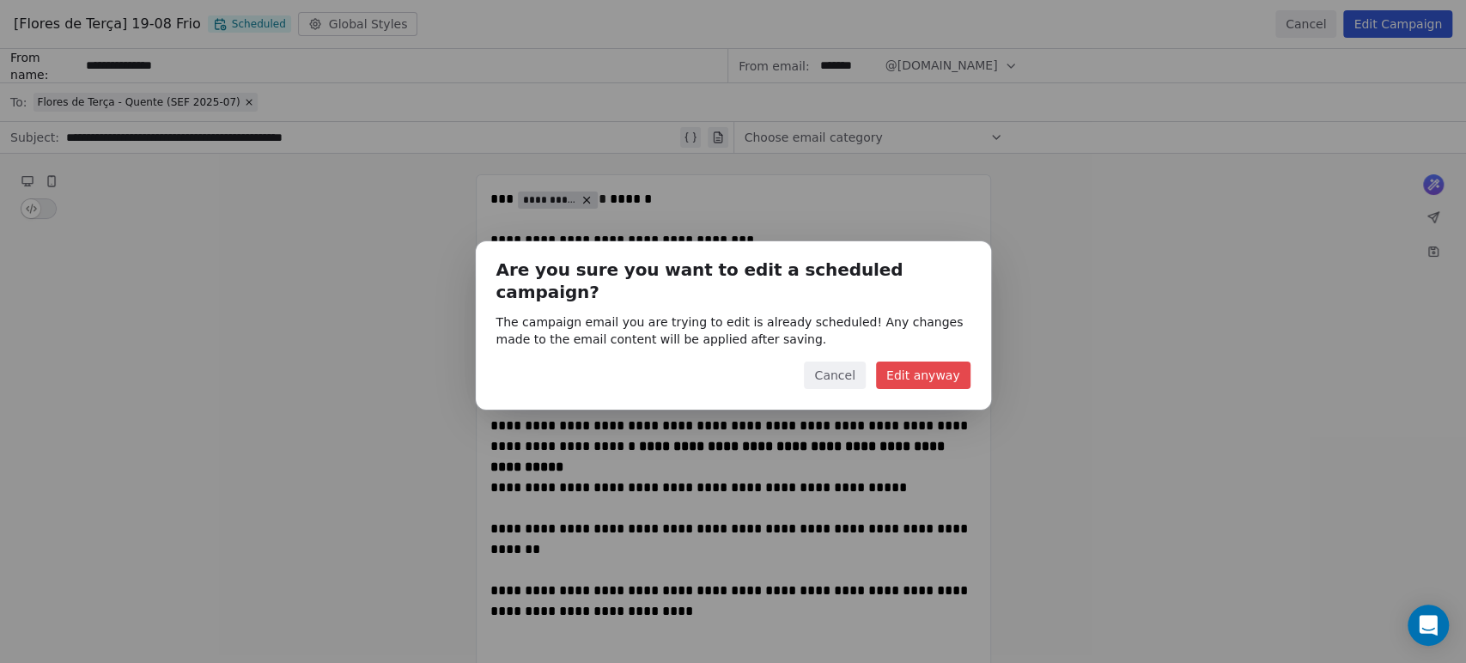
click at [934, 365] on button "Edit anyway" at bounding box center [923, 375] width 94 height 27
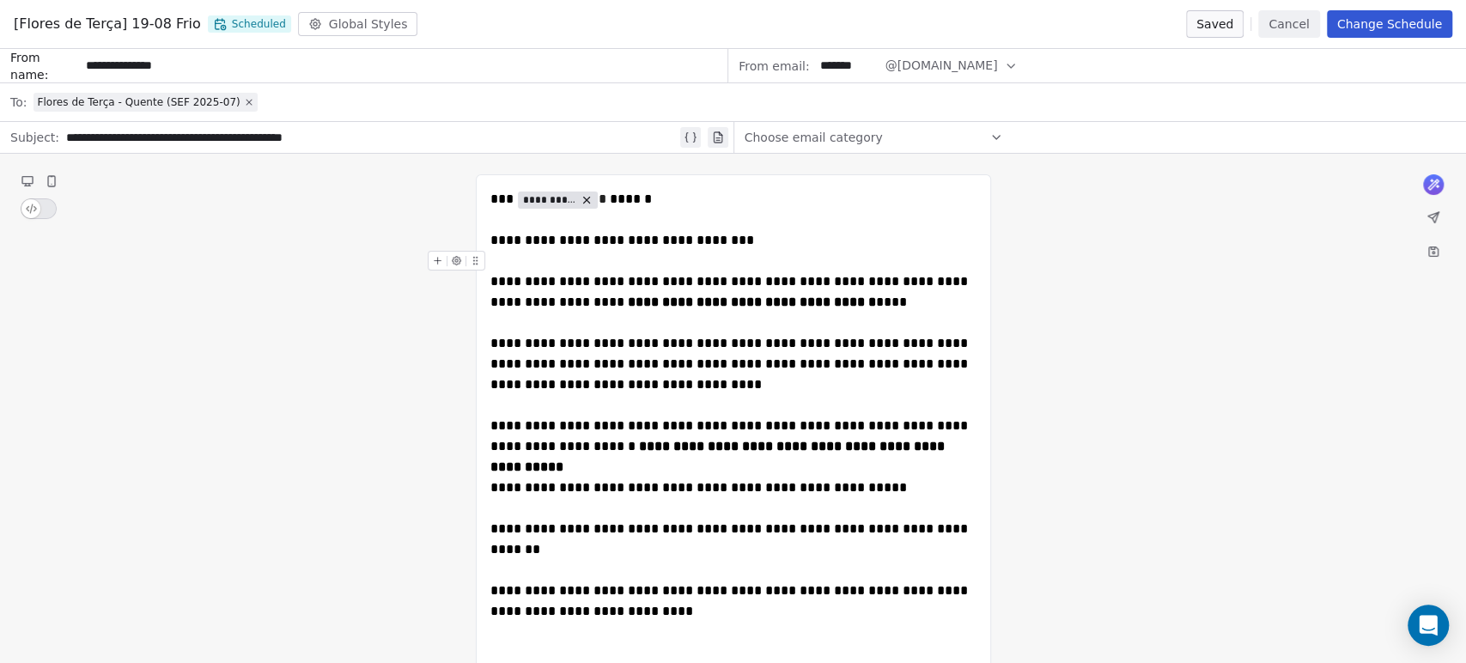
click at [244, 99] on icon at bounding box center [249, 102] width 10 height 10
click at [232, 101] on div "Select a segment" at bounding box center [744, 102] width 1422 height 38
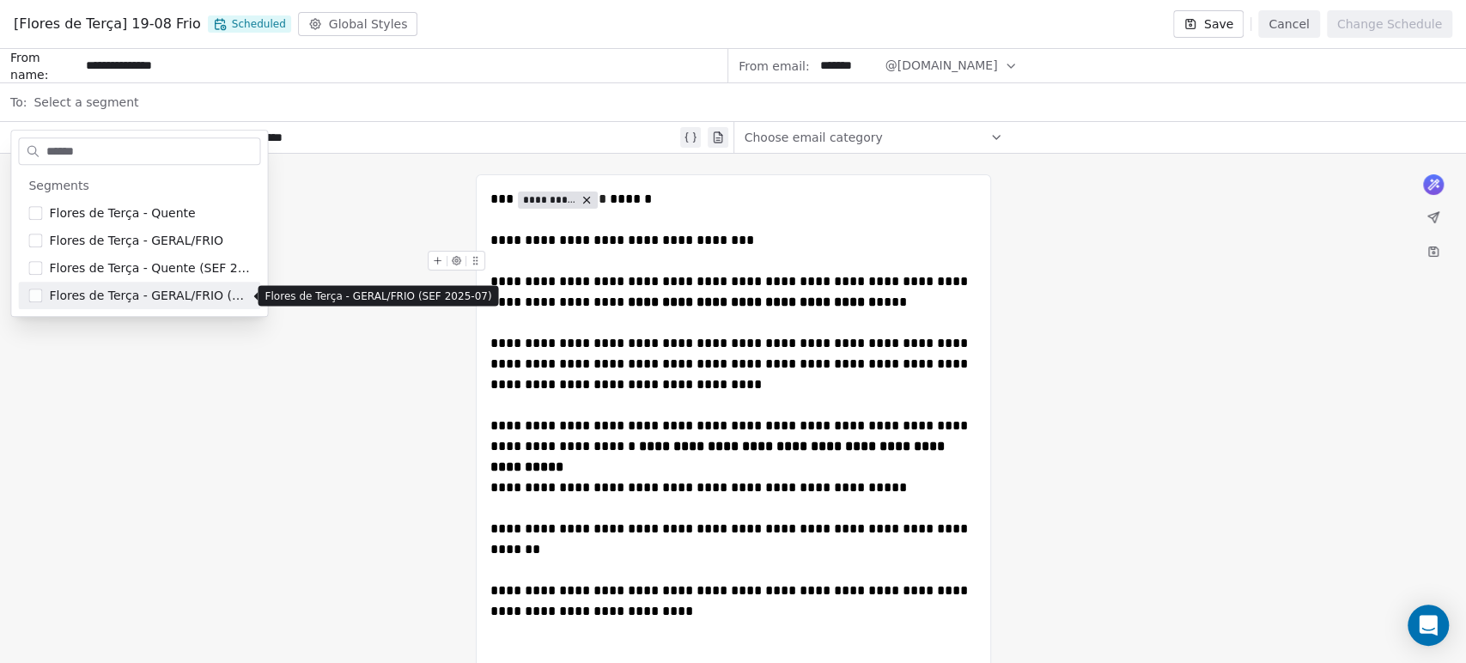
type input "******"
click at [173, 295] on span "Flores de Terça - GERAL/FRIO (SEF 2025-07)" at bounding box center [149, 295] width 201 height 17
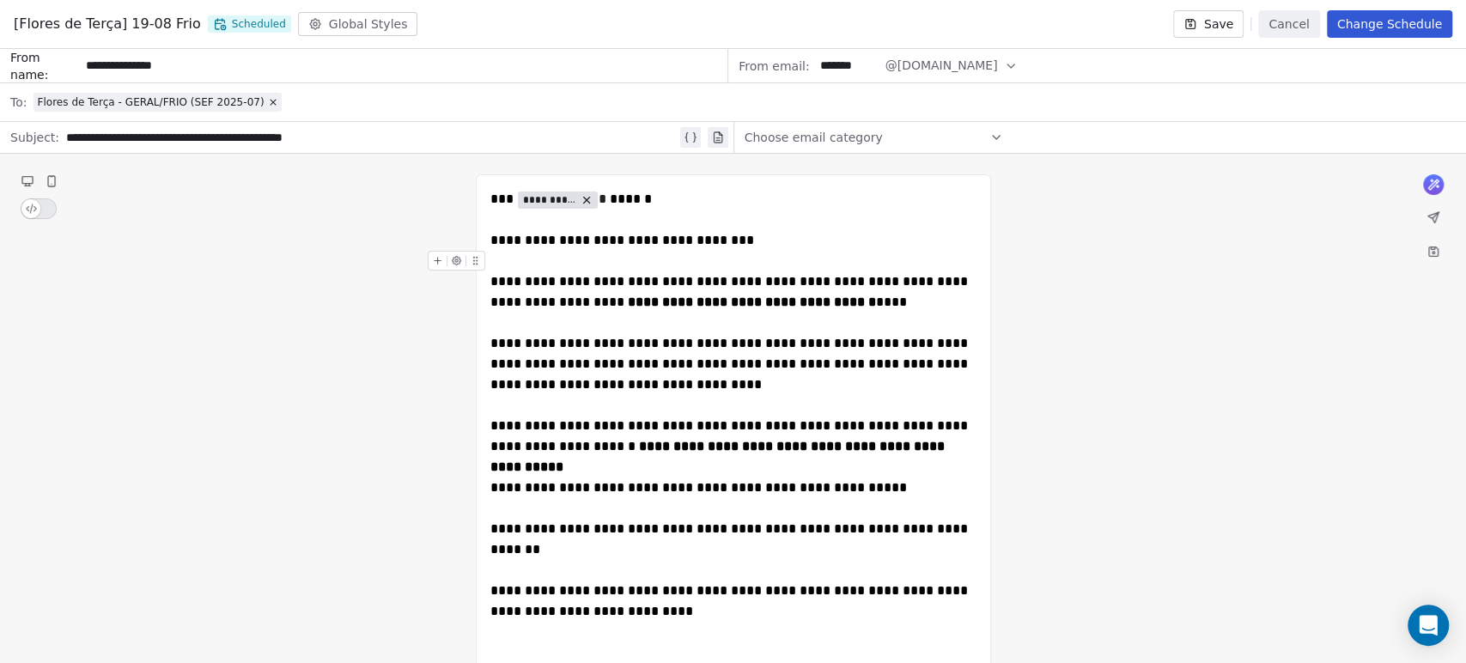
click at [1369, 24] on button "Change Schedule" at bounding box center [1389, 23] width 125 height 27
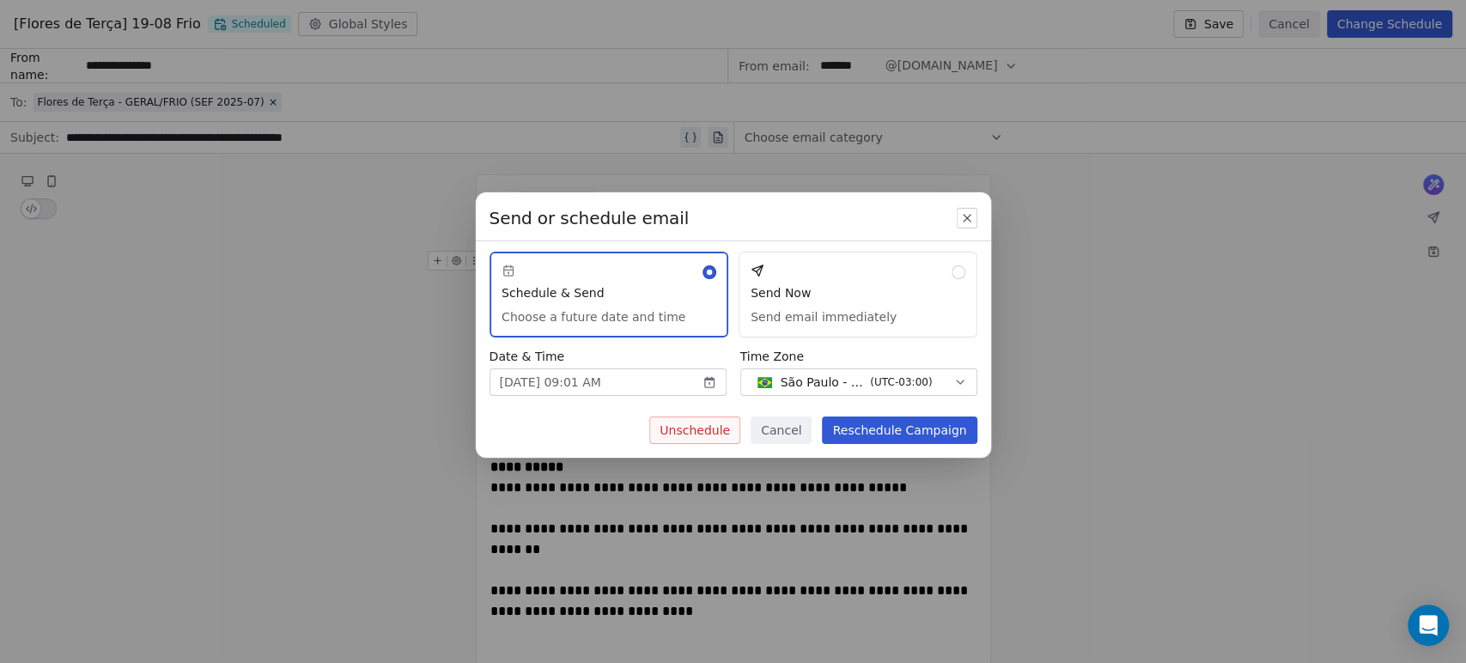
click at [949, 405] on div "Send or schedule email Schedule & Send Choose a future date and time Send Now S…" at bounding box center [733, 324] width 515 height 265
click at [929, 432] on button "Reschedule Campaign" at bounding box center [899, 430] width 155 height 27
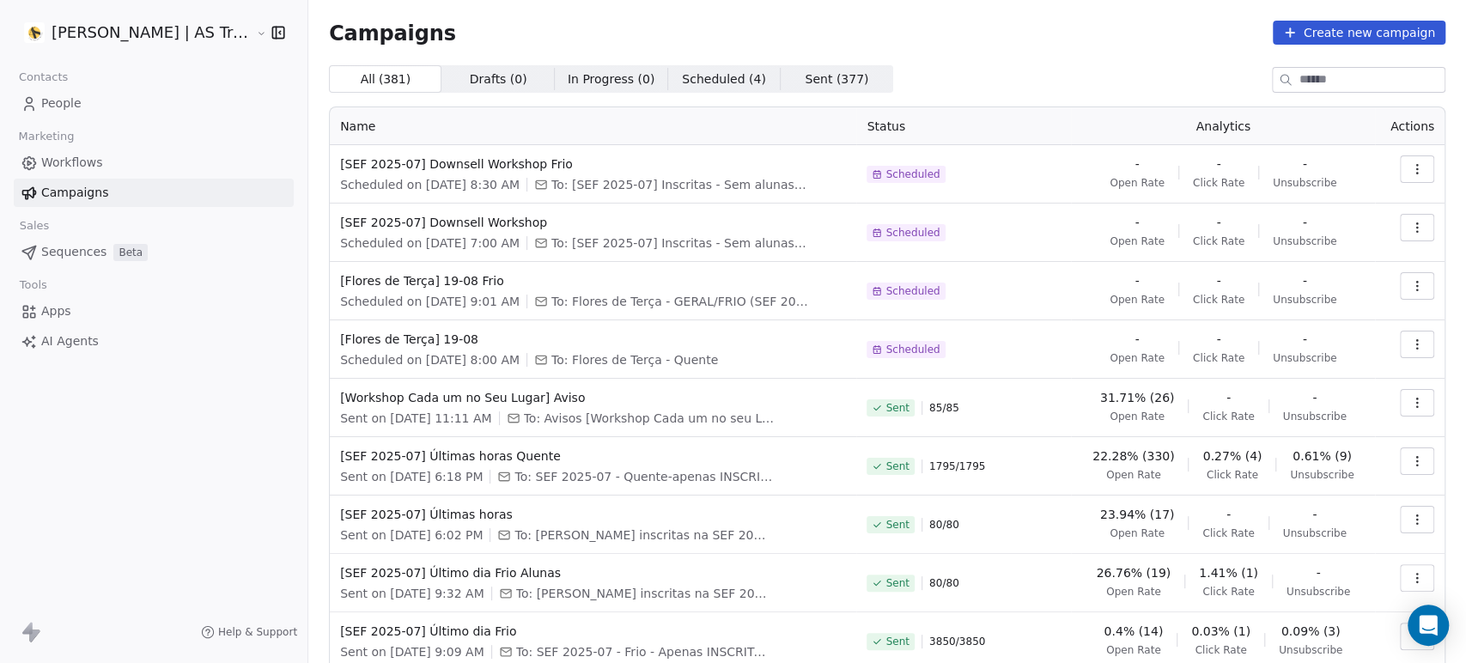
click at [1410, 342] on button "button" at bounding box center [1417, 344] width 34 height 27
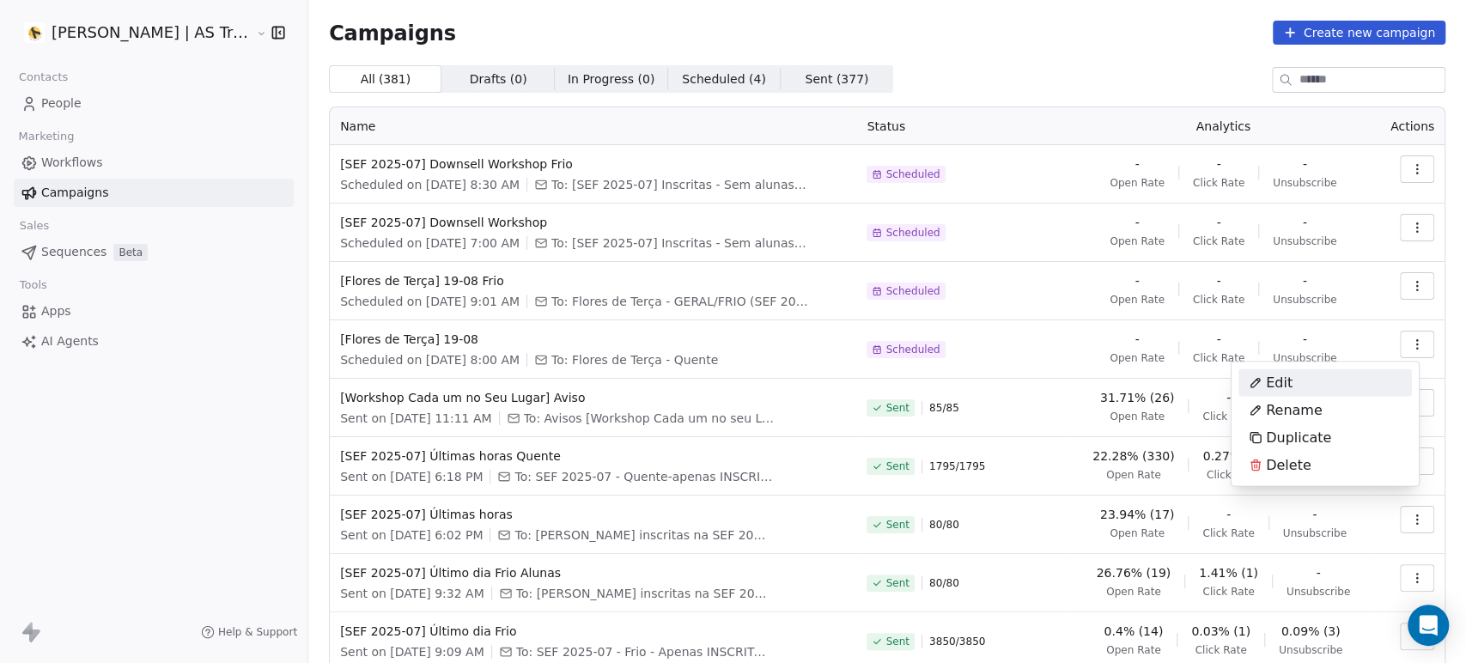
click at [1337, 392] on div "Edit" at bounding box center [1326, 381] width 174 height 27
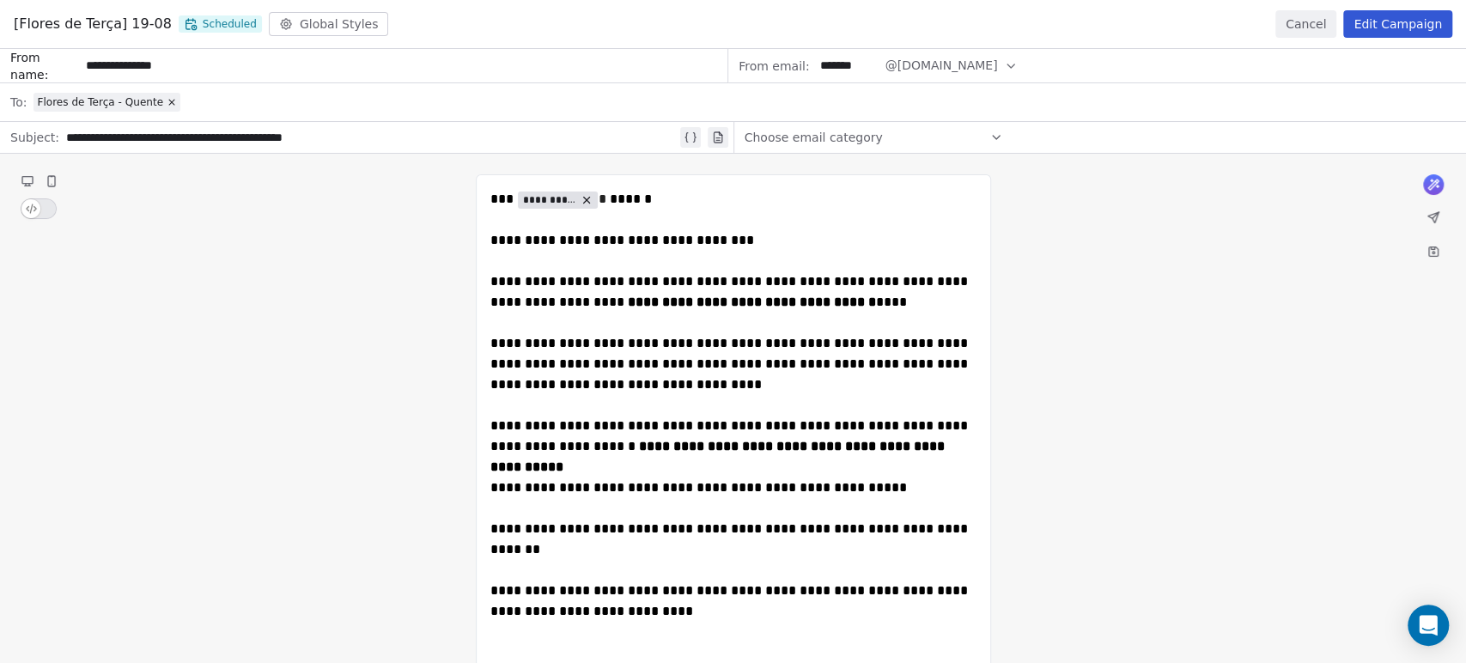
click at [1388, 34] on button "Edit Campaign" at bounding box center [1397, 23] width 109 height 27
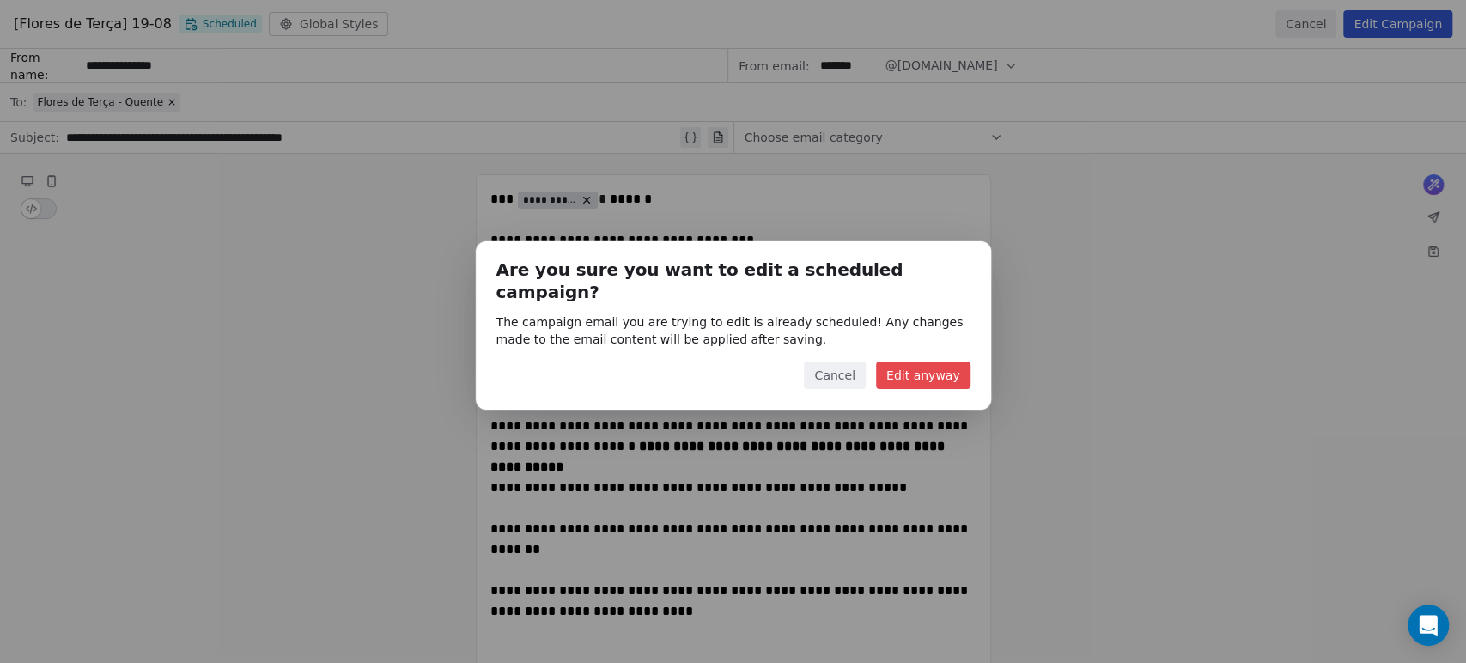
click at [970, 357] on div "Are you sure you want to edit a scheduled campaign? The campaign email you are …" at bounding box center [733, 324] width 515 height 167
click at [948, 367] on button "Edit anyway" at bounding box center [923, 375] width 94 height 27
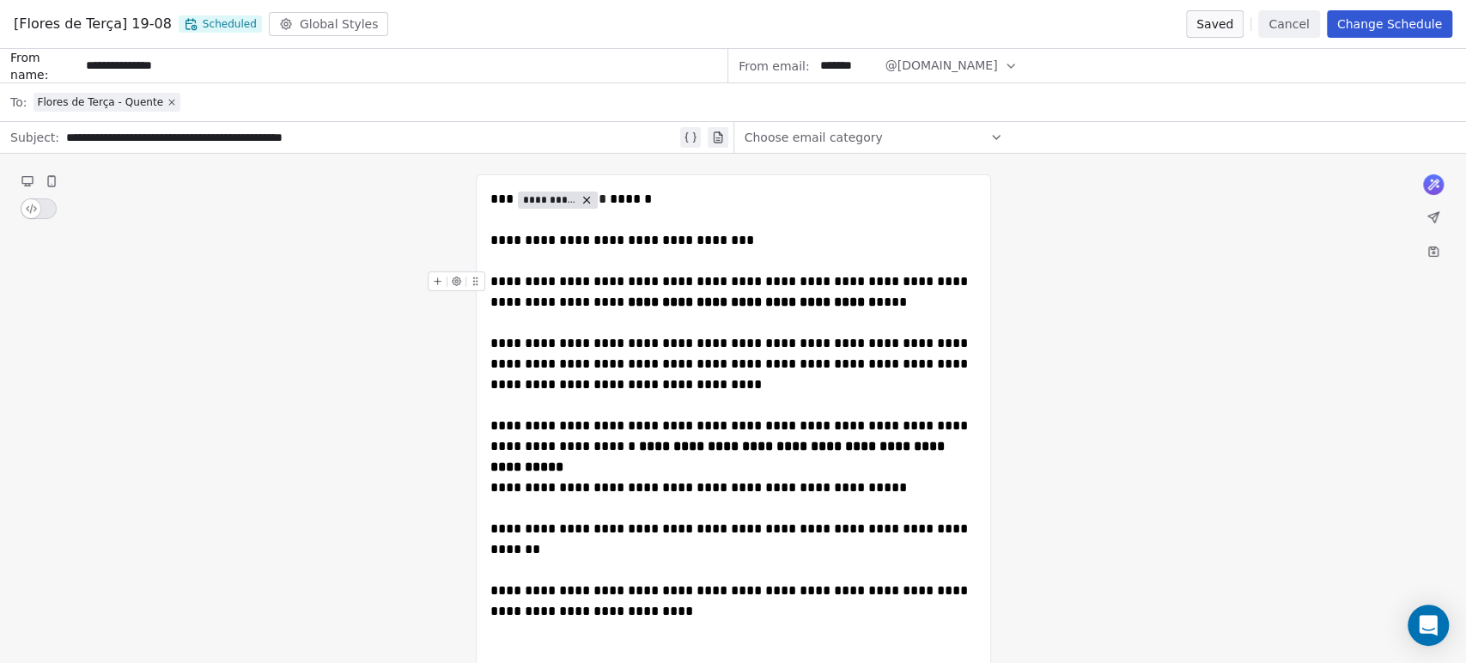
click at [167, 99] on icon at bounding box center [172, 102] width 10 height 10
click at [163, 104] on div "Select a segment" at bounding box center [744, 102] width 1422 height 38
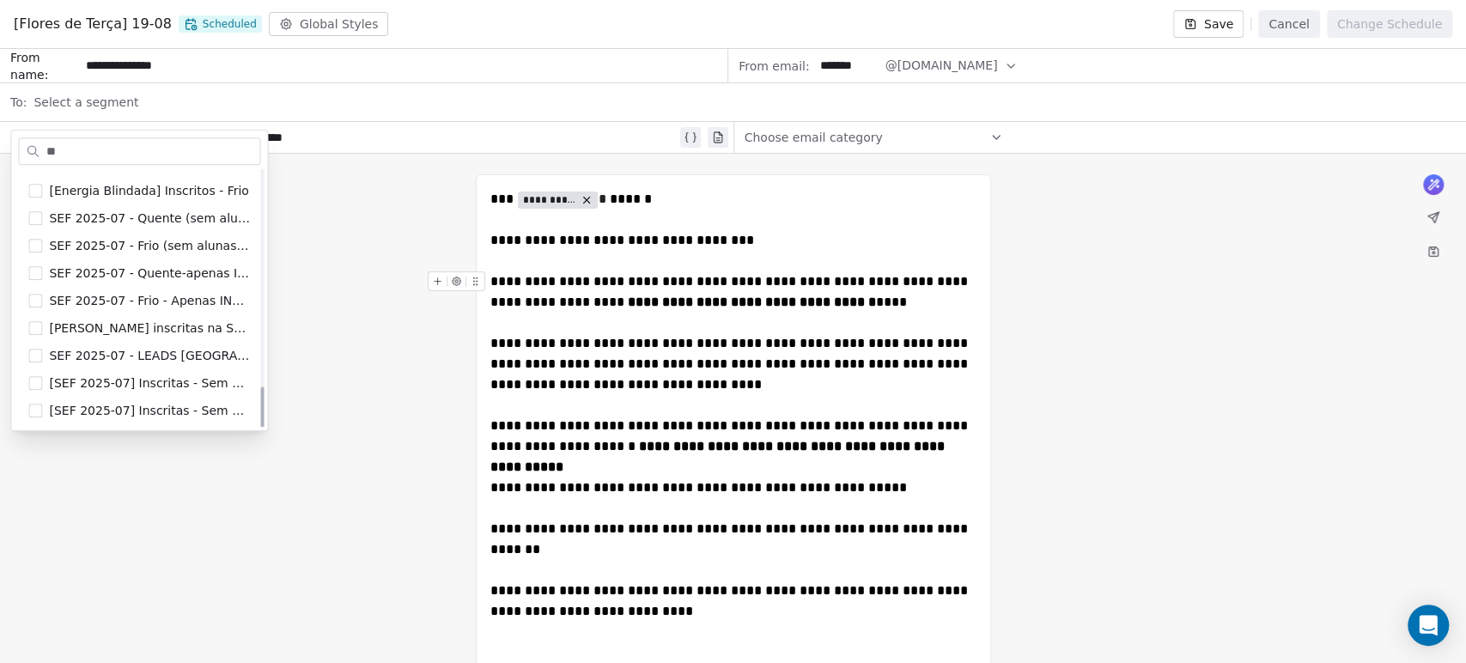
scroll to position [0, 0]
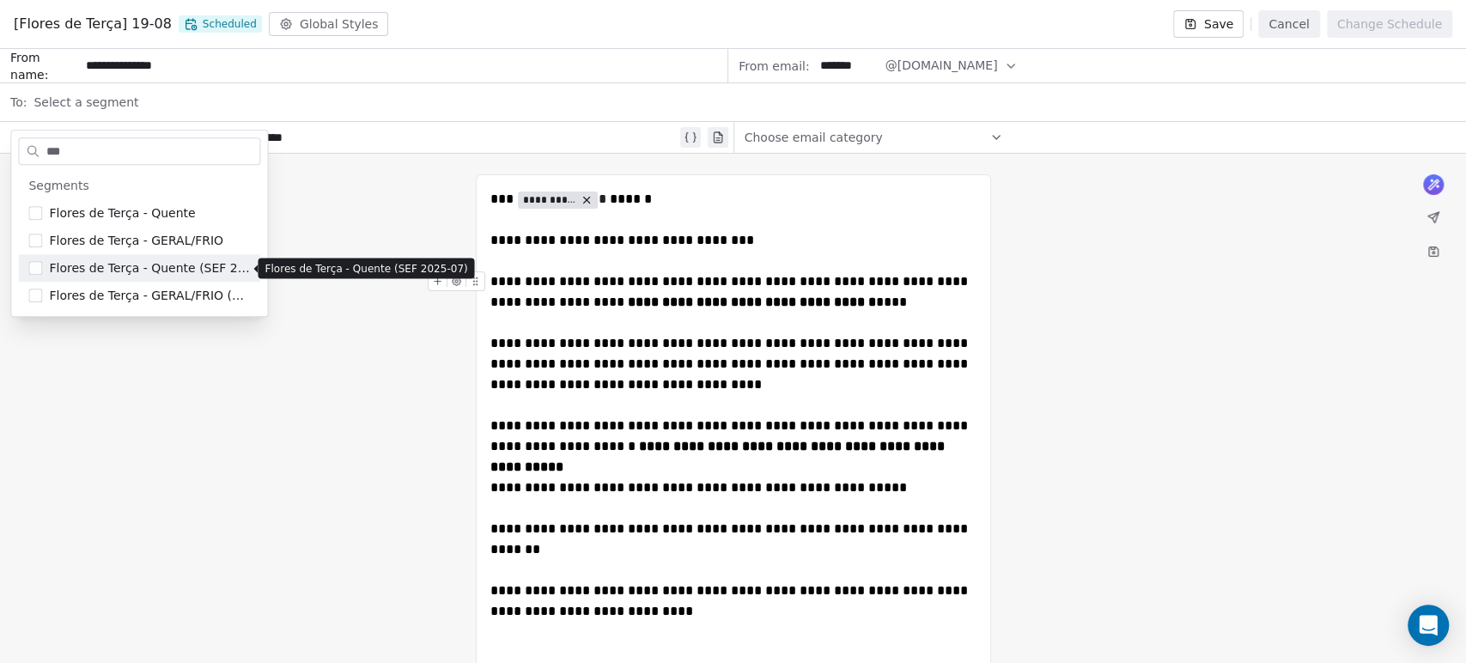
type input "***"
click at [117, 272] on span "Flores de Terça - Quente (SEF 2025-07)" at bounding box center [149, 267] width 201 height 17
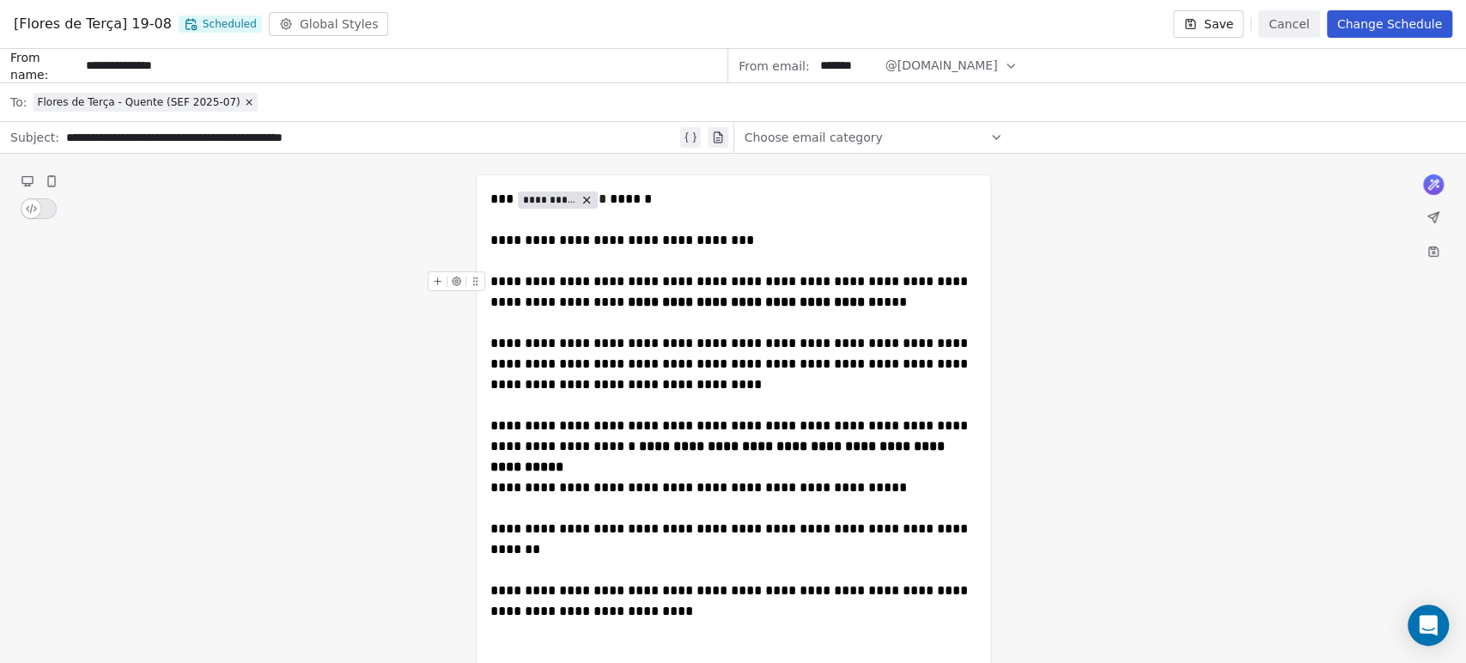
click at [1391, 26] on button "Change Schedule" at bounding box center [1389, 23] width 125 height 27
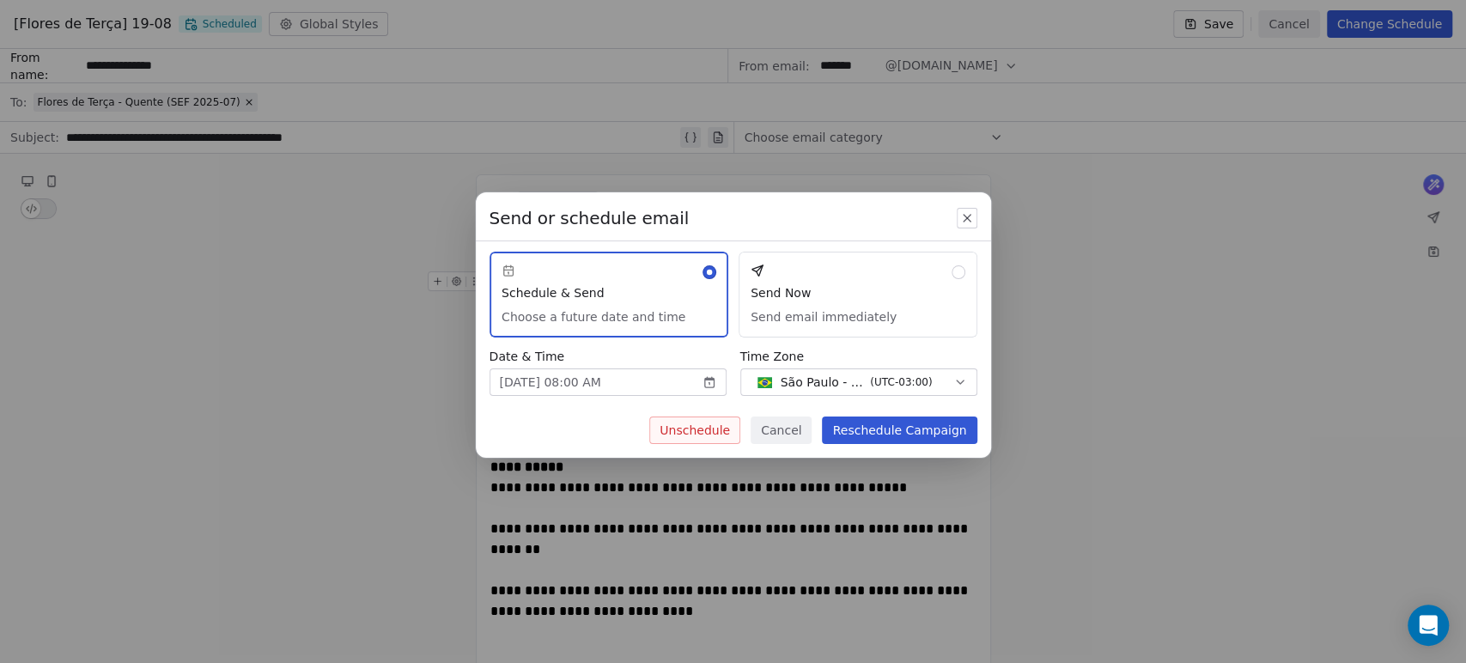
click at [910, 425] on button "Reschedule Campaign" at bounding box center [899, 430] width 155 height 27
